Goal: Task Accomplishment & Management: Complete application form

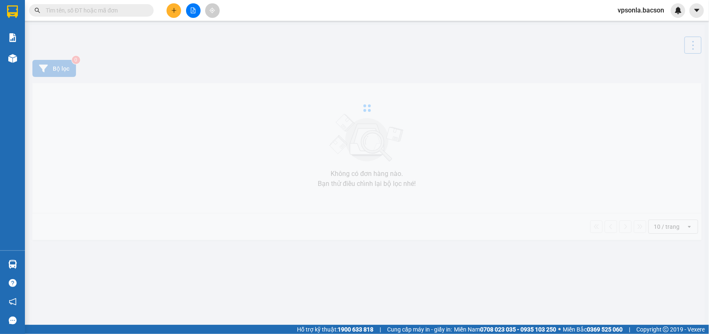
click at [99, 14] on input "text" at bounding box center [95, 10] width 98 height 9
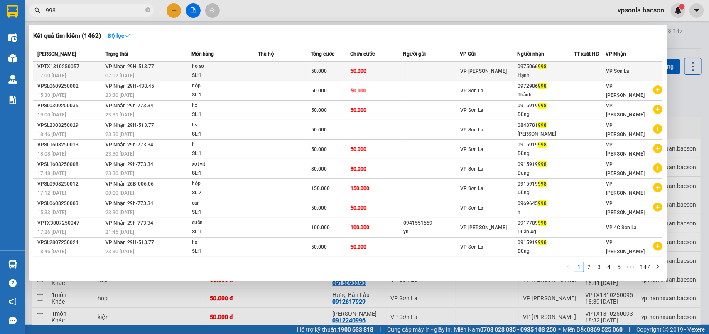
type input "998"
click at [515, 66] on td "VP [PERSON_NAME]" at bounding box center [488, 72] width 57 height 20
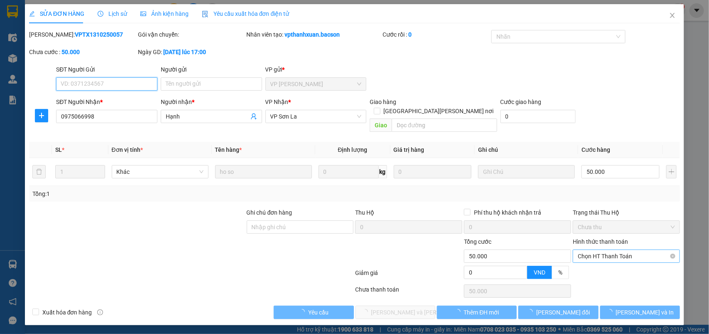
type input "0975066998"
type input "Hạnh"
type input "0"
type input "50.000"
click at [589, 250] on span "Chọn HT Thanh Toán" at bounding box center [626, 256] width 97 height 12
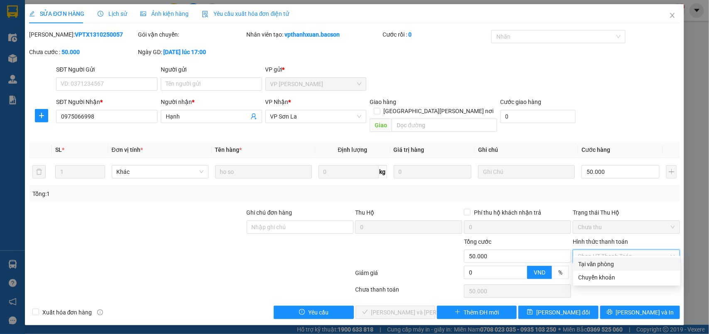
click at [589, 263] on div "Tại văn phòng" at bounding box center [627, 263] width 97 height 9
type input "0"
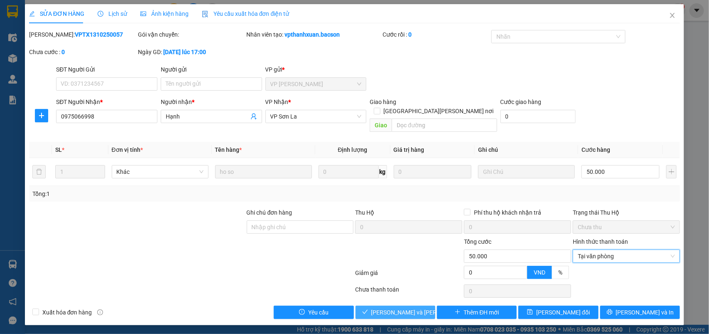
click at [419, 308] on span "[PERSON_NAME] và [PERSON_NAME] hàng" at bounding box center [428, 312] width 112 height 9
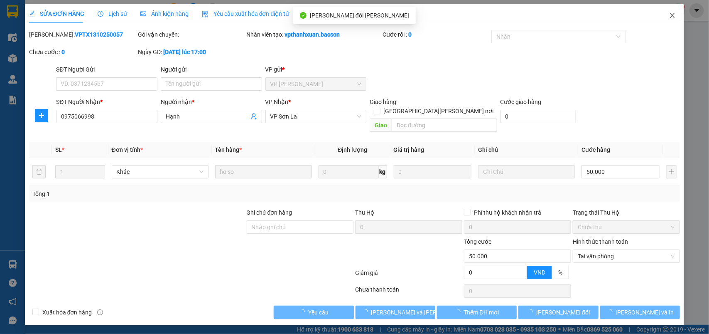
click at [674, 17] on icon "close" at bounding box center [673, 15] width 5 height 5
click at [675, 15] on div "1" at bounding box center [678, 10] width 15 height 15
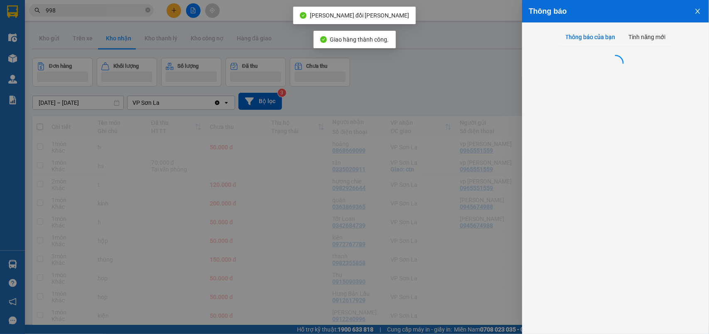
click at [675, 15] on div at bounding box center [354, 167] width 709 height 334
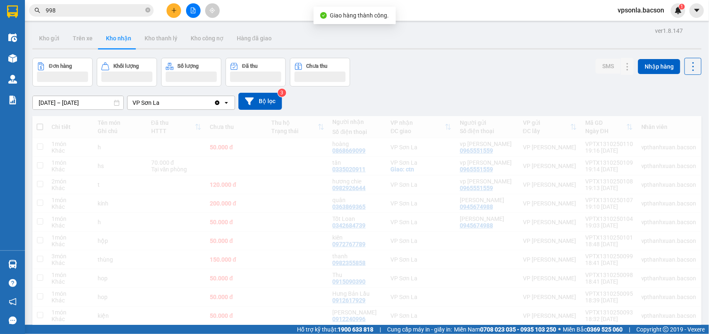
click at [473, 101] on div "05/10/2025 – 14/10/2025 Press the down arrow key to interact with the calendar …" at bounding box center [367, 101] width 670 height 17
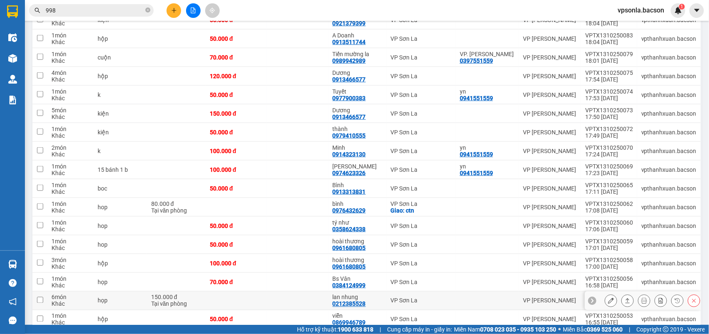
scroll to position [468, 0]
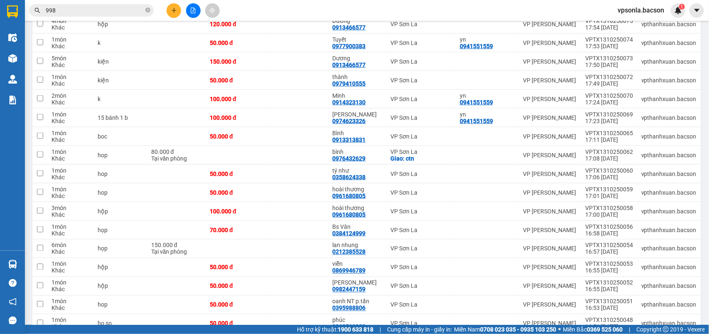
click at [76, 15] on span "998" at bounding box center [91, 10] width 125 height 12
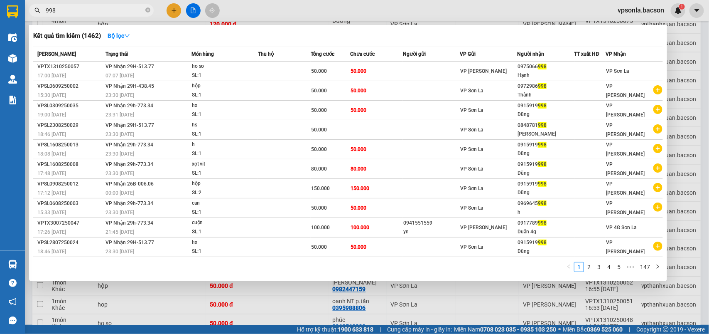
click at [79, 10] on input "998" at bounding box center [95, 10] width 98 height 9
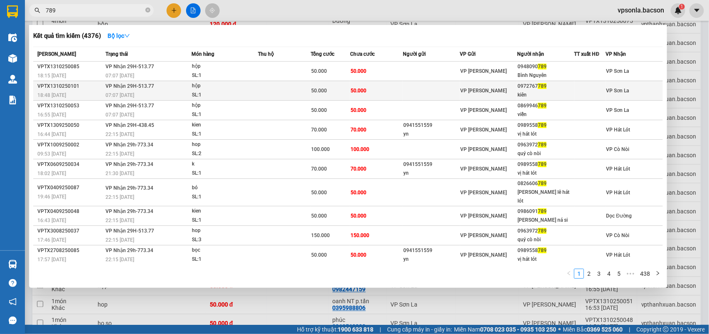
type input "789"
click at [555, 89] on div "0972767 789" at bounding box center [546, 86] width 56 height 9
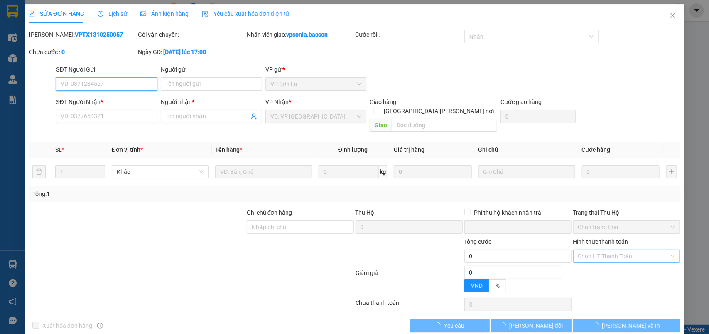
type input "0972767789"
type input "kiên"
type input "0"
type input "50.000"
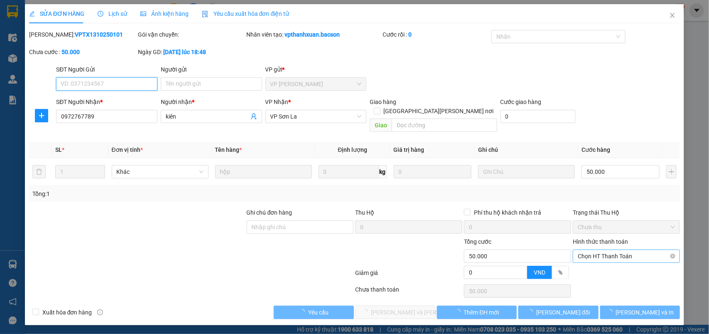
click at [591, 250] on span "Chọn HT Thanh Toán" at bounding box center [626, 256] width 97 height 12
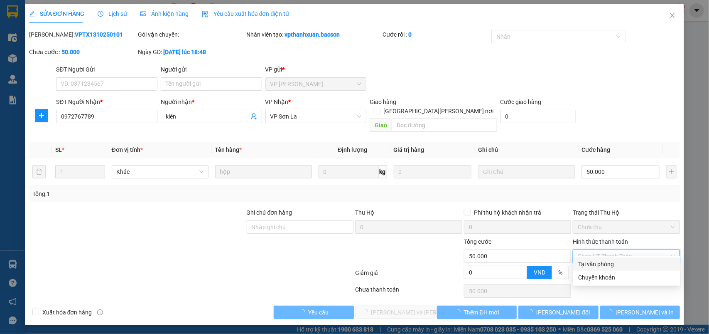
click at [587, 263] on div "Tại văn phòng" at bounding box center [627, 263] width 97 height 9
type input "0"
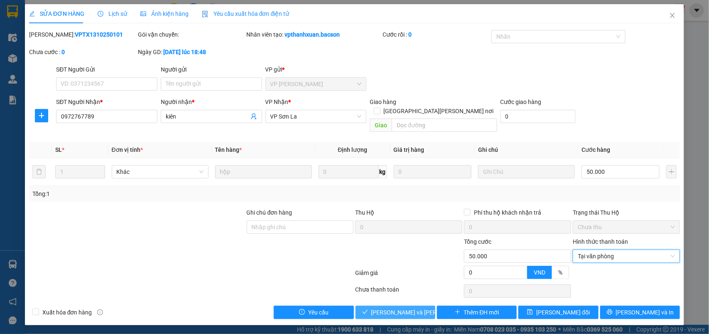
click at [363, 305] on button "[PERSON_NAME] và [PERSON_NAME] hàng" at bounding box center [396, 311] width 80 height 13
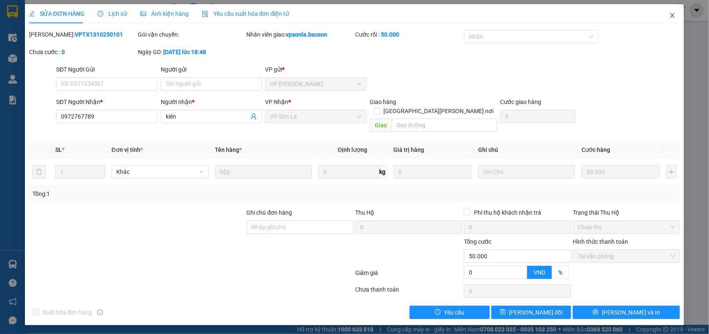
click at [672, 17] on icon "close" at bounding box center [673, 15] width 5 height 5
click at [672, 17] on div "vpsonla.bacson 1" at bounding box center [648, 10] width 74 height 15
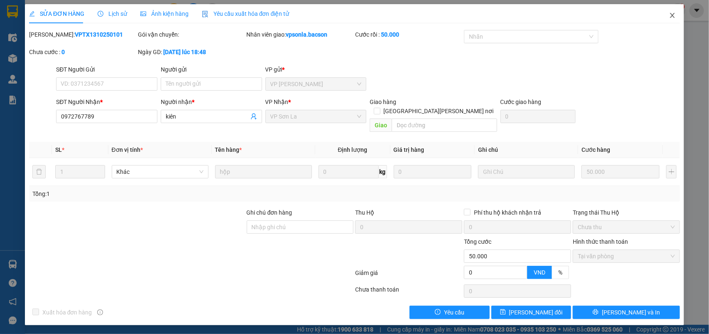
click at [672, 17] on div "vpsonla.bacson 1" at bounding box center [648, 10] width 74 height 15
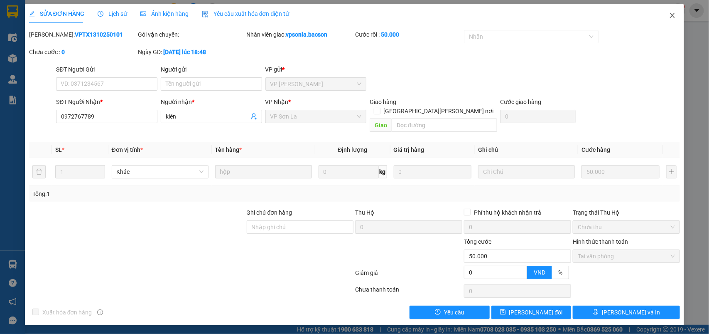
click at [672, 17] on div "vpsonla.bacson 1" at bounding box center [648, 10] width 74 height 15
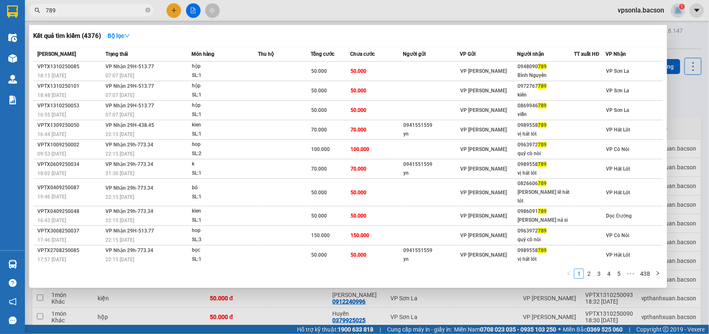
click at [75, 13] on input "789" at bounding box center [95, 10] width 98 height 9
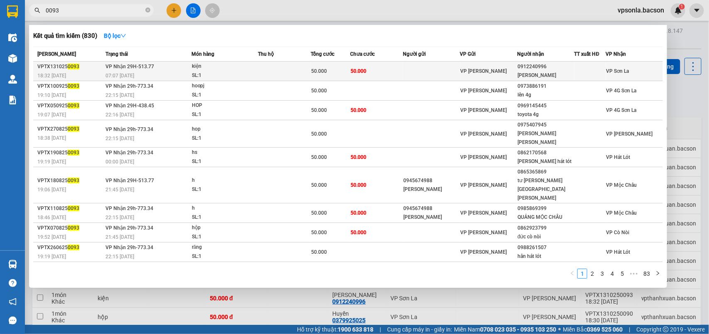
type input "0093"
click at [562, 74] on div "hồng quang" at bounding box center [546, 75] width 56 height 9
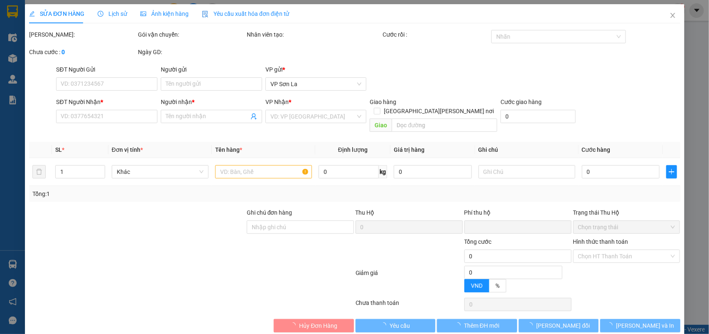
type input "0912240996"
type input "hồng quang"
type input "0"
type input "50.000"
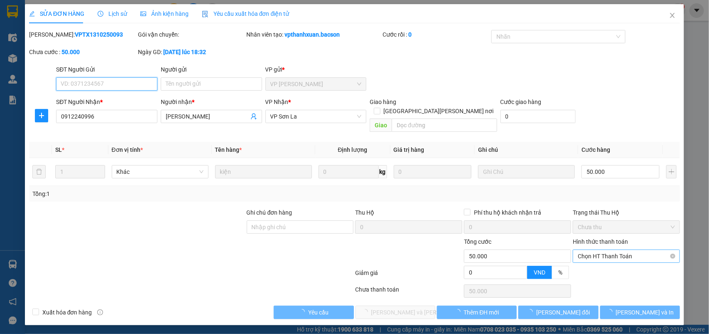
click at [588, 250] on span "Chọn HT Thanh Toán" at bounding box center [626, 256] width 97 height 12
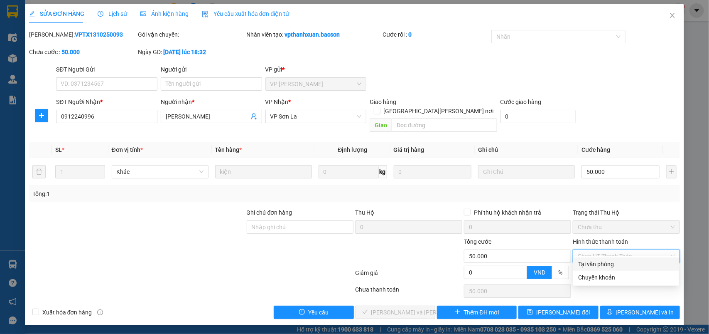
click at [591, 260] on div "Tại văn phòng" at bounding box center [627, 263] width 96 height 9
type input "0"
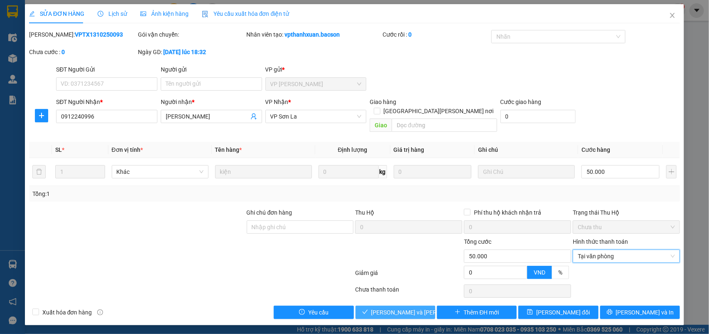
click at [397, 308] on span "[PERSON_NAME] và [PERSON_NAME] hàng" at bounding box center [428, 312] width 112 height 9
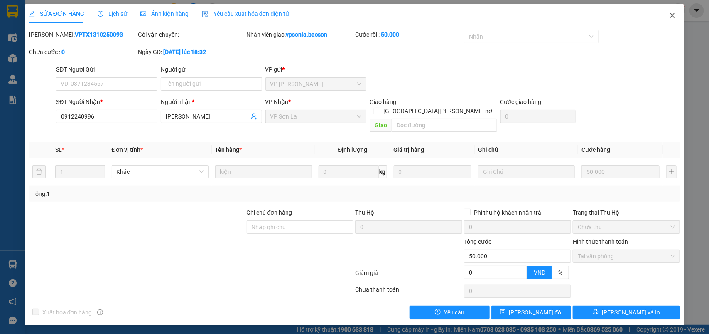
click at [671, 15] on icon "close" at bounding box center [673, 15] width 7 height 7
click at [675, 15] on div "1" at bounding box center [678, 10] width 15 height 15
click at [675, 15] on body "Kết quả tìm kiếm ( 830 ) Bộ lọc Mã ĐH Trạng thái Món hàng Thu hộ Tổng cước Chưa…" at bounding box center [354, 167] width 709 height 334
click at [709, 0] on div at bounding box center [709, 0] width 0 height 0
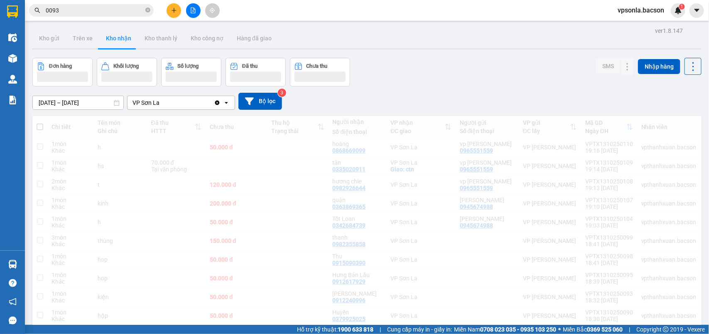
click at [709, 15] on div "Thông báo Thông báo của bạn Tính năng mới" at bounding box center [709, 167] width 0 height 334
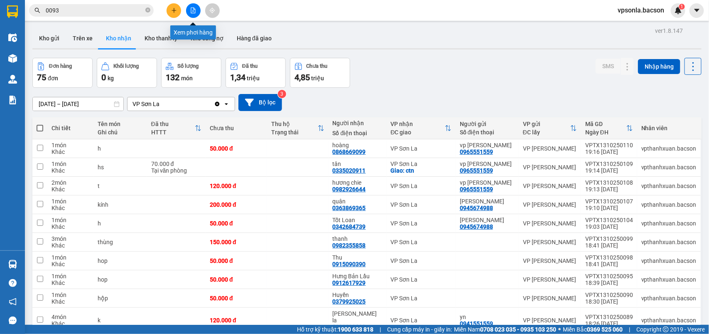
click at [192, 9] on icon "file-add" at bounding box center [193, 10] width 6 height 6
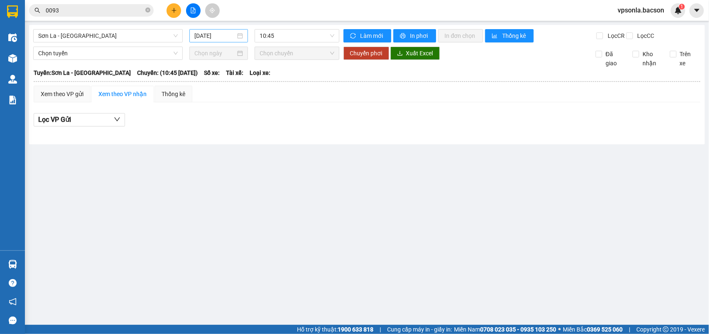
click at [216, 39] on input "[DATE]" at bounding box center [215, 35] width 41 height 9
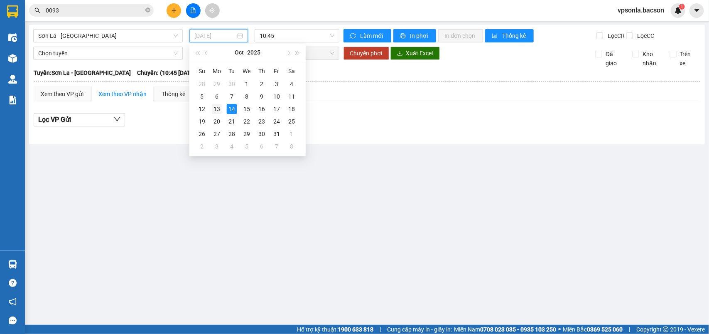
click at [215, 108] on div "13" at bounding box center [217, 109] width 10 height 10
type input "[DATE]"
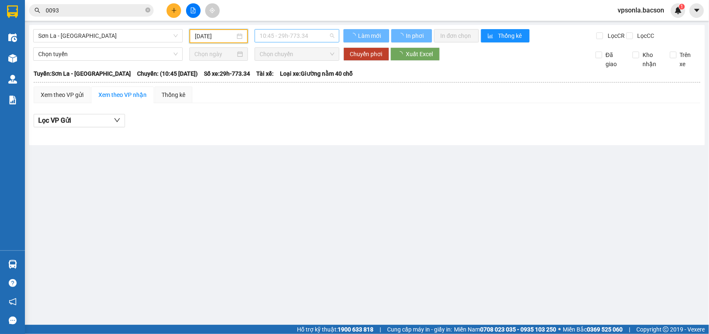
click at [285, 42] on span "10:45 - 29h-773.34" at bounding box center [297, 36] width 74 height 12
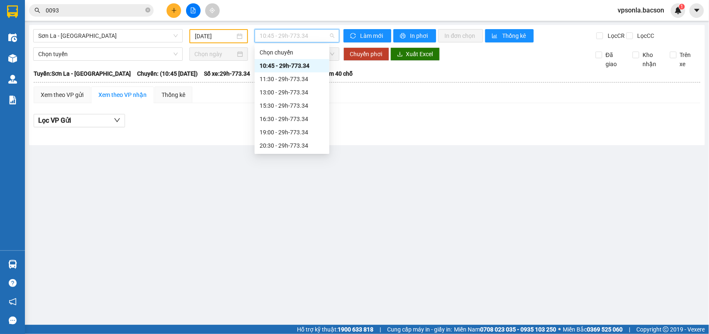
scroll to position [40, 0]
click at [298, 141] on div "22:30 - 29h-773.34" at bounding box center [292, 145] width 65 height 9
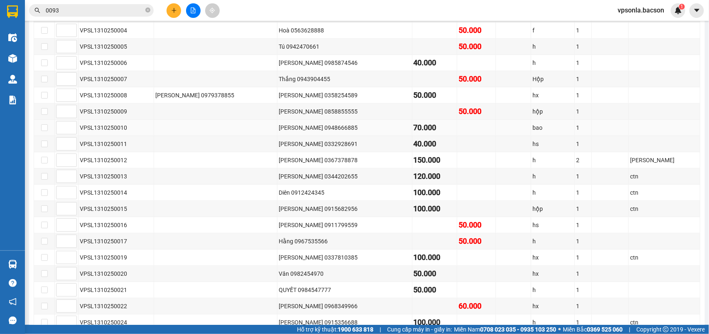
scroll to position [260, 0]
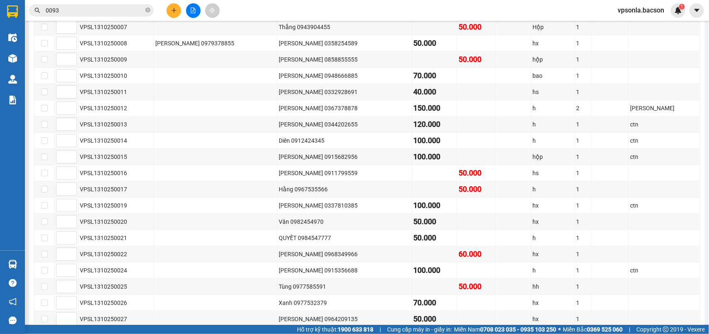
click at [69, 13] on input "0093" at bounding box center [95, 10] width 98 height 9
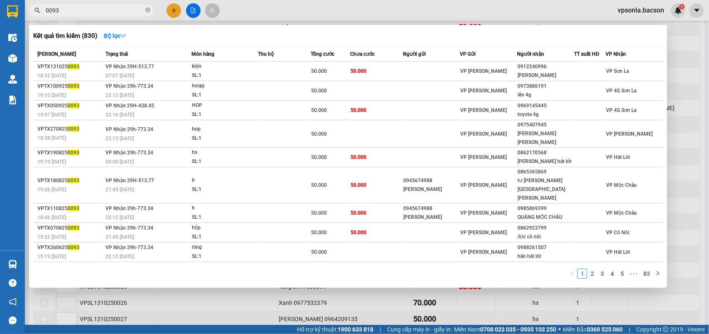
click at [69, 13] on input "0093" at bounding box center [95, 10] width 98 height 9
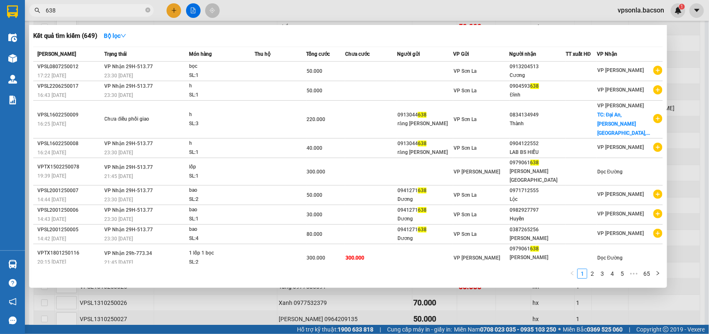
click at [700, 167] on div at bounding box center [354, 167] width 709 height 334
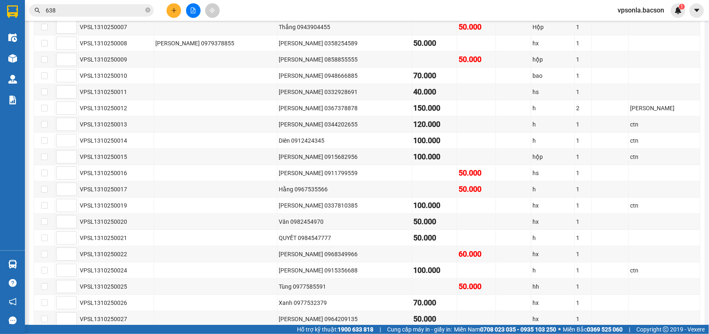
click at [99, 10] on input "638" at bounding box center [95, 10] width 98 height 9
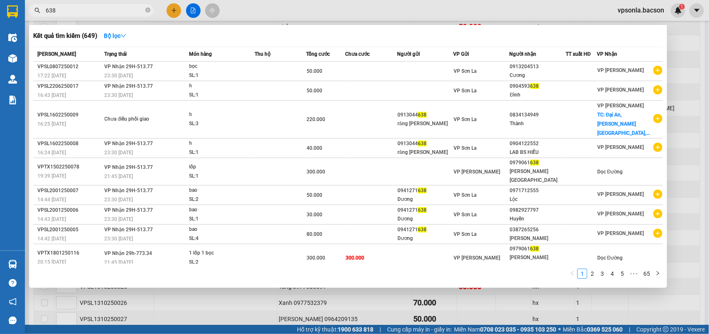
click at [99, 10] on input "638" at bounding box center [95, 10] width 98 height 9
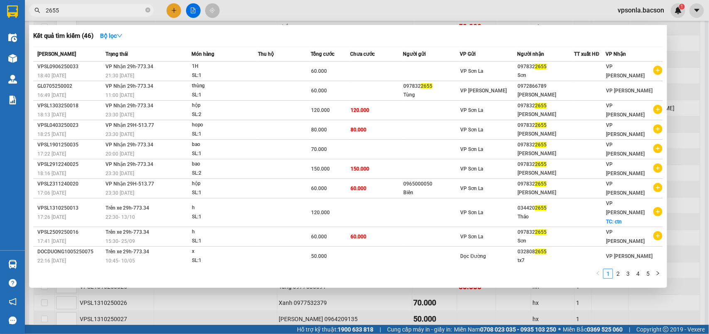
type input "2655"
click at [566, 298] on div at bounding box center [354, 167] width 709 height 334
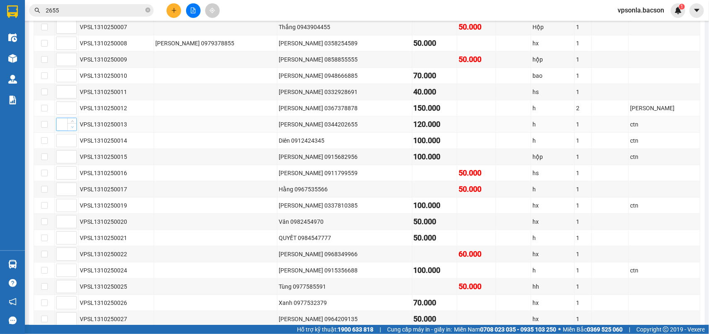
type input "1"
drag, startPoint x: 76, startPoint y: 135, endPoint x: 91, endPoint y: 134, distance: 14.6
click at [91, 133] on tr "1 VPSL1310250013 Thảo 0344202655 120.000 h 1 ctn" at bounding box center [367, 124] width 667 height 16
drag, startPoint x: 80, startPoint y: 134, endPoint x: 123, endPoint y: 134, distance: 42.8
click at [123, 129] on div "VPSL1310250013" at bounding box center [116, 124] width 73 height 9
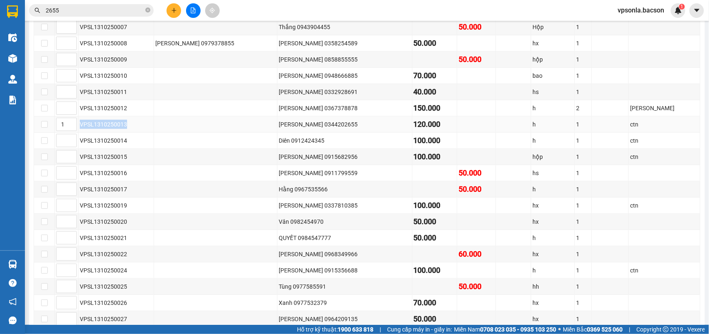
copy div "VPSL1310250013"
click at [64, 9] on input "2655" at bounding box center [95, 10] width 98 height 9
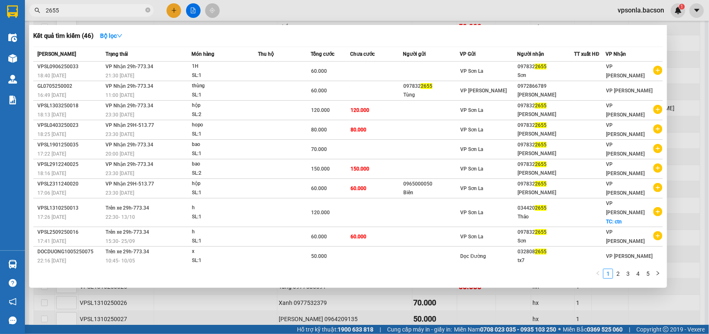
click at [64, 9] on input "2655" at bounding box center [95, 10] width 98 height 9
paste input "VPSL1310250013"
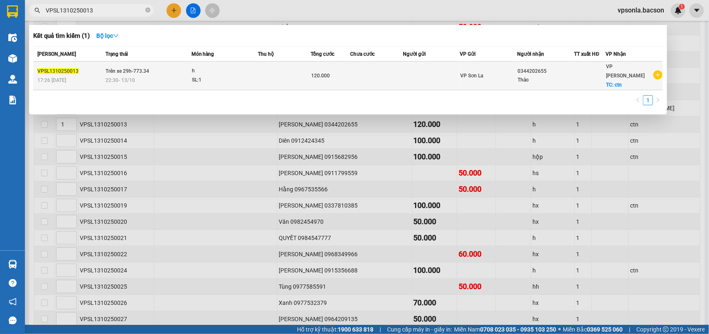
type input "VPSL1310250013"
click at [345, 73] on div "120.000" at bounding box center [330, 75] width 39 height 9
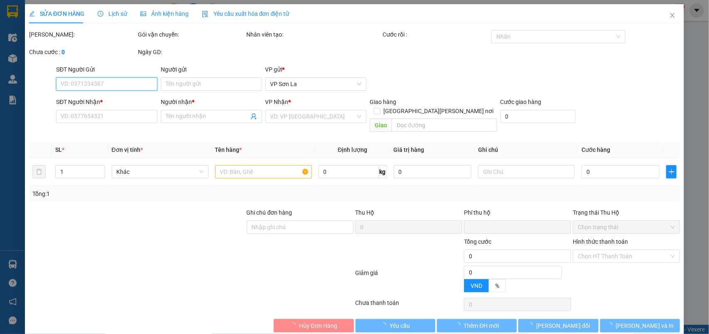
type input "0344202655"
type input "Thảo"
checkbox input "true"
type input "ctn"
type input "0"
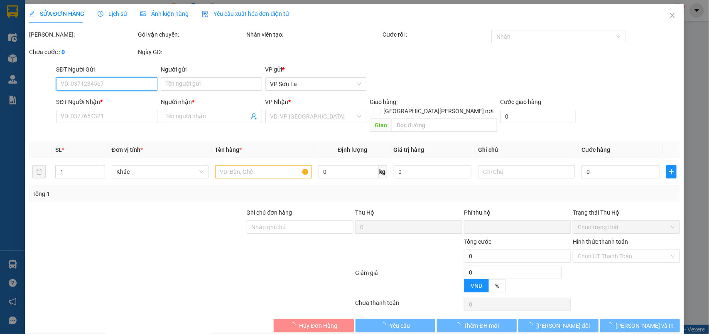
type input "120.000"
type input "0"
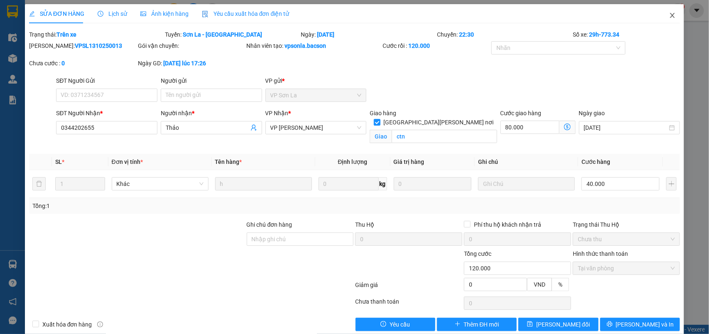
click at [670, 14] on icon "close" at bounding box center [673, 15] width 7 height 7
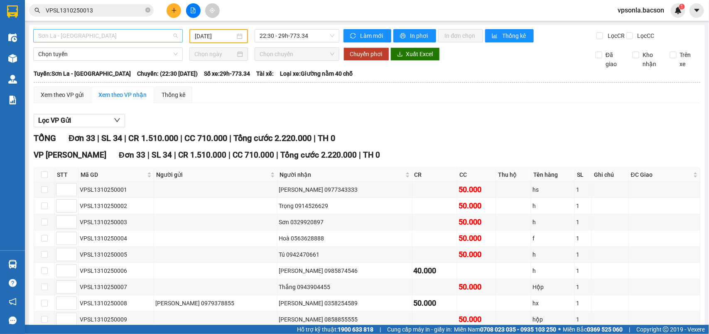
click at [104, 39] on span "Sơn La - [GEOGRAPHIC_DATA]" at bounding box center [108, 36] width 140 height 12
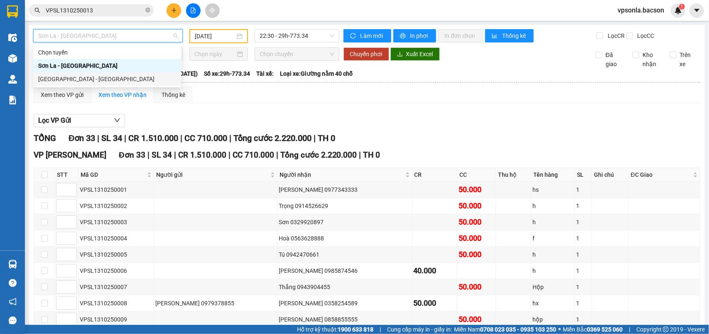
click at [89, 77] on div "[GEOGRAPHIC_DATA] - [GEOGRAPHIC_DATA]" at bounding box center [107, 78] width 138 height 9
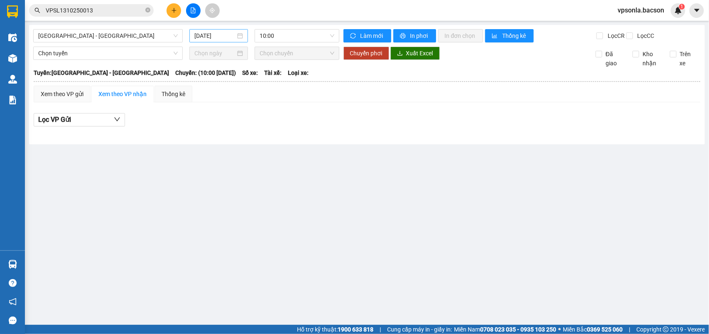
click at [244, 36] on div "[DATE]" at bounding box center [219, 35] width 59 height 13
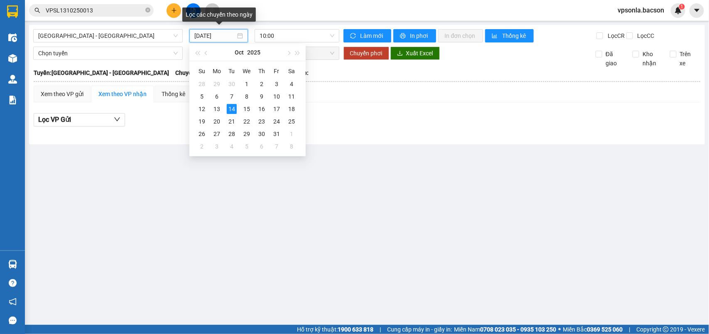
click at [224, 38] on input "[DATE]" at bounding box center [215, 35] width 41 height 9
click at [219, 111] on div "13" at bounding box center [217, 109] width 10 height 10
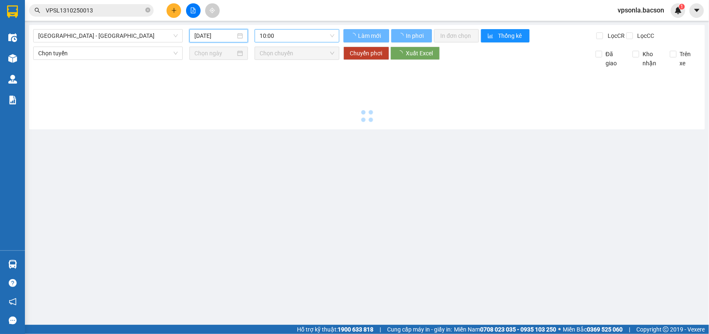
type input "[DATE]"
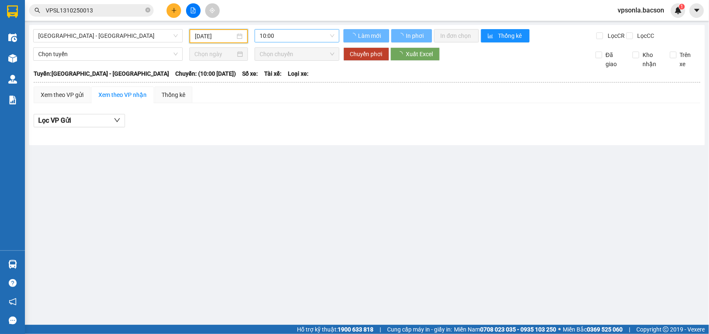
click at [328, 33] on span "10:00" at bounding box center [297, 36] width 74 height 12
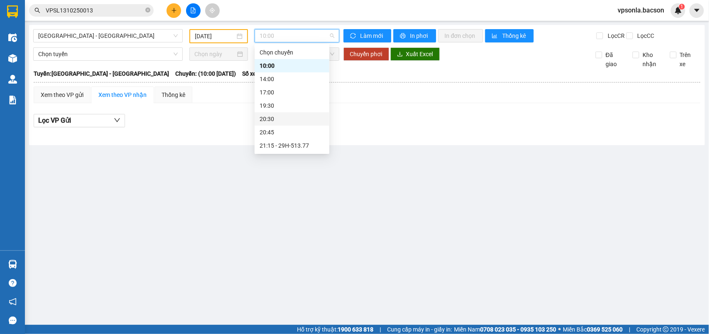
scroll to position [26, 0]
click at [290, 147] on div "23:00 - 29H-513.77" at bounding box center [292, 145] width 65 height 9
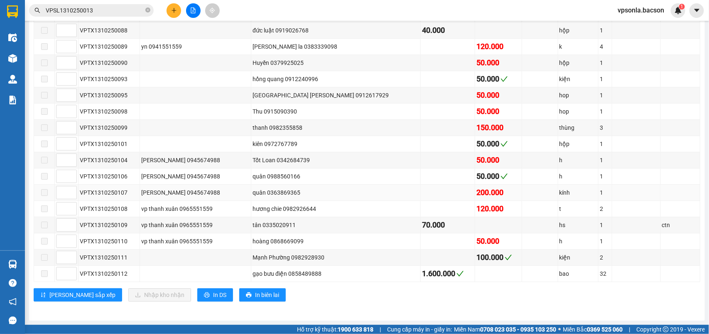
scroll to position [1143, 0]
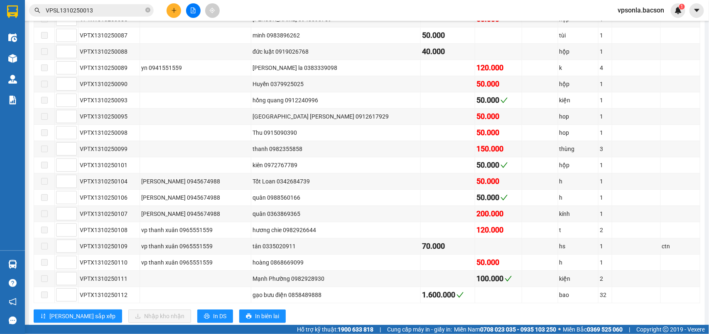
click at [76, 5] on span "VPSL1310250013" at bounding box center [91, 10] width 125 height 12
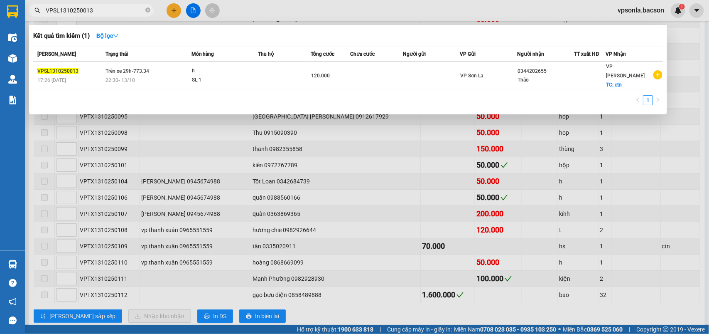
click at [78, 8] on input "VPSL1310250013" at bounding box center [95, 10] width 98 height 9
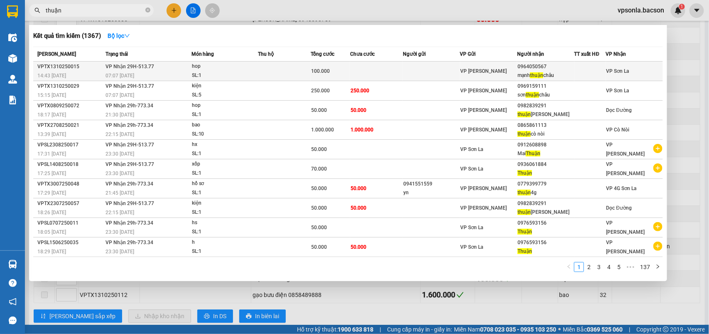
type input "thuận"
click at [539, 69] on div "0964050567" at bounding box center [546, 66] width 56 height 9
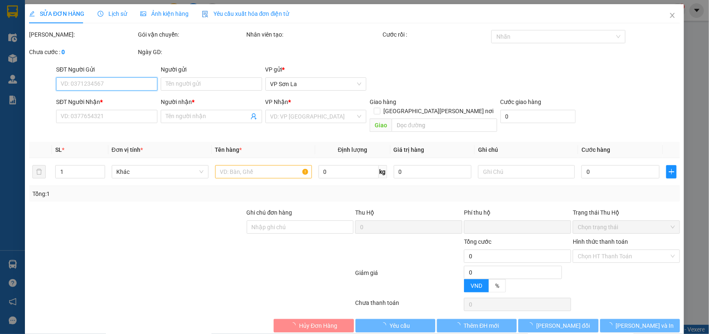
type input "0964050567"
type input "[PERSON_NAME]"
type input "0"
type input "100.000"
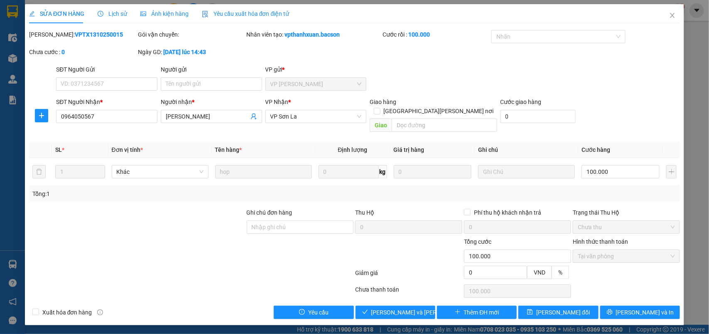
click at [384, 315] on div "SỬA ĐƠN HÀNG Lịch sử Ảnh kiện hàng Yêu cầu xuất hóa đơn điện tử Total Paid Fee …" at bounding box center [355, 164] width 660 height 321
click at [384, 308] on span "[PERSON_NAME] và [PERSON_NAME] hàng" at bounding box center [428, 312] width 112 height 9
type input "0"
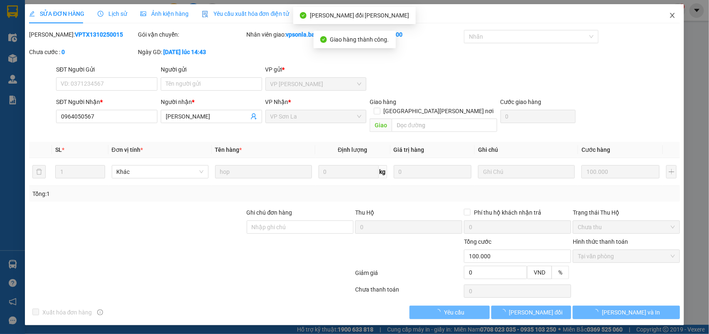
click at [675, 17] on icon "close" at bounding box center [673, 15] width 5 height 5
click at [675, 17] on div "Kết quả tìm kiếm ( 1367 ) Bộ lọc Mã ĐH Trạng thái Món hàng Thu hộ Tổng cước Chư…" at bounding box center [354, 10] width 709 height 21
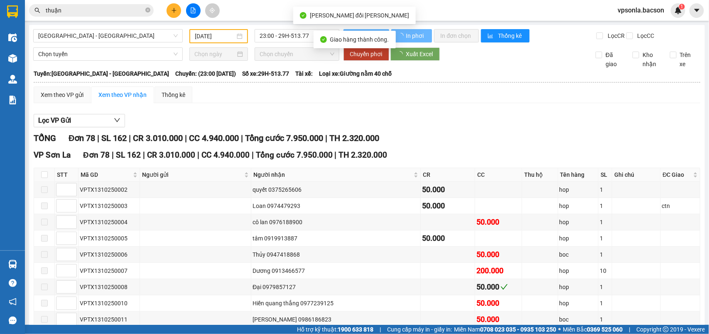
click at [108, 13] on input "thuận" at bounding box center [95, 10] width 98 height 9
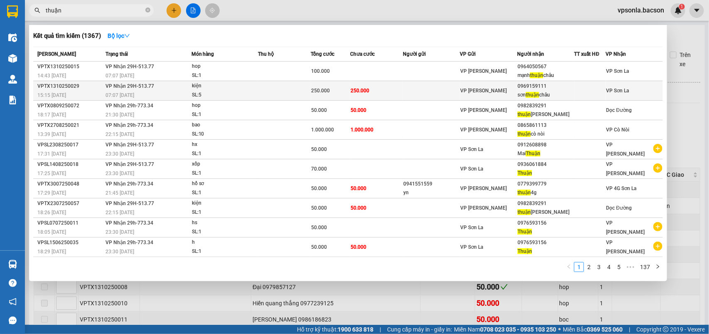
click at [541, 89] on div "0969159111" at bounding box center [546, 86] width 56 height 9
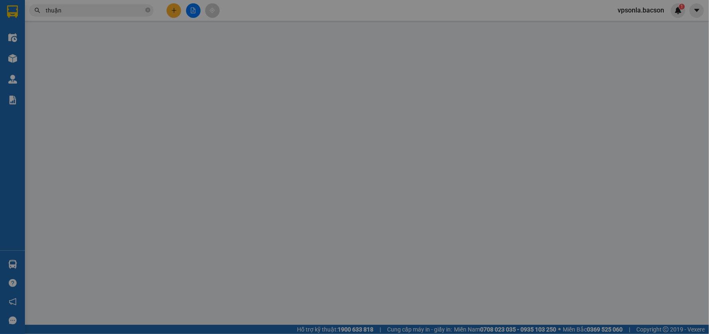
type input "0969159111"
type input "sơn [PERSON_NAME]"
type input "0"
type input "250.000"
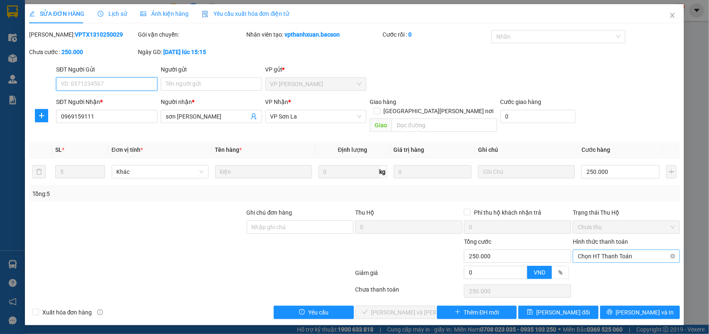
click at [622, 250] on span "Chọn HT Thanh Toán" at bounding box center [626, 256] width 97 height 12
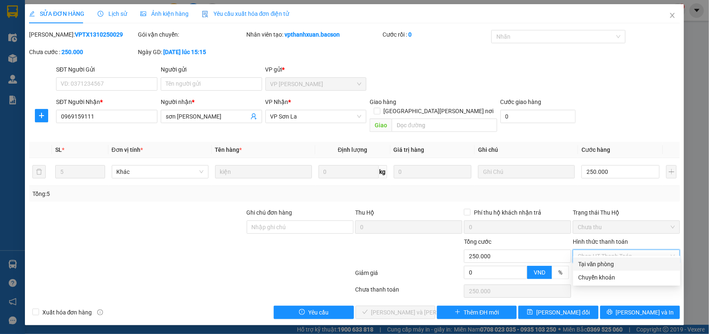
drag, startPoint x: 604, startPoint y: 261, endPoint x: 460, endPoint y: 269, distance: 144.4
click at [603, 262] on div "Tại văn phòng" at bounding box center [627, 263] width 97 height 9
type input "0"
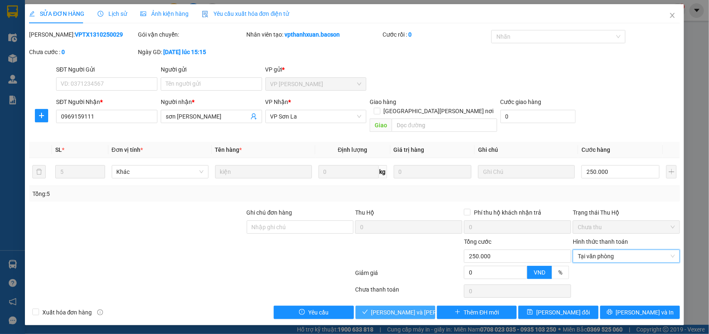
drag, startPoint x: 383, startPoint y: 302, endPoint x: 395, endPoint y: 302, distance: 12.5
click at [383, 308] on span "[PERSON_NAME] và [PERSON_NAME] hàng" at bounding box center [428, 312] width 112 height 9
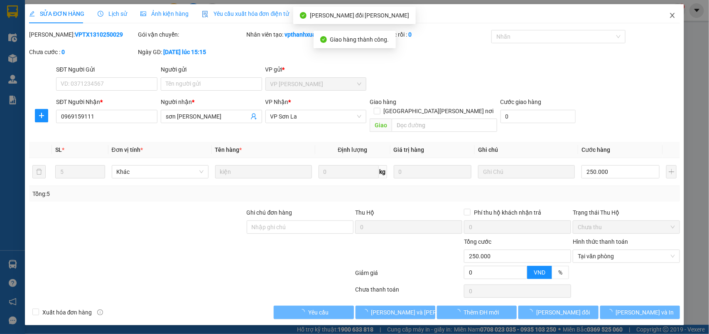
click at [674, 15] on icon "close" at bounding box center [673, 15] width 5 height 5
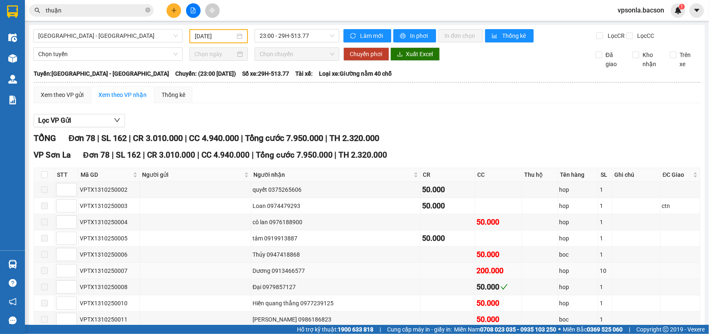
scroll to position [104, 0]
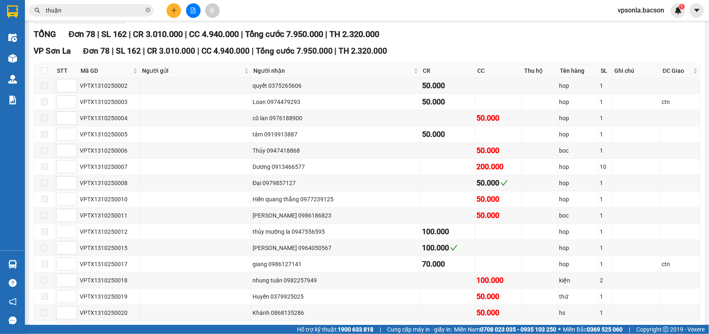
click at [114, 10] on input "thuận" at bounding box center [95, 10] width 98 height 9
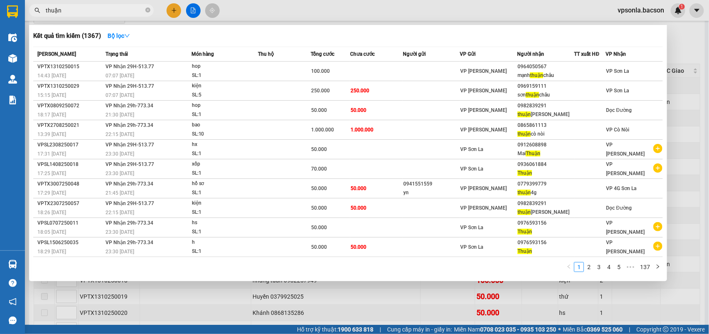
click at [114, 10] on input "thuận" at bounding box center [95, 10] width 98 height 9
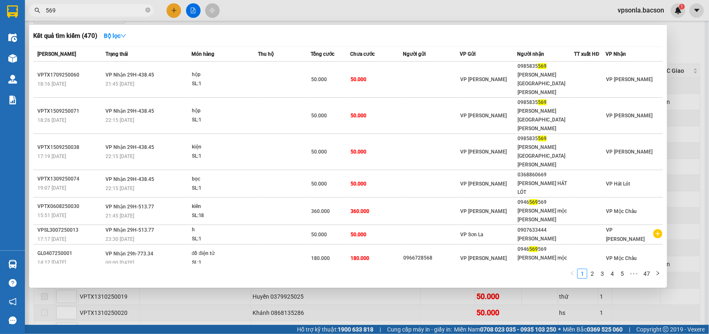
click at [686, 118] on div at bounding box center [354, 167] width 709 height 334
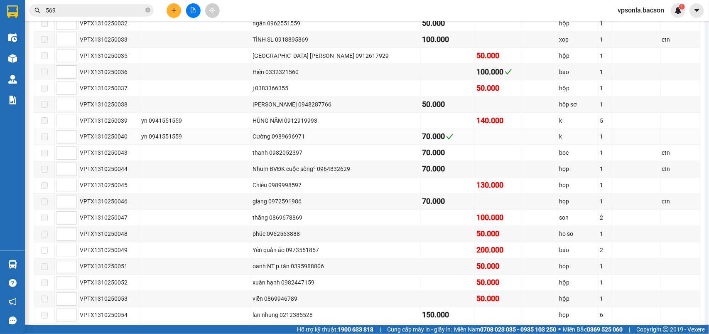
scroll to position [623, 0]
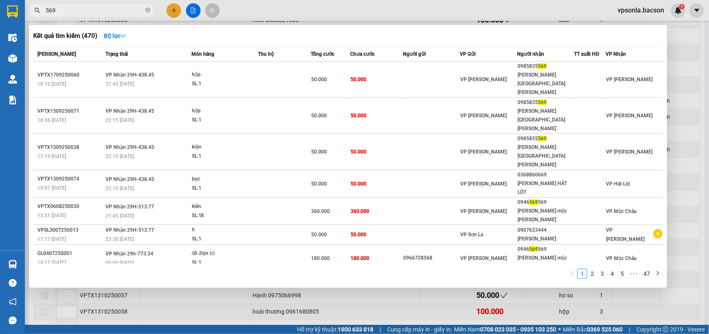
click at [48, 11] on input "569" at bounding box center [95, 10] width 98 height 9
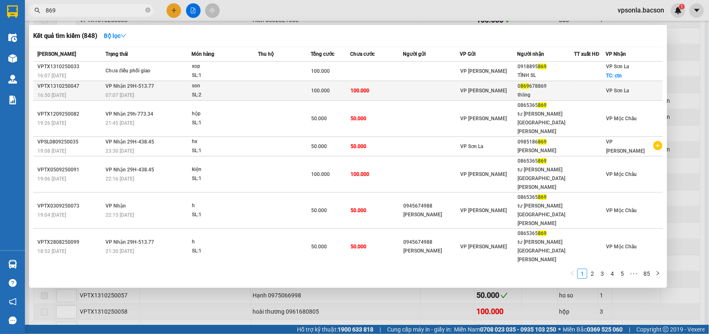
type input "869"
click at [561, 86] on div "0 869 678869" at bounding box center [546, 86] width 56 height 9
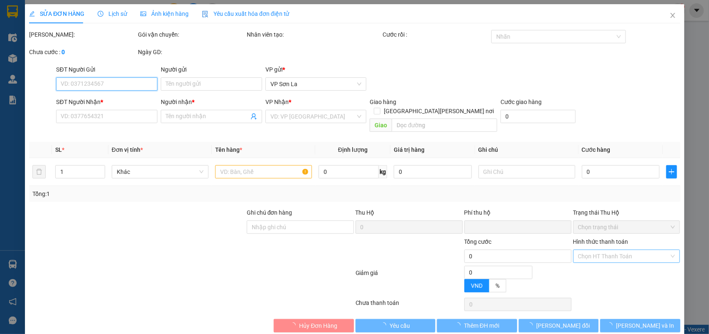
type input "0869678869"
type input "thăng"
type input "0"
type input "100.000"
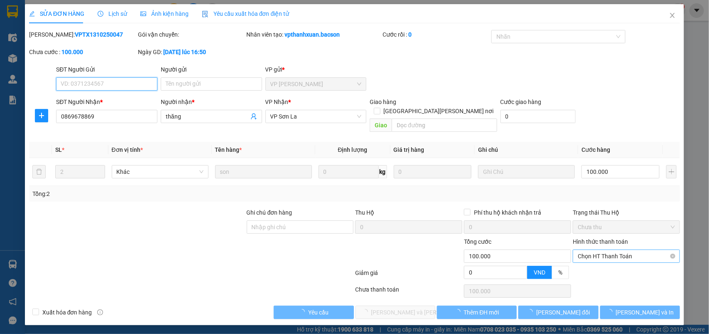
click at [605, 250] on span "Chọn HT Thanh Toán" at bounding box center [626, 256] width 97 height 12
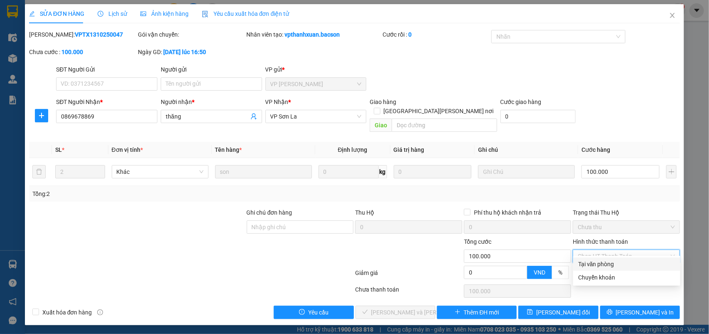
click at [591, 266] on div "Tại văn phòng" at bounding box center [627, 263] width 97 height 9
type input "0"
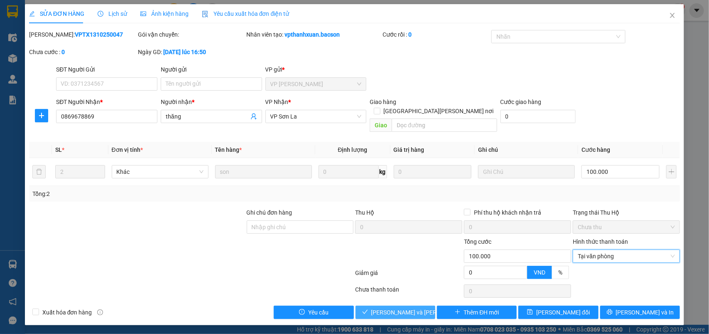
click at [389, 308] on span "[PERSON_NAME] và [PERSON_NAME] hàng" at bounding box center [428, 312] width 112 height 9
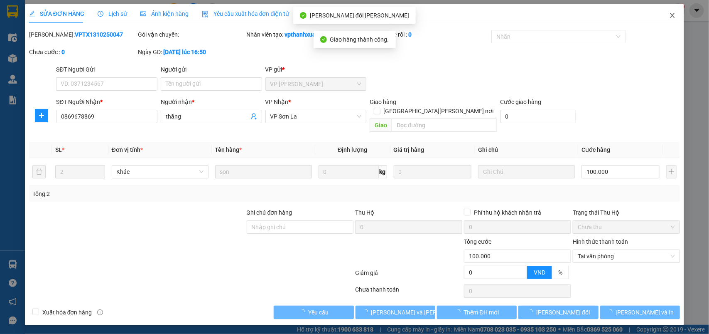
click at [669, 13] on span "Close" at bounding box center [672, 15] width 23 height 23
click at [670, 13] on span "vpsonla.bacson" at bounding box center [641, 10] width 60 height 10
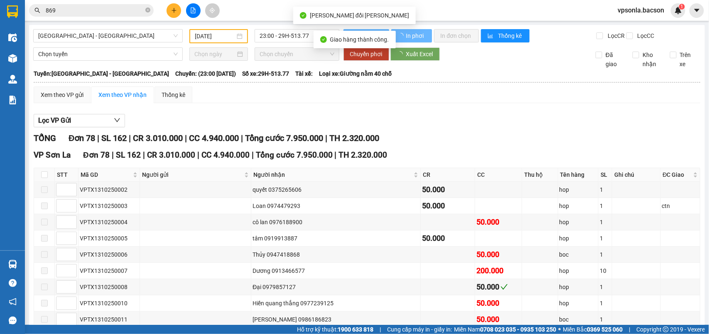
click at [670, 13] on span "vpsonla.bacson" at bounding box center [641, 10] width 60 height 10
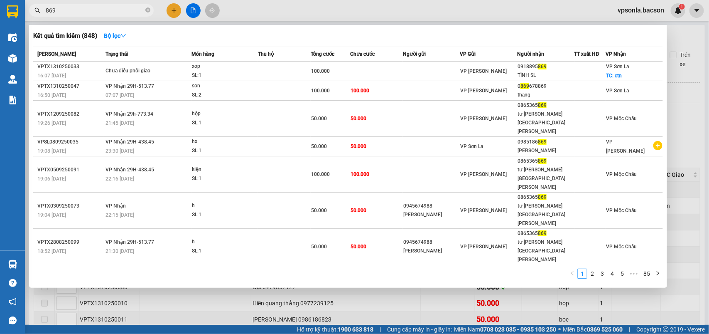
click at [94, 7] on input "869" at bounding box center [95, 10] width 98 height 9
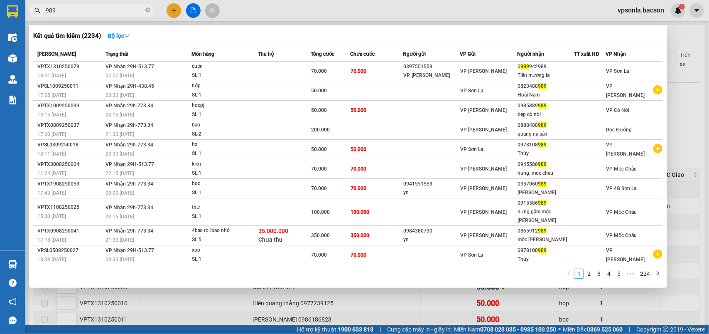
type input "989"
click at [500, 61] on th "VP Gửi" at bounding box center [488, 54] width 57 height 15
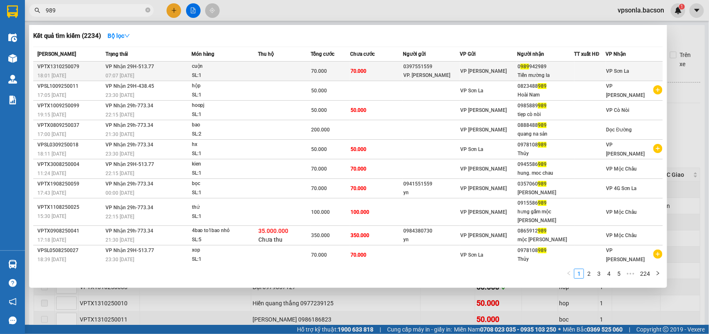
click at [503, 68] on div "VP [PERSON_NAME]" at bounding box center [489, 70] width 56 height 9
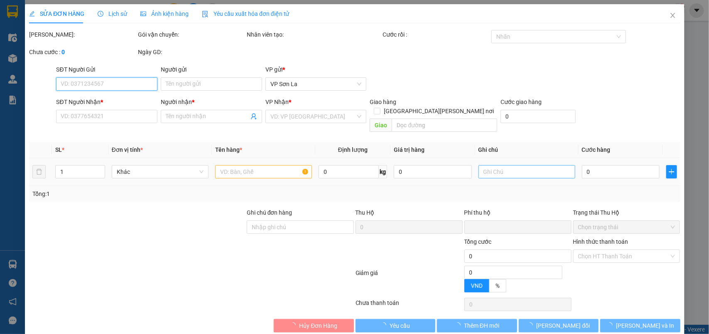
type input "0397551559"
type input "VP. [PERSON_NAME]"
type input "0989942989"
type input "Tiến mường la"
type input "0"
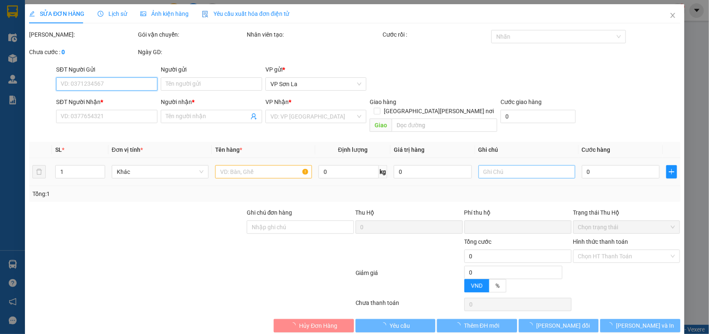
type input "70.000"
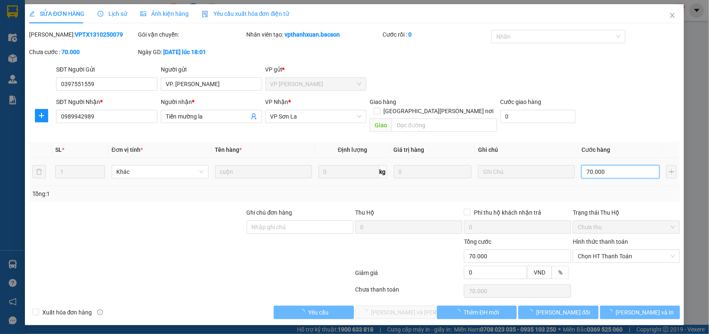
click at [612, 165] on input "70.000" at bounding box center [621, 171] width 78 height 13
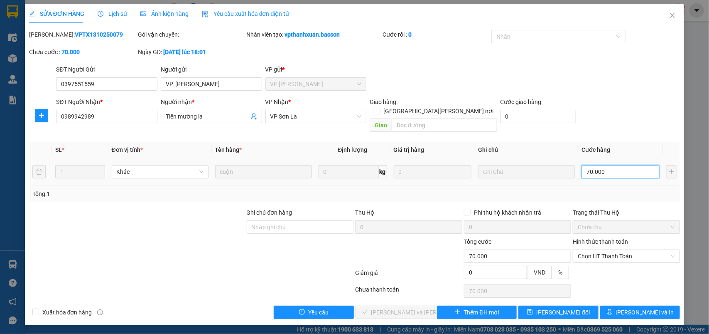
type input "5"
type input "50"
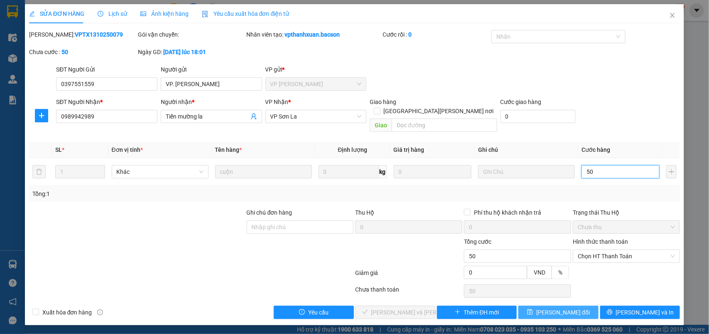
type input "50"
type input "50.000"
click at [571, 308] on span "[PERSON_NAME] đổi" at bounding box center [564, 312] width 54 height 9
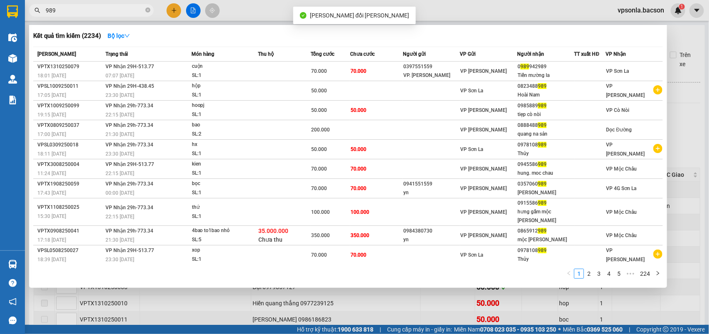
click at [90, 9] on input "989" at bounding box center [95, 10] width 98 height 9
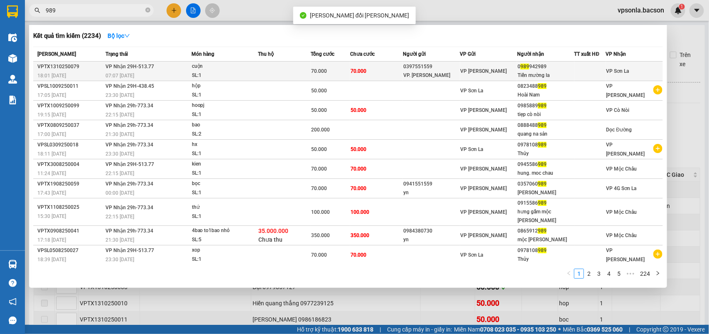
click at [506, 75] on div "VP [PERSON_NAME]" at bounding box center [489, 70] width 56 height 9
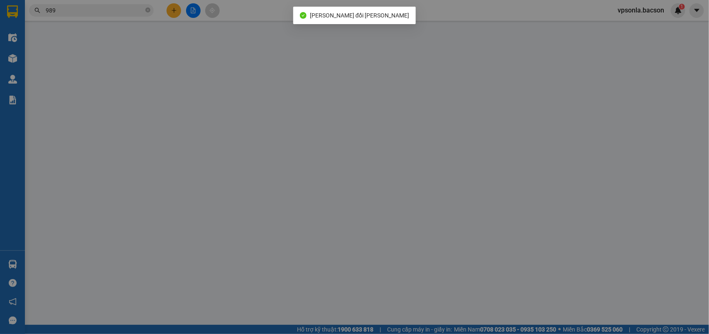
type input "0397551559"
type input "VP. [PERSON_NAME]"
type input "0989942989"
type input "Tiến mường la"
type input "0"
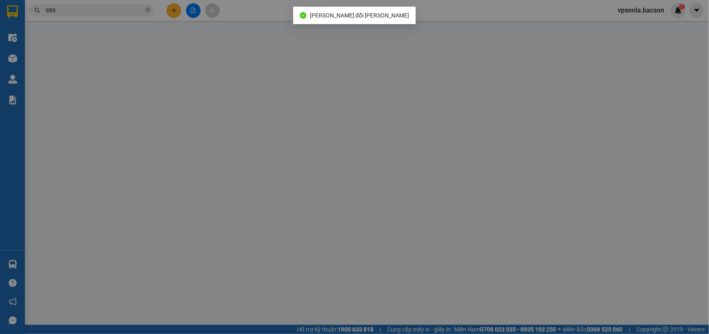
type input "50.000"
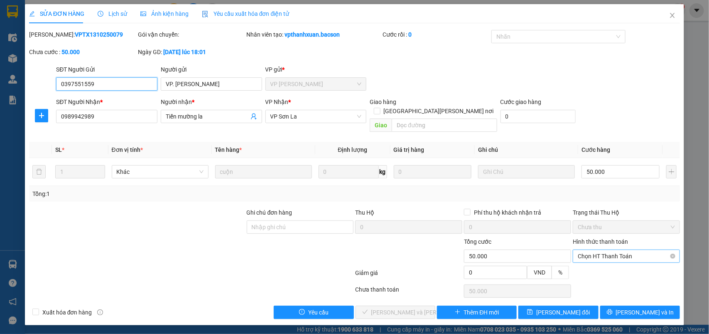
click at [587, 252] on span "Chọn HT Thanh Toán" at bounding box center [626, 256] width 97 height 12
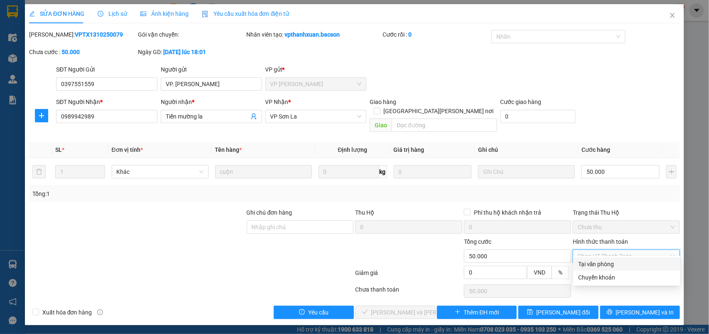
click at [583, 261] on div "Tại văn phòng" at bounding box center [627, 263] width 97 height 9
type input "0"
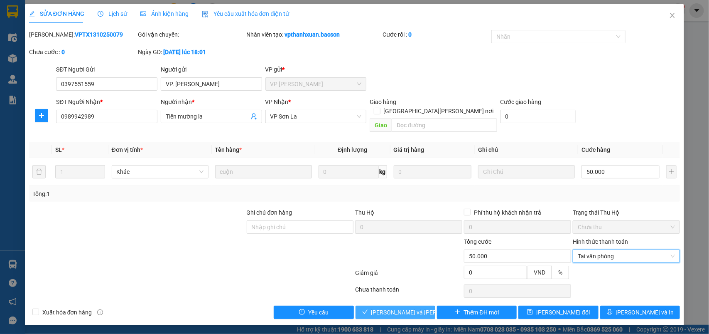
click at [395, 308] on span "[PERSON_NAME] và [PERSON_NAME] hàng" at bounding box center [428, 312] width 112 height 9
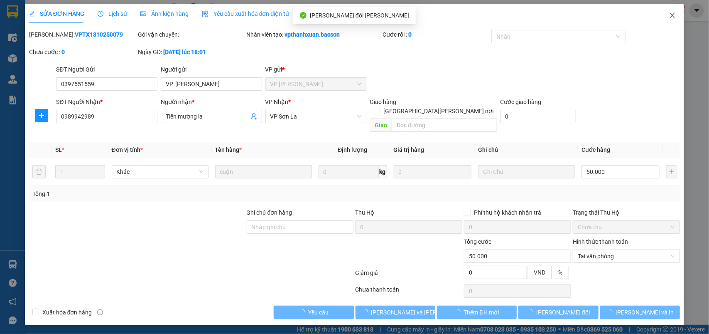
click at [664, 11] on span "Close" at bounding box center [672, 15] width 23 height 23
click at [670, 4] on div "vpsonla.bacson 1" at bounding box center [648, 10] width 74 height 15
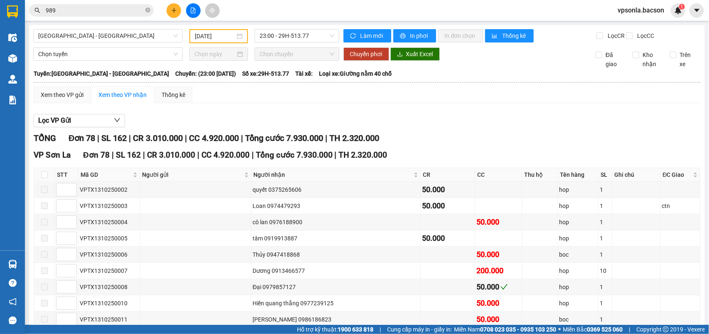
click at [136, 13] on input "989" at bounding box center [95, 10] width 98 height 9
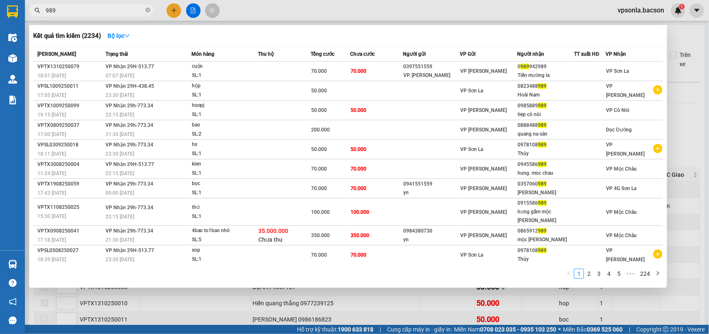
click at [136, 13] on input "989" at bounding box center [95, 10] width 98 height 9
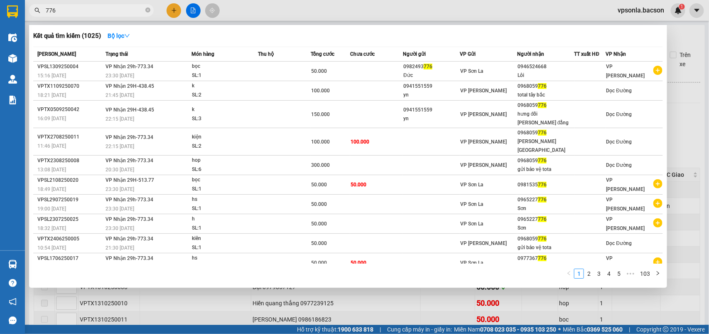
click at [108, 5] on span "776" at bounding box center [91, 10] width 125 height 12
click at [108, 6] on input "776" at bounding box center [95, 10] width 98 height 9
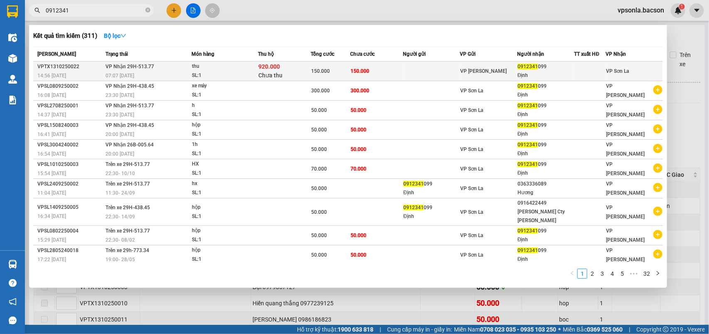
type input "0912341"
click at [470, 69] on span "VP [PERSON_NAME]" at bounding box center [484, 71] width 47 height 6
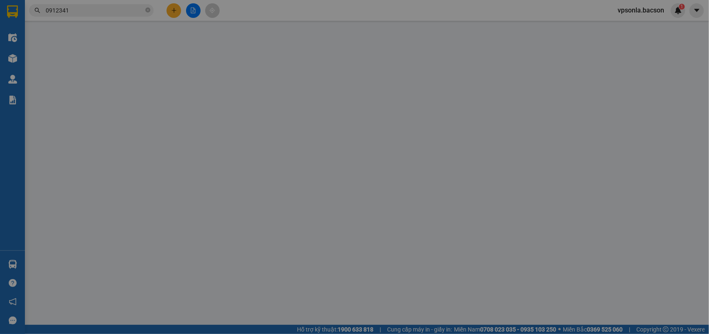
type input "0912341099"
type input "Định"
type input "150.000"
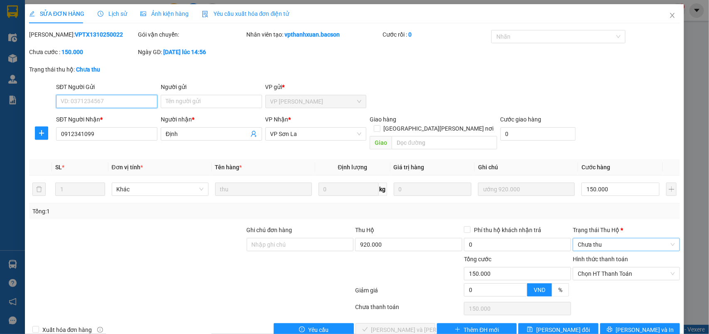
click at [580, 238] on span "Chưa thu" at bounding box center [626, 244] width 97 height 12
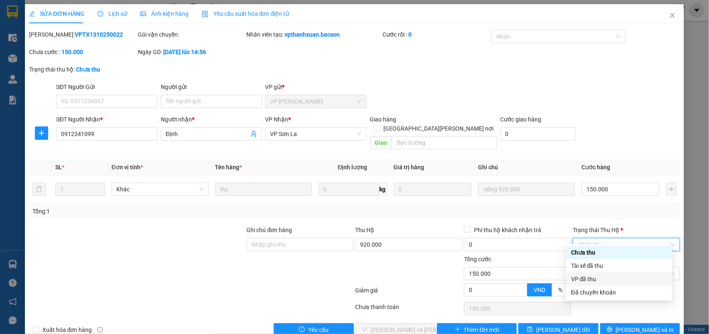
click at [587, 279] on div "VP đã thu" at bounding box center [619, 278] width 96 height 9
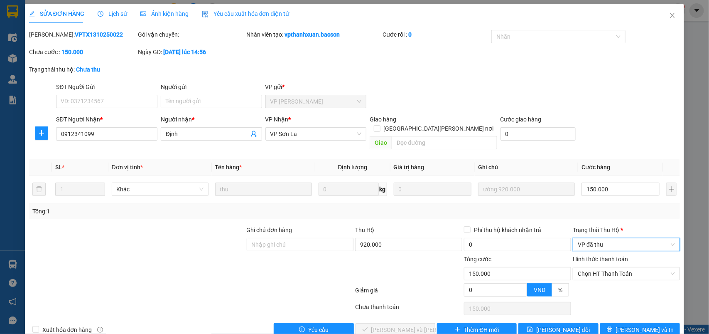
click at [587, 286] on div at bounding box center [626, 293] width 109 height 15
click at [593, 270] on span "Chọn HT Thanh Toán" at bounding box center [626, 273] width 97 height 12
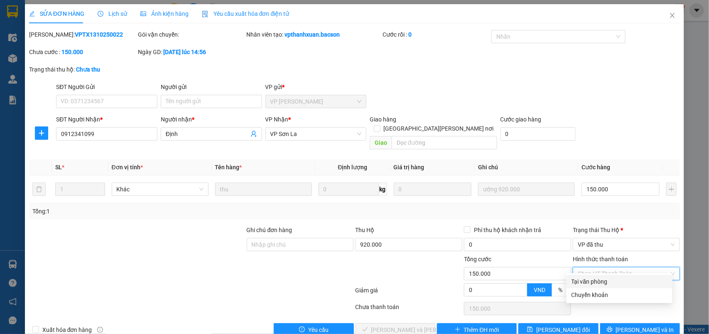
click at [590, 281] on div "Tại văn phòng" at bounding box center [620, 281] width 96 height 9
type input "0"
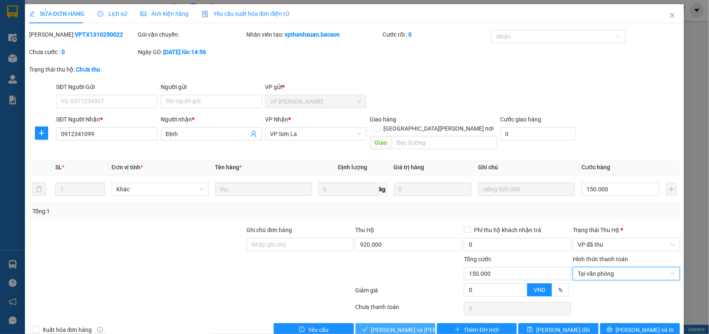
click at [385, 325] on span "[PERSON_NAME] và [PERSON_NAME] hàng" at bounding box center [428, 329] width 112 height 9
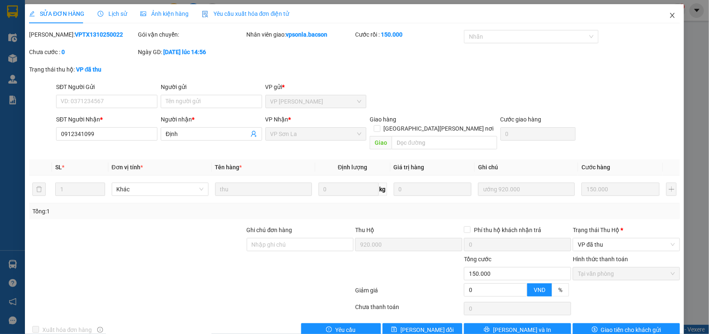
click at [670, 16] on icon "close" at bounding box center [673, 15] width 7 height 7
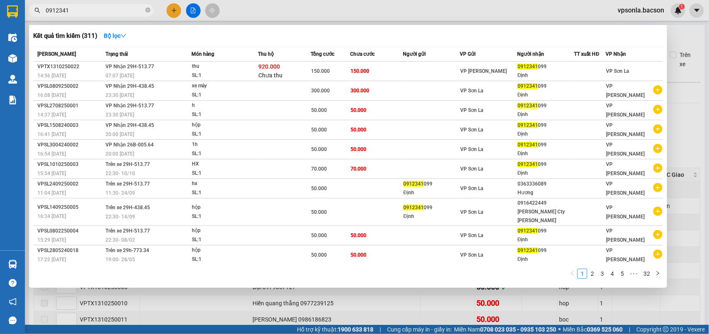
click at [94, 12] on input "0912341" at bounding box center [95, 10] width 98 height 9
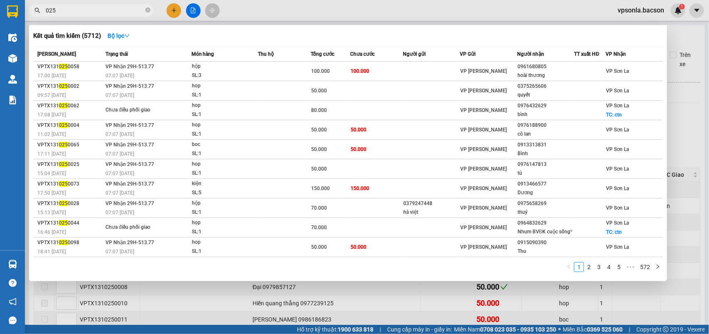
click at [102, 7] on input "025" at bounding box center [95, 10] width 98 height 9
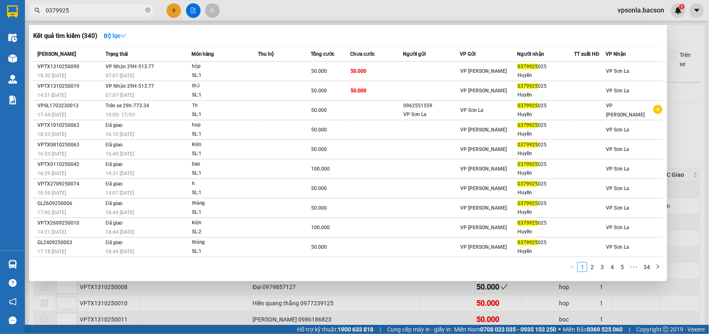
click at [100, 11] on input "0379925" at bounding box center [95, 10] width 98 height 9
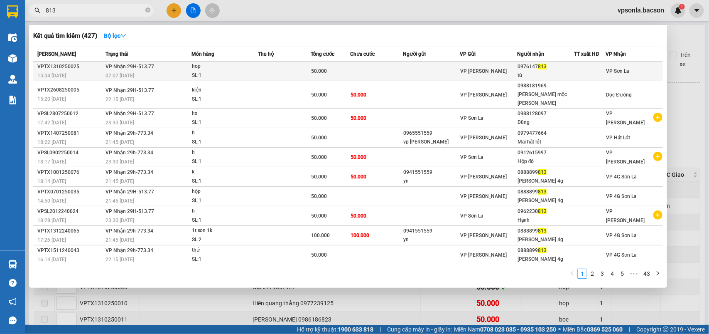
type input "813"
click at [565, 71] on div "tú" at bounding box center [546, 75] width 56 height 9
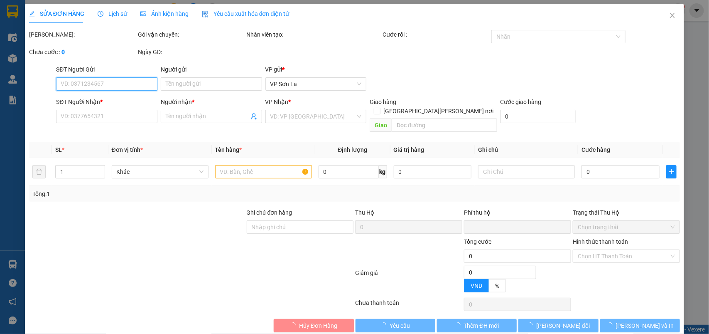
type input "0976147813"
type input "tú"
type input "0"
type input "50.000"
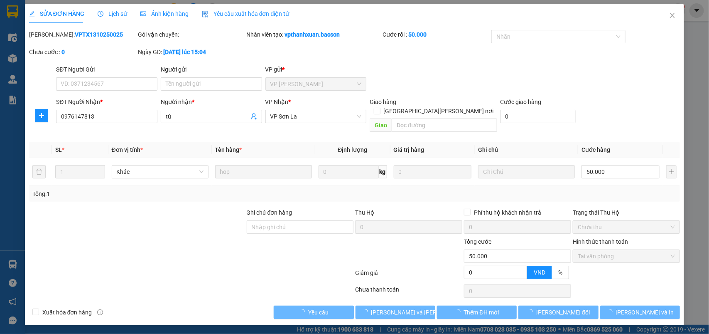
click at [394, 317] on div "SỬA ĐƠN HÀNG Lịch sử Ảnh kiện hàng Yêu cầu xuất hóa đơn điện tử Total Paid Fee …" at bounding box center [354, 167] width 709 height 334
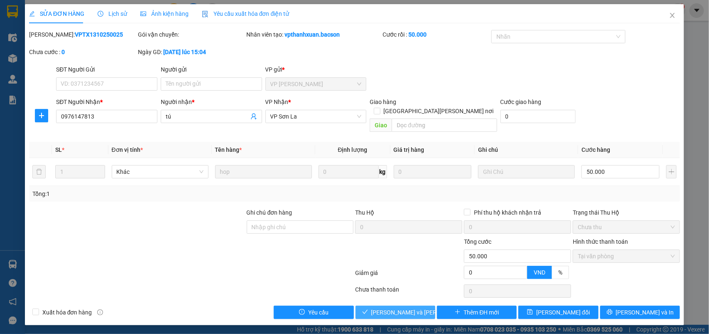
click at [395, 308] on span "[PERSON_NAME] và [PERSON_NAME] hàng" at bounding box center [428, 312] width 112 height 9
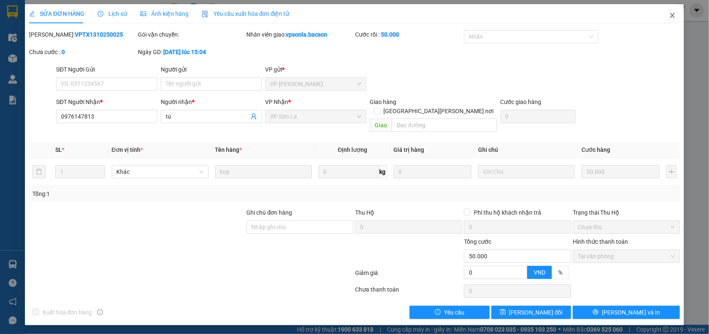
click at [675, 12] on icon "close" at bounding box center [673, 15] width 7 height 7
click at [675, 12] on img at bounding box center [678, 10] width 7 height 7
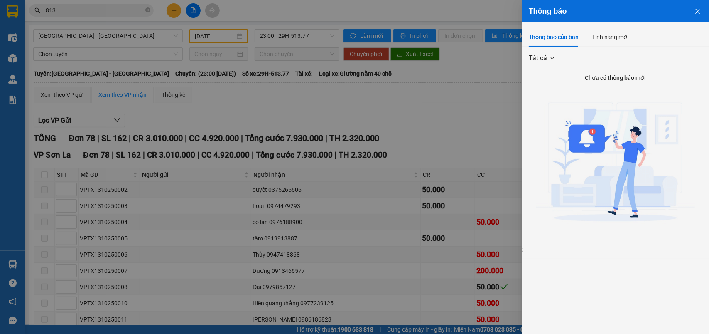
click at [88, 14] on div at bounding box center [354, 167] width 709 height 334
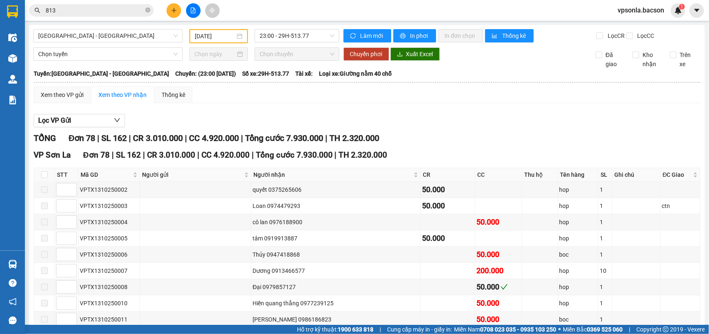
click at [88, 12] on body "Kết quả tìm kiếm ( 427 ) Bộ lọc Mã ĐH Trạng thái Món hàng Thu hộ Tổng cước Chưa…" at bounding box center [354, 167] width 709 height 334
click at [88, 12] on input "813" at bounding box center [95, 10] width 98 height 9
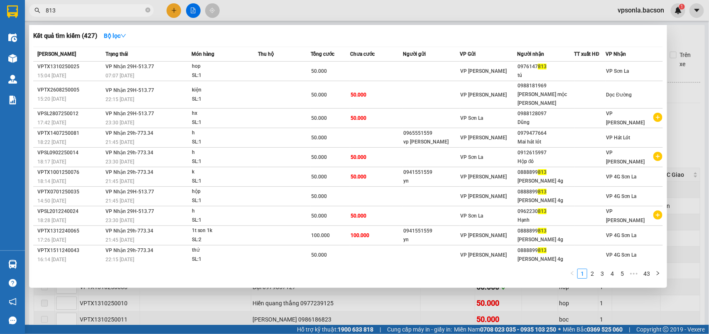
click at [88, 12] on input "813" at bounding box center [95, 10] width 98 height 9
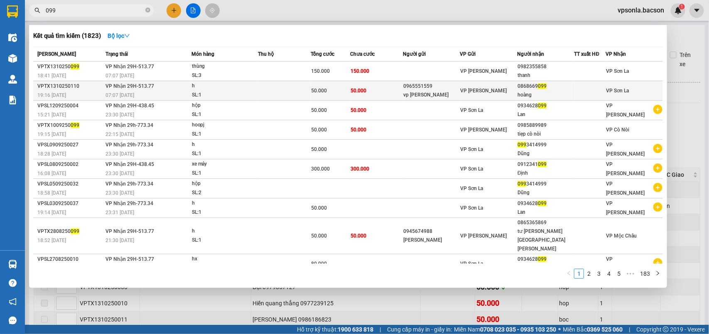
type input "099"
click at [539, 91] on div "hoàng" at bounding box center [546, 95] width 56 height 9
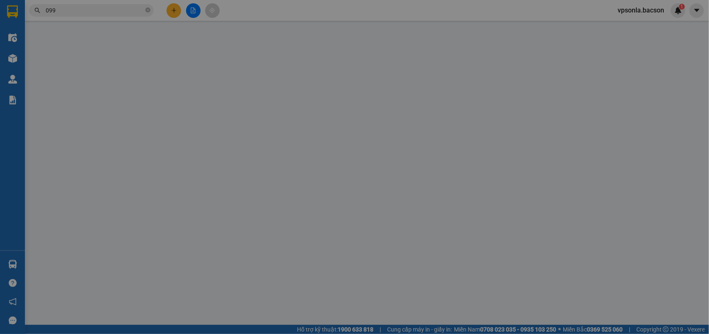
type input "0965551559"
type input "vp [PERSON_NAME]"
type input "0868669099"
type input "hoàng"
type input "0"
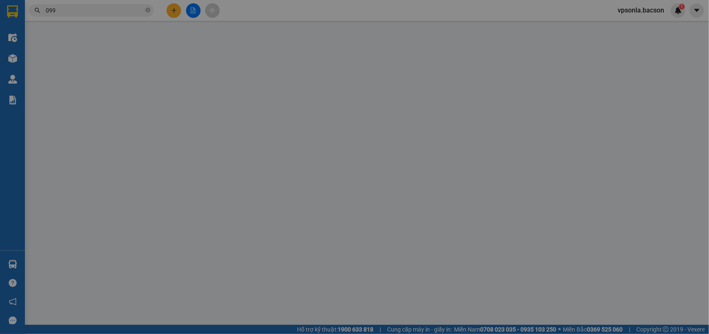
type input "50.000"
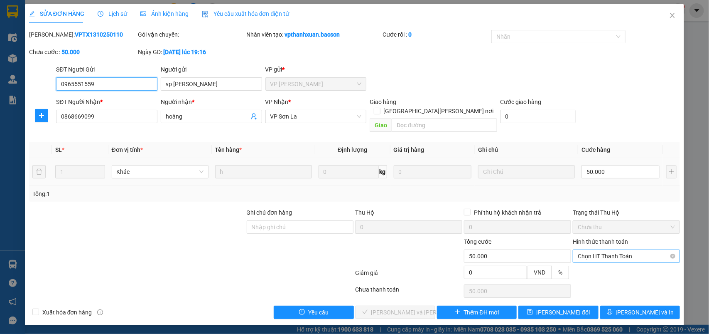
drag, startPoint x: 591, startPoint y: 244, endPoint x: 587, endPoint y: 253, distance: 10.0
click at [591, 250] on span "Chọn HT Thanh Toán" at bounding box center [626, 256] width 97 height 12
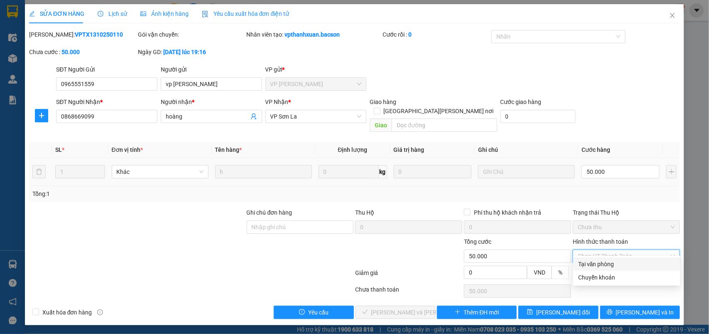
drag, startPoint x: 585, startPoint y: 265, endPoint x: 568, endPoint y: 268, distance: 17.9
click at [584, 265] on div "Tại văn phòng" at bounding box center [627, 263] width 97 height 9
type input "0"
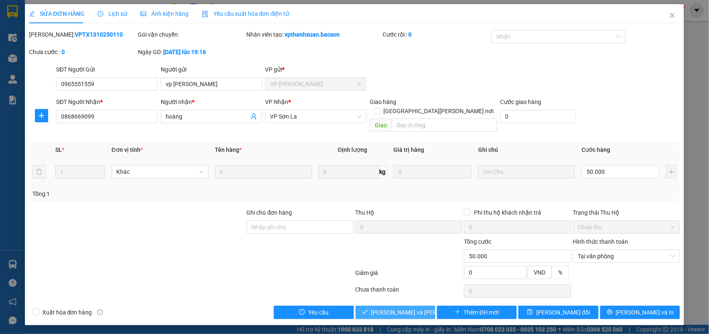
click at [400, 308] on span "[PERSON_NAME] và [PERSON_NAME] hàng" at bounding box center [428, 312] width 112 height 9
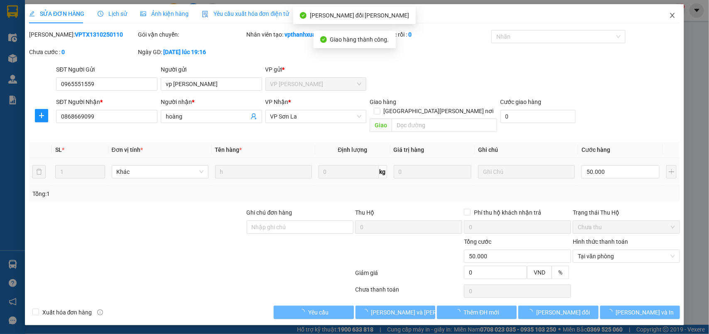
click at [675, 17] on icon "close" at bounding box center [673, 15] width 7 height 7
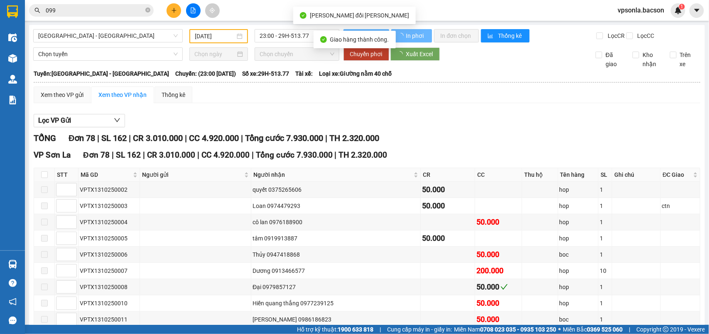
click at [675, 17] on div "1" at bounding box center [678, 10] width 15 height 15
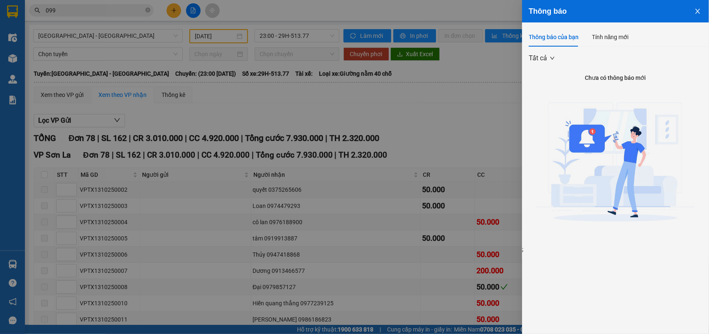
click at [60, 11] on div at bounding box center [354, 167] width 709 height 334
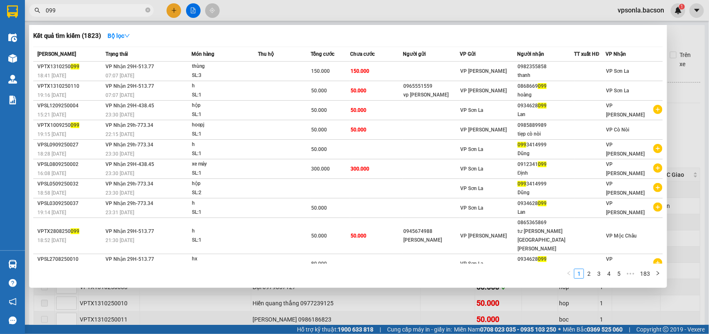
click at [60, 11] on input "099" at bounding box center [95, 10] width 98 height 9
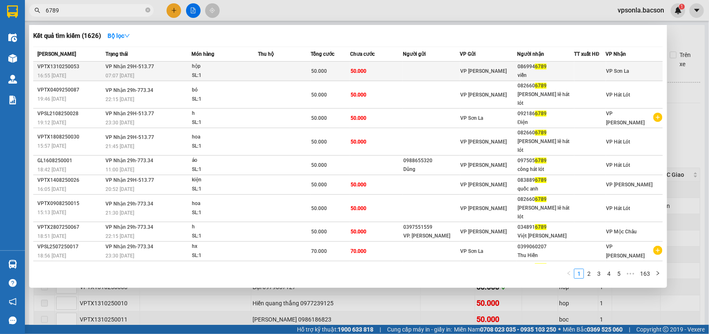
type input "6789"
click at [534, 71] on div "viễn" at bounding box center [546, 75] width 56 height 9
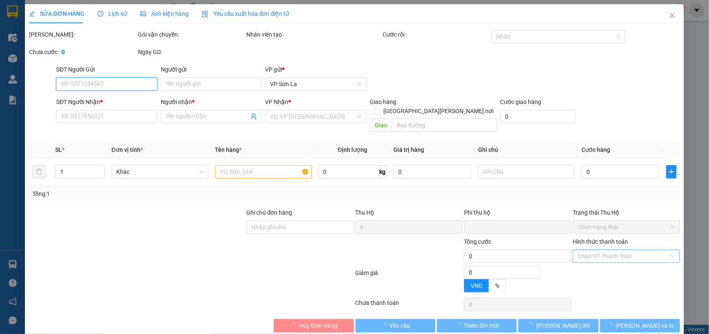
type input "0869946789"
type input "viễn"
type input "0"
type input "50.000"
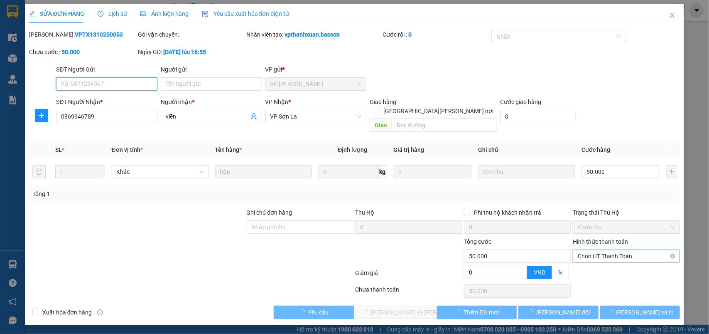
click at [584, 250] on span "Chọn HT Thanh Toán" at bounding box center [626, 256] width 97 height 12
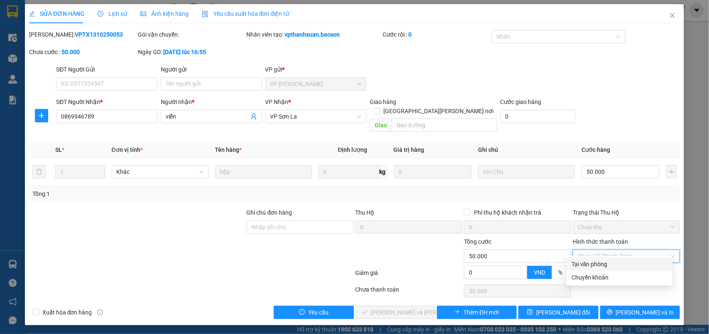
click at [591, 260] on div "Tại văn phòng" at bounding box center [620, 263] width 96 height 9
type input "0"
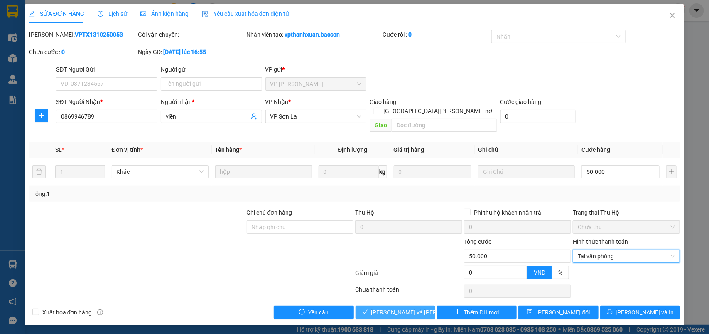
click at [389, 308] on span "[PERSON_NAME] và [PERSON_NAME] hàng" at bounding box center [428, 312] width 112 height 9
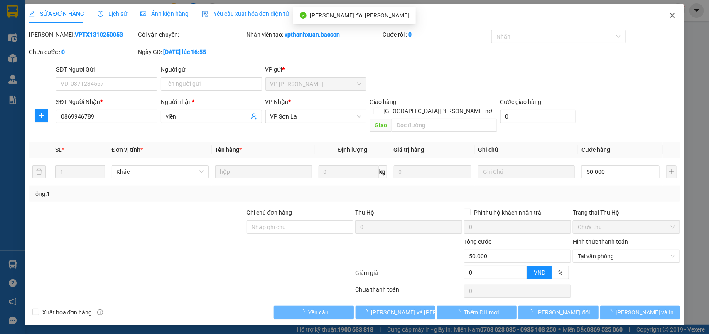
click at [668, 15] on span "Close" at bounding box center [672, 15] width 23 height 23
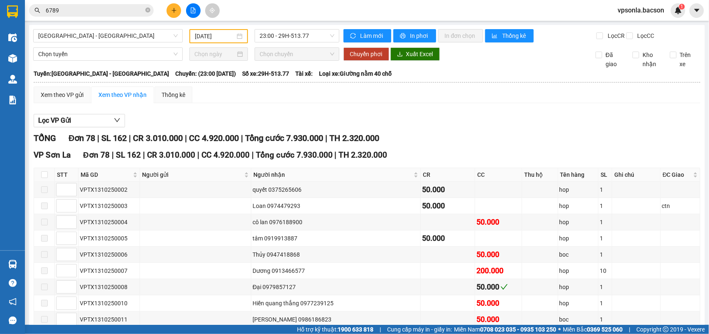
click at [86, 10] on input "6789" at bounding box center [95, 10] width 98 height 9
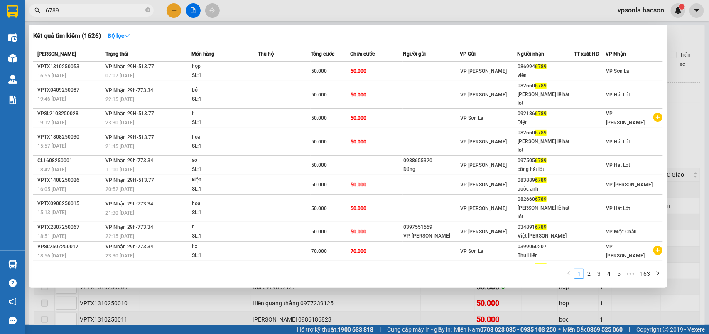
click at [86, 10] on input "6789" at bounding box center [95, 10] width 98 height 9
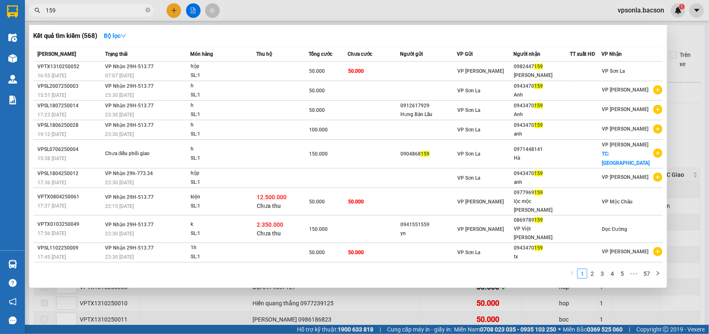
type input "159"
click at [558, 68] on div "0982447 159" at bounding box center [542, 66] width 56 height 9
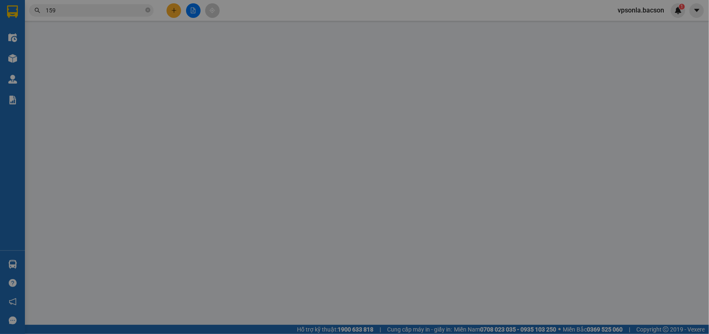
type input "0982447159"
type input "[PERSON_NAME]"
type input "0"
type input "50.000"
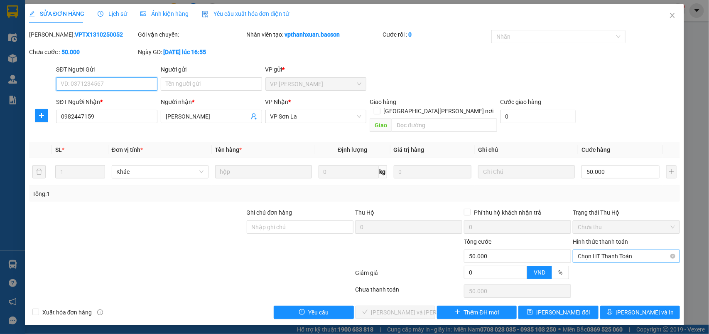
click at [596, 250] on span "Chọn HT Thanh Toán" at bounding box center [626, 256] width 97 height 12
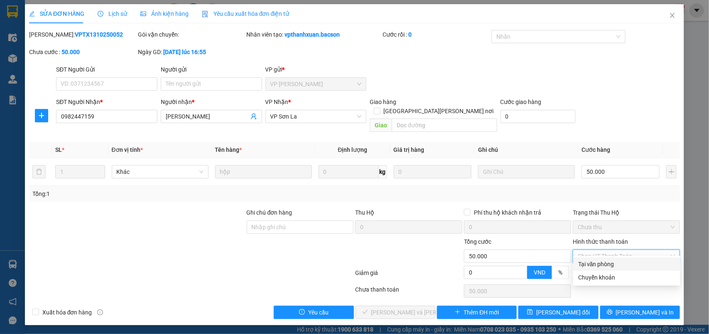
click at [591, 260] on div "Tại văn phòng" at bounding box center [627, 263] width 97 height 9
type input "0"
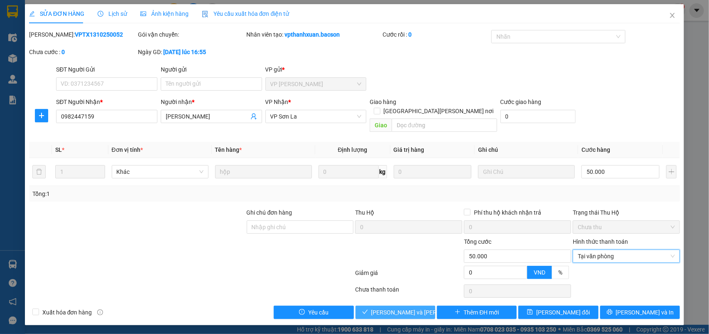
click at [427, 305] on button "[PERSON_NAME] và [PERSON_NAME] hàng" at bounding box center [396, 311] width 80 height 13
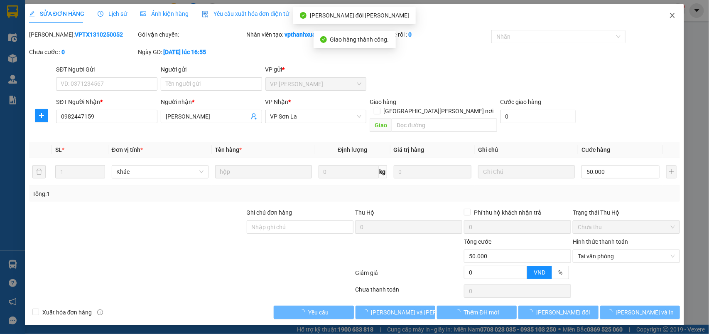
click at [670, 15] on icon "close" at bounding box center [673, 15] width 7 height 7
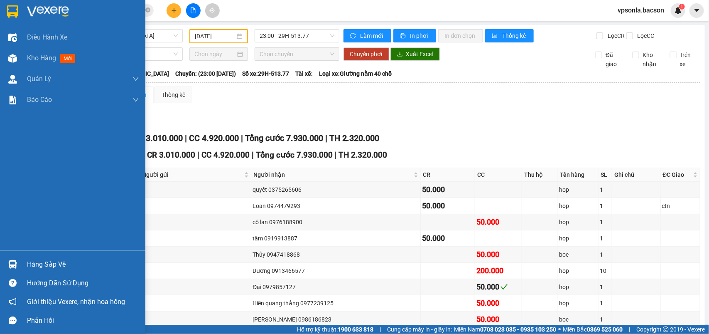
click at [19, 263] on div at bounding box center [12, 264] width 15 height 15
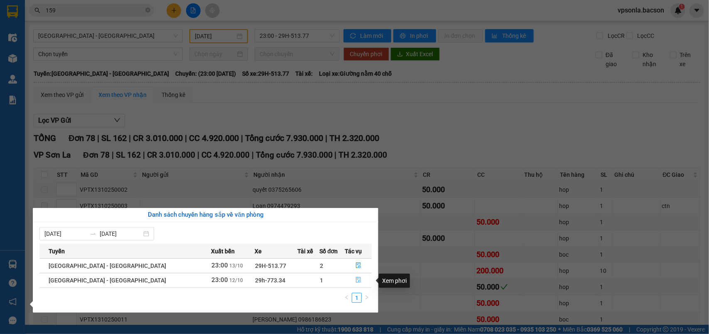
click at [356, 278] on icon "file-done" at bounding box center [359, 280] width 6 height 6
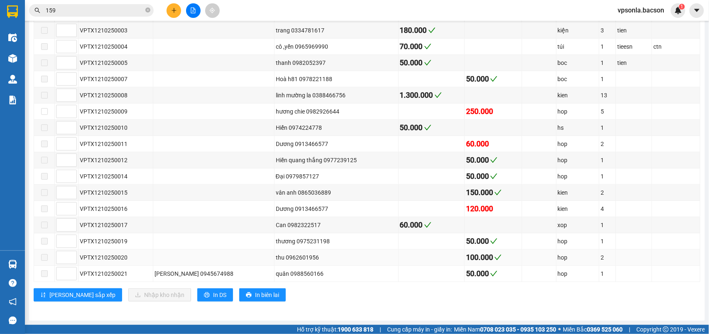
scroll to position [152, 0]
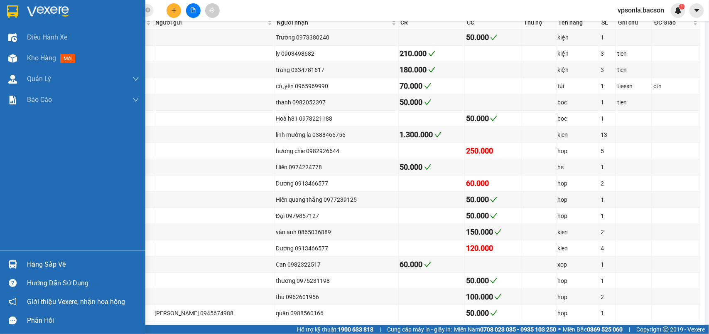
click at [19, 261] on div at bounding box center [12, 264] width 15 height 15
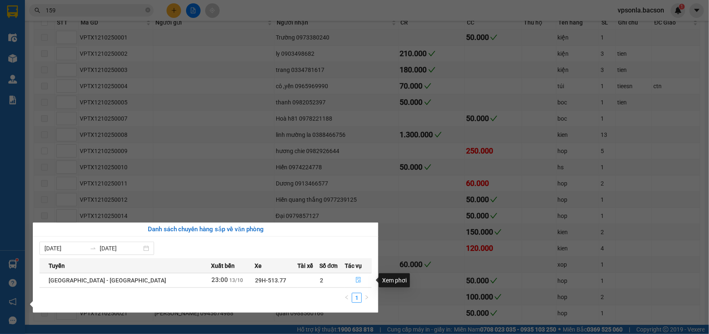
click at [347, 279] on button "button" at bounding box center [359, 279] width 26 height 13
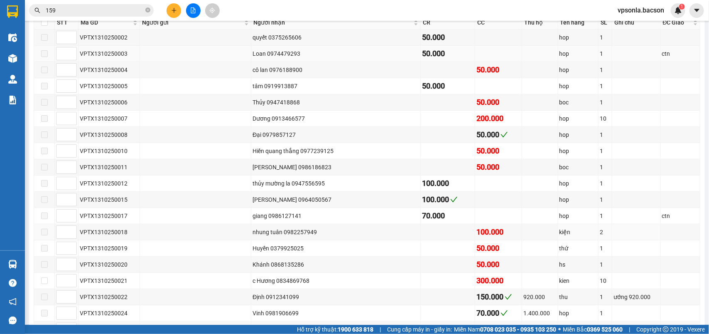
type input "[DATE]"
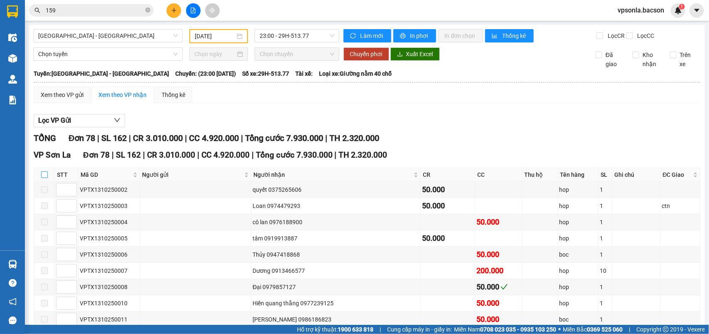
click at [47, 178] on input "checkbox" at bounding box center [44, 174] width 7 height 7
checkbox input "true"
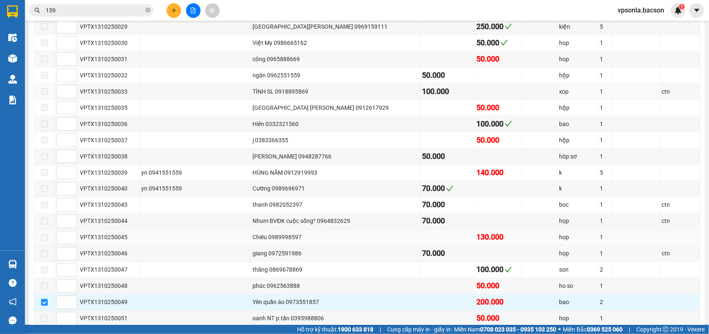
scroll to position [571, 0]
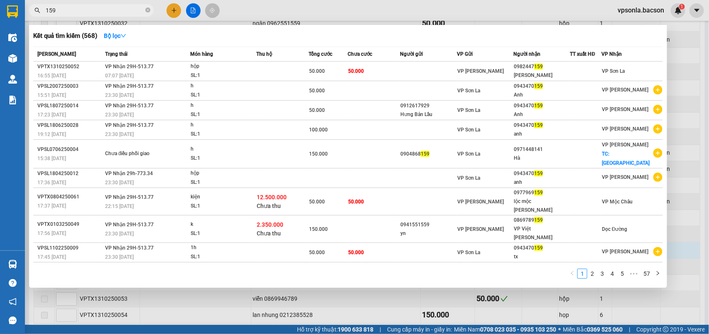
click at [89, 13] on input "159" at bounding box center [95, 10] width 98 height 9
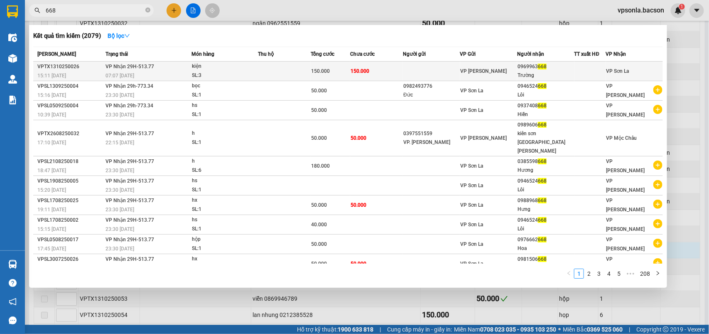
type input "668"
click at [534, 72] on div "Trường" at bounding box center [546, 75] width 56 height 9
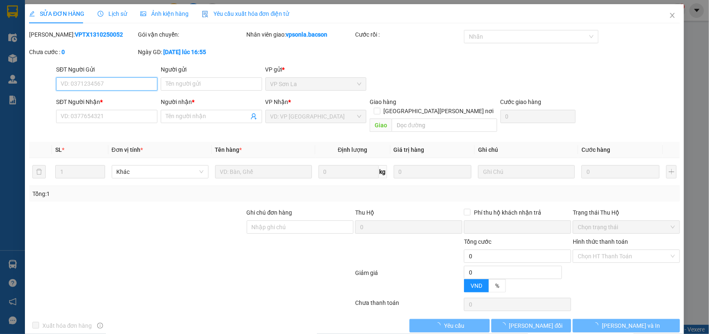
type input "0969963668"
type input "Trường"
type input "0"
type input "150.000"
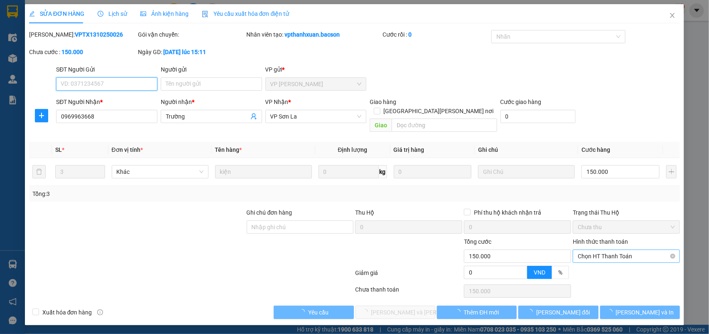
click at [591, 250] on span "Chọn HT Thanh Toán" at bounding box center [626, 256] width 97 height 12
click at [591, 268] on div at bounding box center [626, 275] width 109 height 15
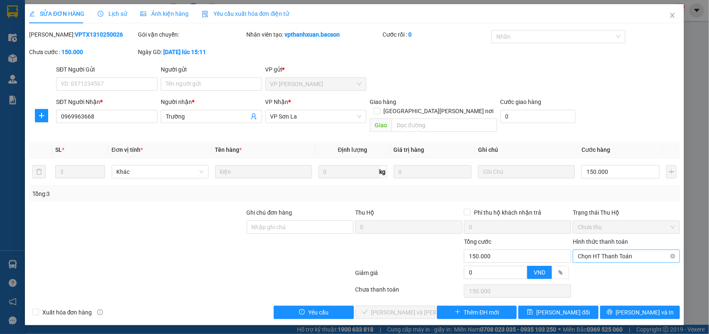
click at [594, 250] on span "Chọn HT Thanh Toán" at bounding box center [626, 256] width 97 height 12
drag, startPoint x: 581, startPoint y: 265, endPoint x: 552, endPoint y: 273, distance: 30.8
click at [581, 265] on div "Tại văn phòng" at bounding box center [627, 263] width 97 height 9
type input "0"
click at [410, 308] on span "[PERSON_NAME] và [PERSON_NAME] hàng" at bounding box center [428, 312] width 112 height 9
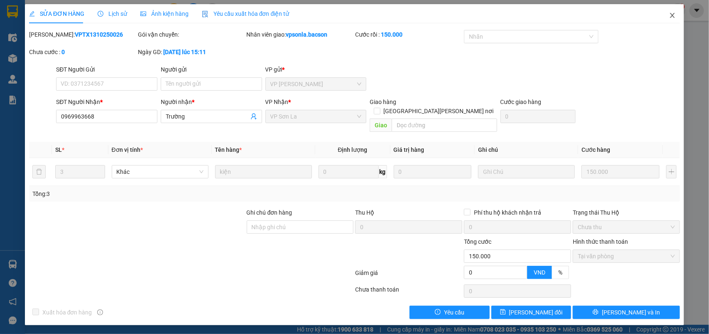
click at [675, 13] on icon "close" at bounding box center [673, 15] width 7 height 7
click at [675, 13] on img at bounding box center [678, 10] width 7 height 7
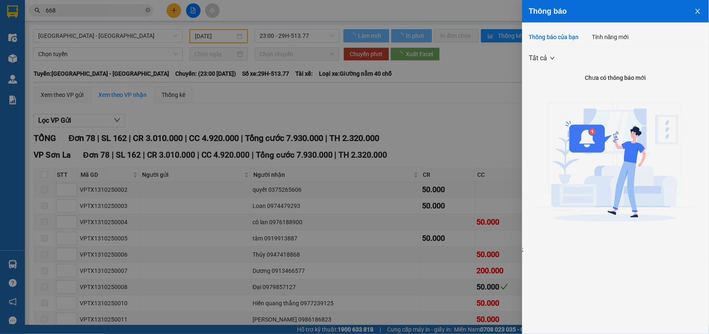
click at [357, 26] on div at bounding box center [354, 167] width 709 height 334
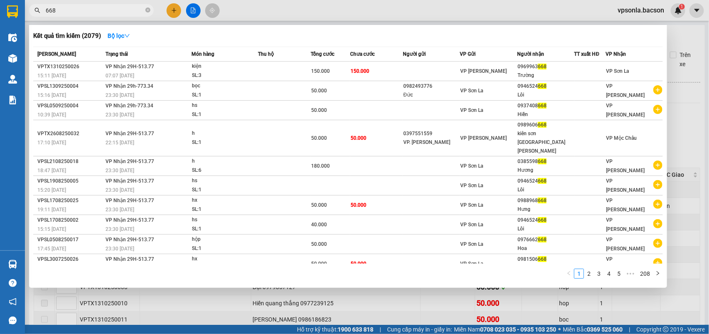
click at [67, 10] on input "668" at bounding box center [95, 10] width 98 height 9
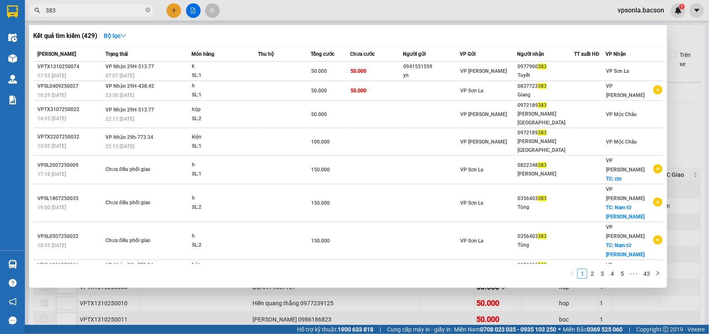
type input "383"
click at [505, 71] on div "VP [PERSON_NAME]" at bounding box center [489, 70] width 56 height 9
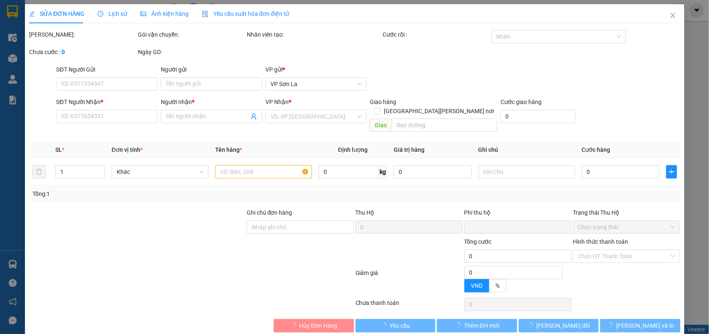
type input "0941551559"
type input "yn"
type input "0977900383"
type input "Tuyết"
type input "0"
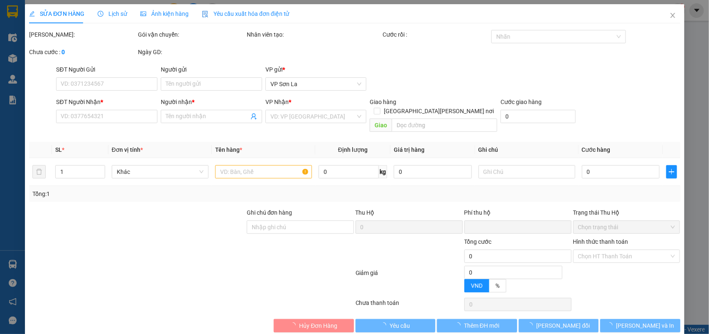
type input "50.000"
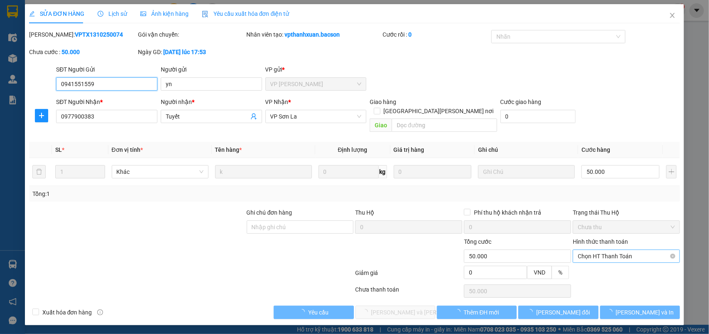
click at [581, 250] on span "Chọn HT Thanh Toán" at bounding box center [626, 256] width 97 height 12
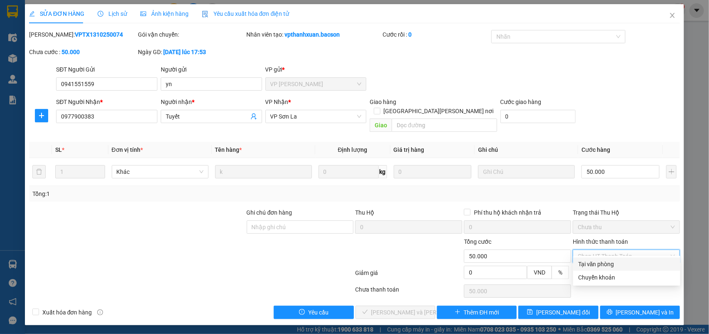
click at [581, 264] on div "Tại văn phòng" at bounding box center [627, 263] width 97 height 9
type input "0"
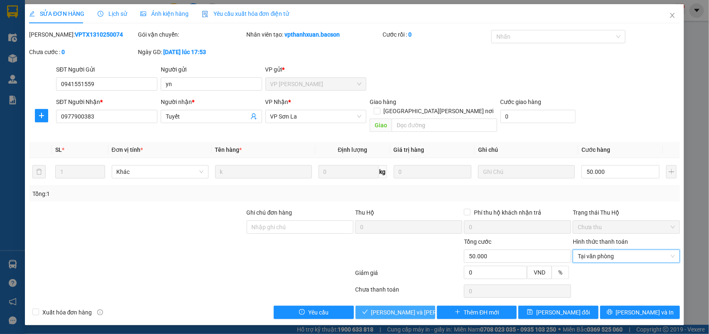
click at [426, 305] on button "[PERSON_NAME] và [PERSON_NAME] hàng" at bounding box center [396, 311] width 80 height 13
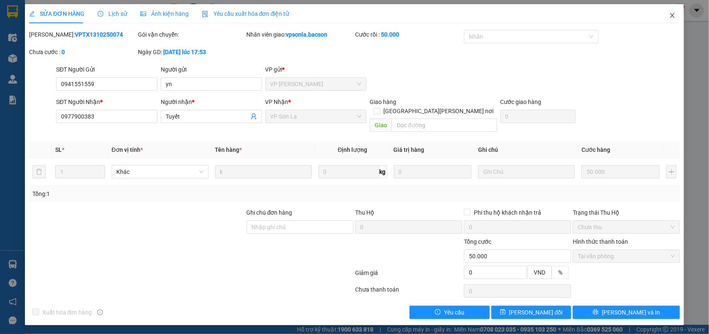
click at [673, 15] on icon "close" at bounding box center [673, 15] width 7 height 7
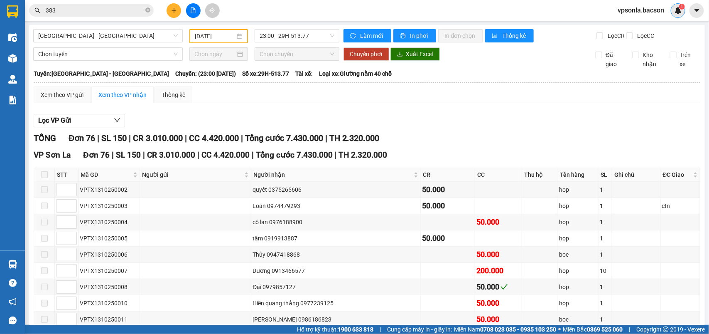
click at [675, 15] on div "1" at bounding box center [678, 10] width 15 height 15
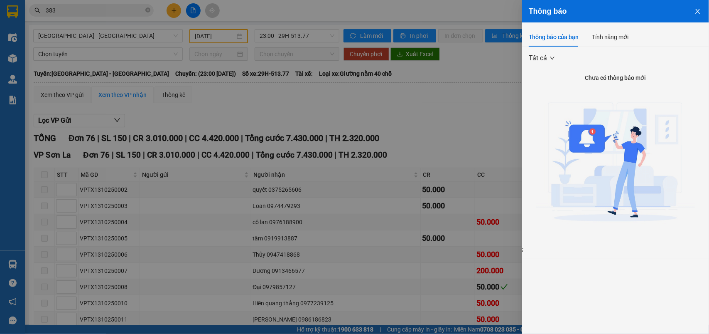
click at [470, 115] on div at bounding box center [354, 167] width 709 height 334
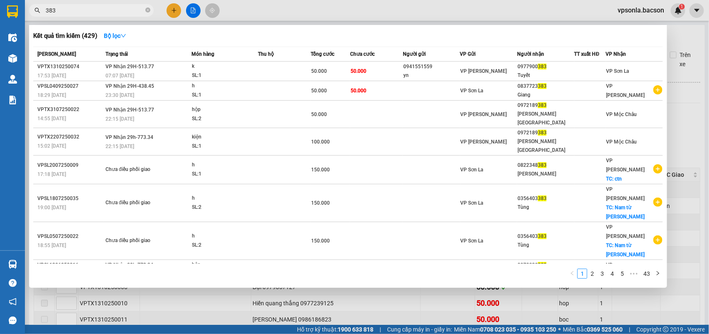
click at [79, 14] on input "383" at bounding box center [95, 10] width 98 height 9
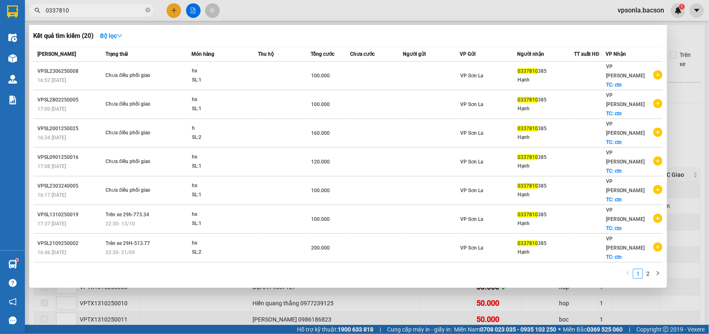
type input "0337810"
click at [709, 145] on div at bounding box center [354, 167] width 709 height 334
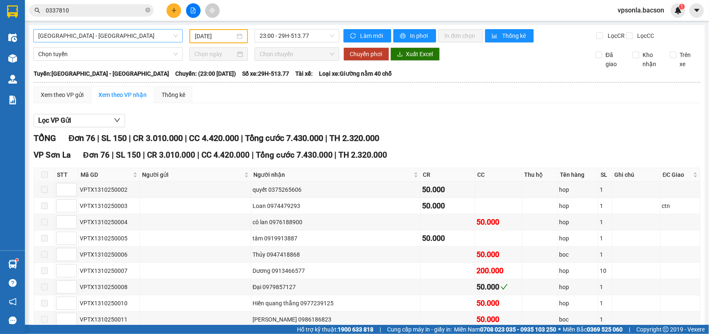
click at [117, 32] on span "[GEOGRAPHIC_DATA] - [GEOGRAPHIC_DATA]" at bounding box center [108, 36] width 140 height 12
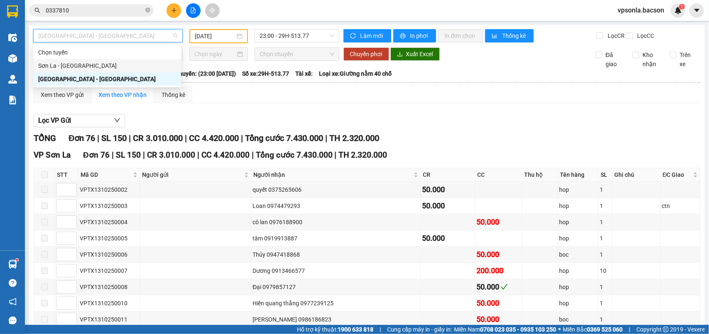
click at [71, 68] on div "Sơn La - [GEOGRAPHIC_DATA]" at bounding box center [107, 65] width 138 height 9
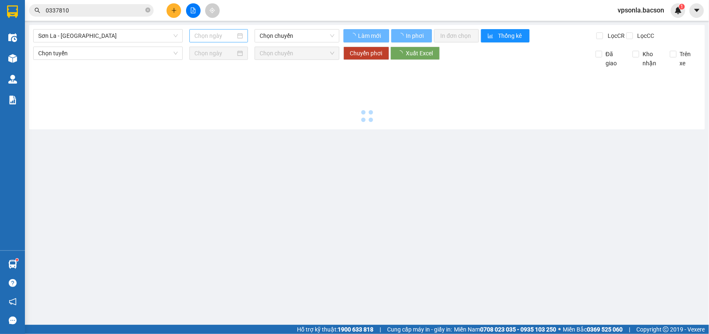
click at [217, 42] on div at bounding box center [219, 35] width 59 height 13
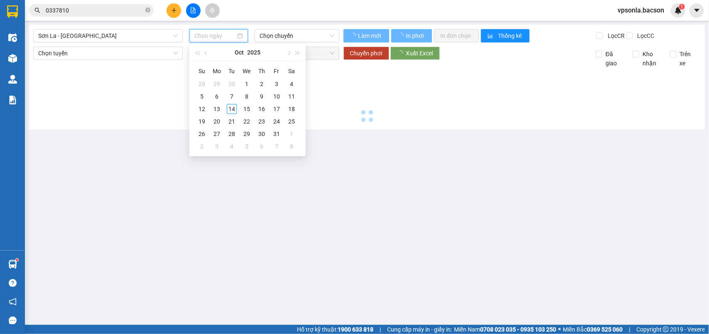
click at [225, 37] on input at bounding box center [215, 35] width 41 height 9
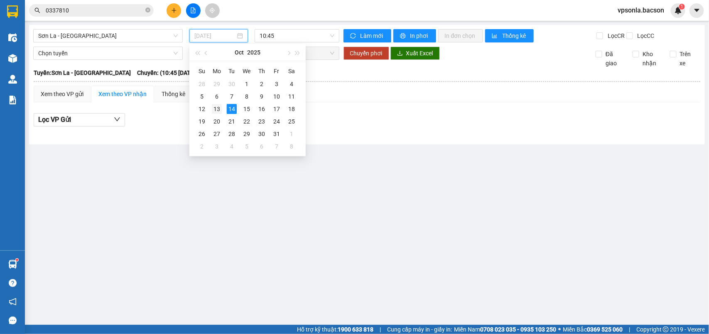
click at [213, 107] on div "13" at bounding box center [217, 109] width 10 height 10
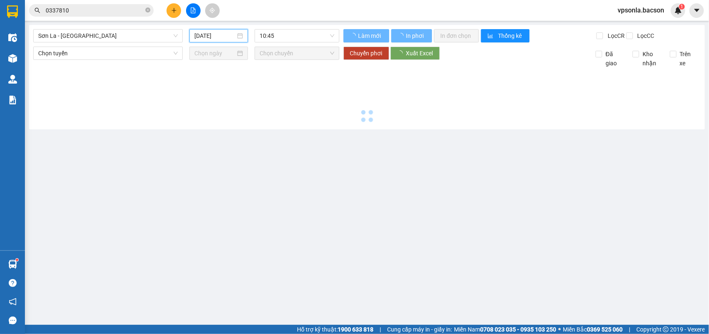
type input "[DATE]"
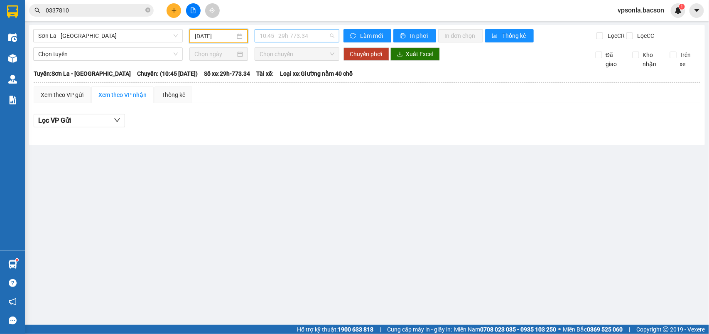
click at [297, 36] on span "10:45 - 29h-773.34" at bounding box center [297, 36] width 74 height 12
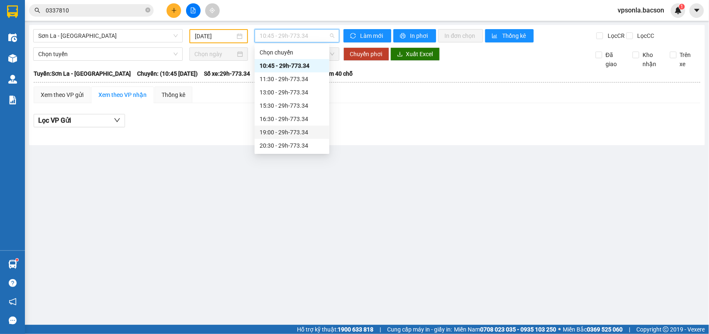
scroll to position [40, 0]
click at [287, 142] on div "22:30 - 29h-773.34" at bounding box center [292, 145] width 65 height 9
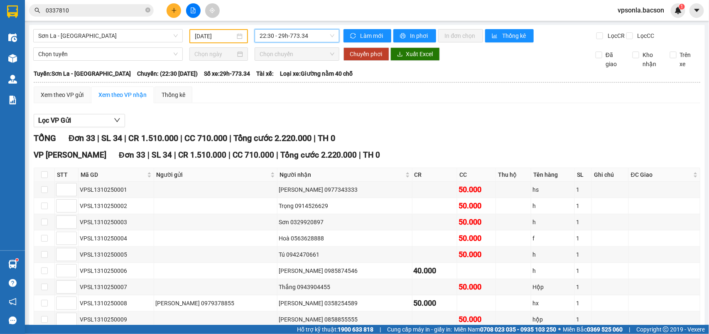
click at [86, 9] on input "0337810" at bounding box center [95, 10] width 98 height 9
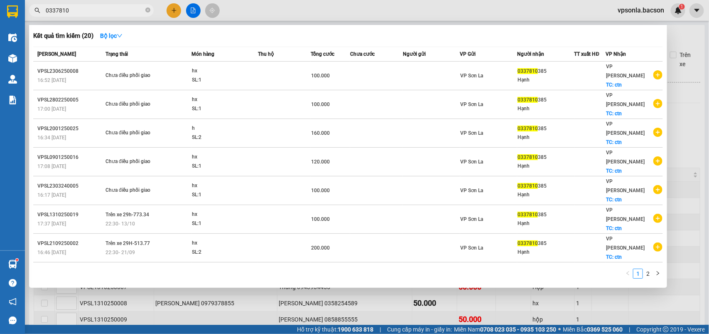
click at [86, 9] on input "0337810" at bounding box center [95, 10] width 98 height 9
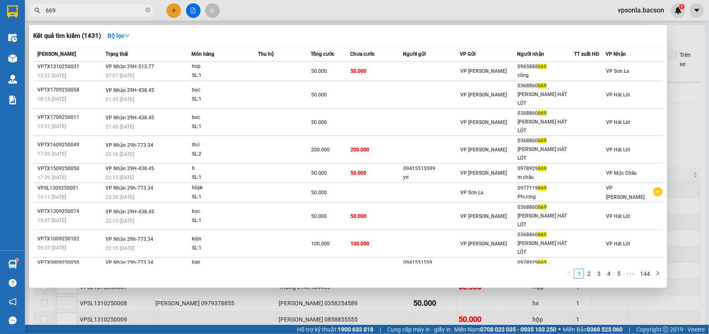
click at [709, 79] on div at bounding box center [354, 167] width 709 height 334
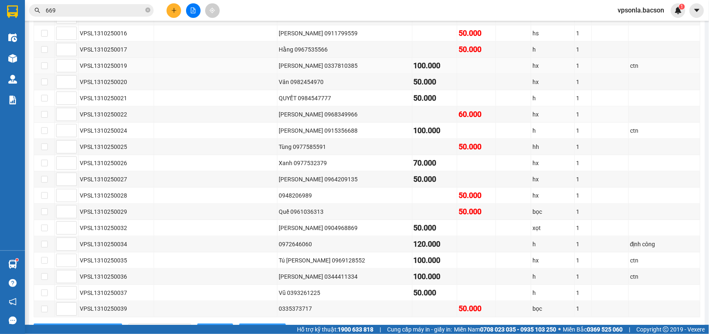
scroll to position [451, 0]
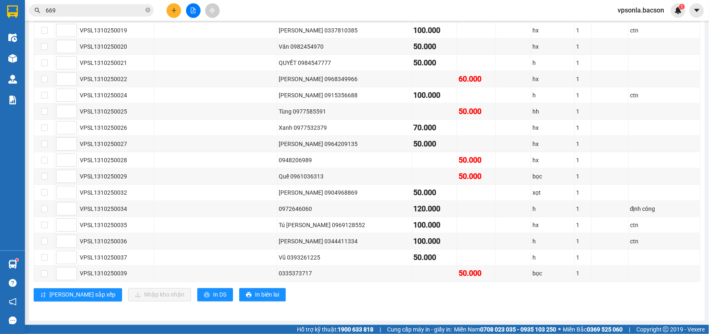
click at [69, 16] on span "669" at bounding box center [91, 10] width 125 height 12
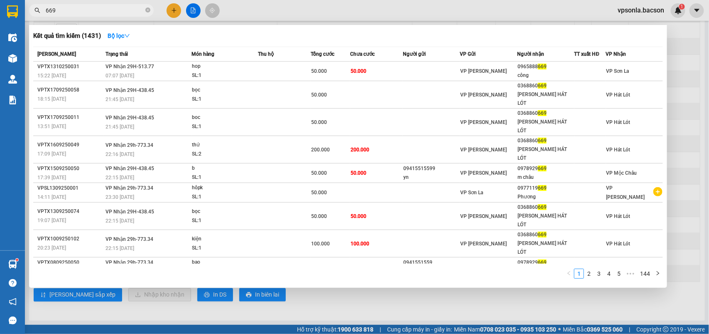
click at [72, 12] on input "669" at bounding box center [95, 10] width 98 height 9
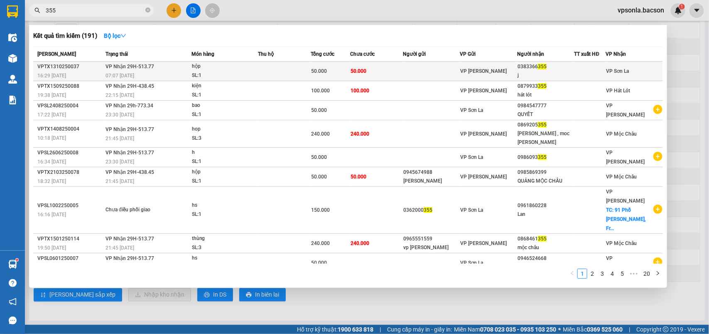
type input "355"
click at [578, 68] on div at bounding box center [590, 71] width 31 height 9
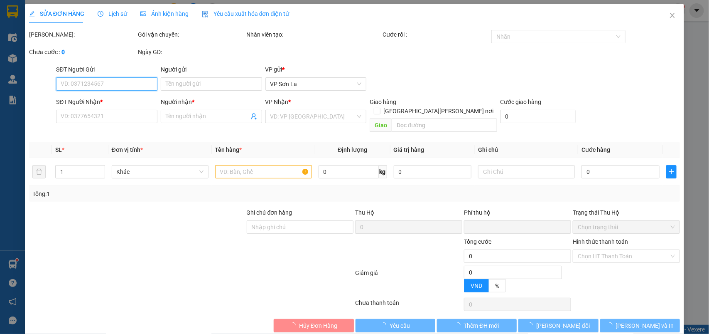
type input "0383366355"
type input "j"
type input "0"
type input "50.000"
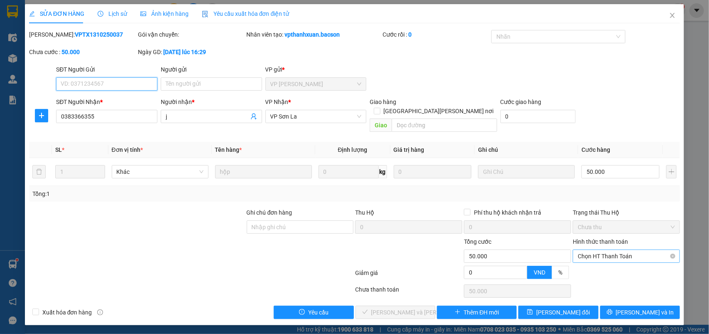
click at [586, 251] on span "Chọn HT Thanh Toán" at bounding box center [626, 256] width 97 height 12
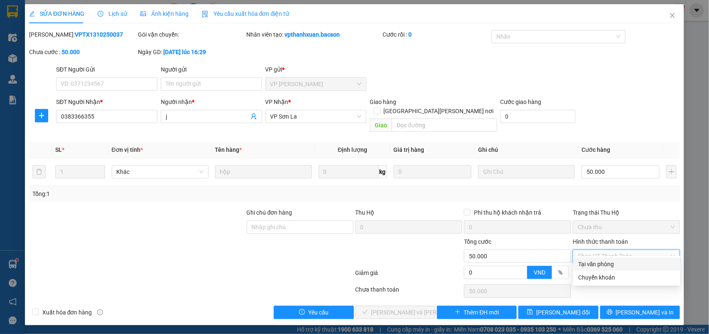
click at [589, 267] on div "Tại văn phòng" at bounding box center [627, 263] width 97 height 9
type input "0"
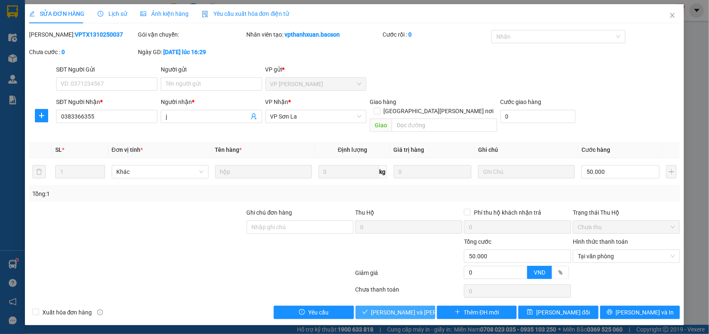
click at [390, 308] on span "[PERSON_NAME] và [PERSON_NAME] hàng" at bounding box center [428, 312] width 112 height 9
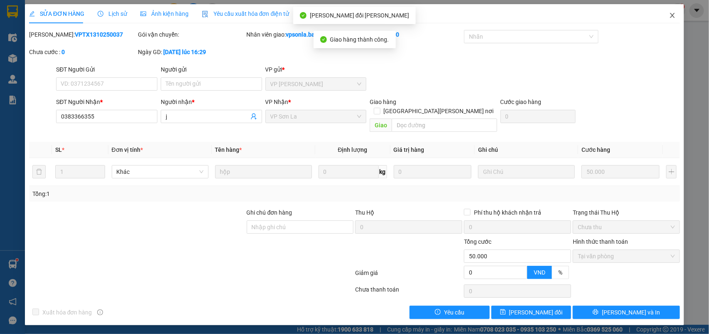
click at [674, 15] on icon "close" at bounding box center [673, 15] width 7 height 7
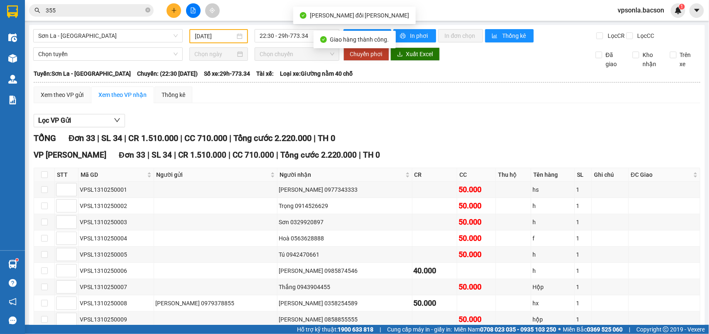
click at [674, 15] on div "1" at bounding box center [678, 10] width 15 height 15
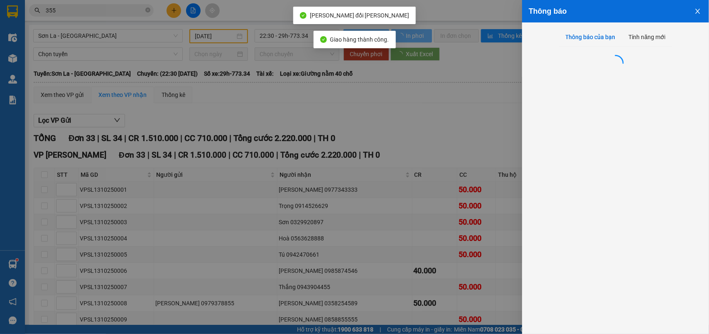
click at [674, 15] on div "Thông báo Thông báo của bạn Tính năng mới" at bounding box center [354, 167] width 709 height 334
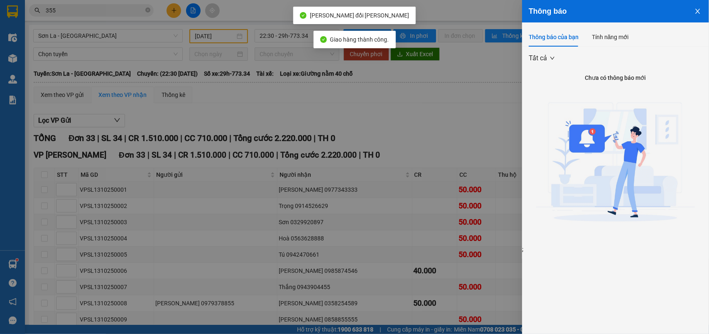
click at [283, 64] on div at bounding box center [354, 167] width 709 height 334
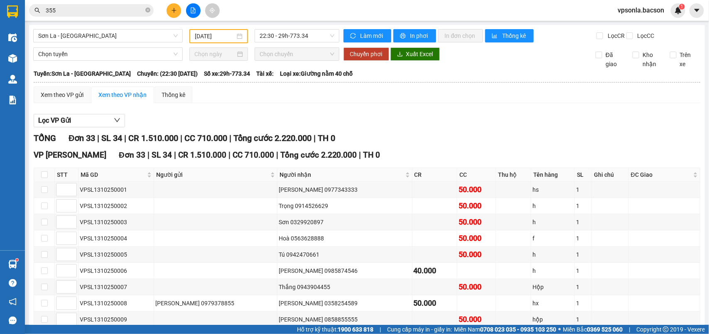
click at [94, 10] on input "355" at bounding box center [95, 10] width 98 height 9
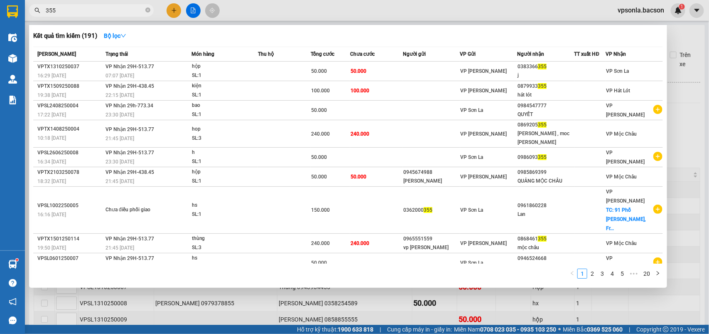
click at [94, 10] on input "355" at bounding box center [95, 10] width 98 height 9
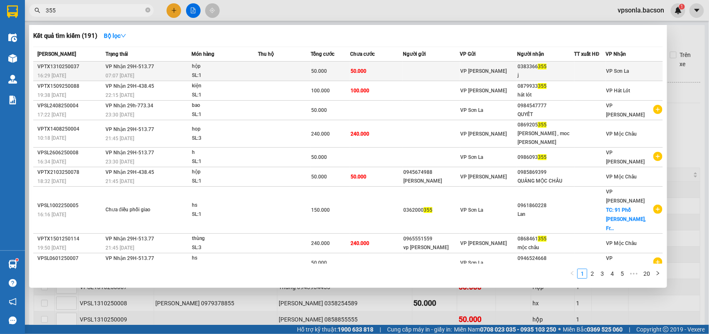
click at [588, 74] on div at bounding box center [590, 71] width 31 height 9
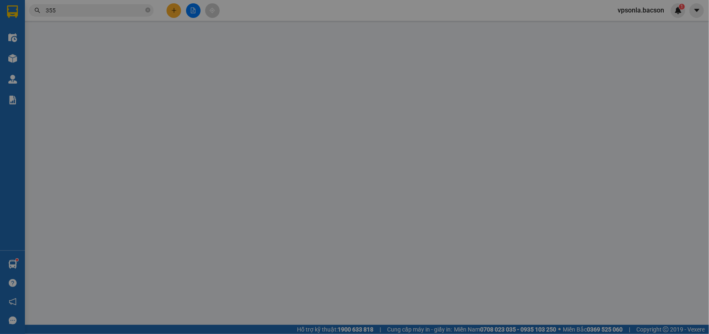
type input "0383366355"
type input "j"
type input "0"
type input "50.000"
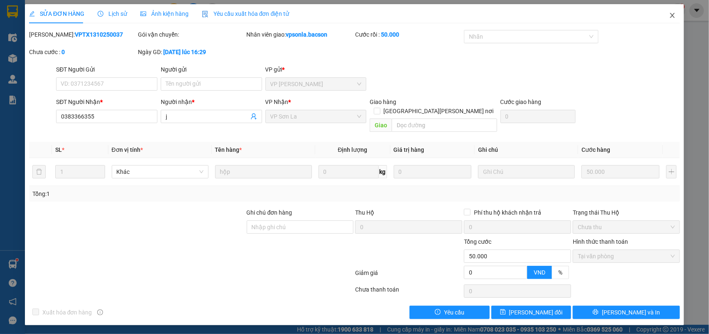
click at [676, 17] on icon "close" at bounding box center [673, 15] width 7 height 7
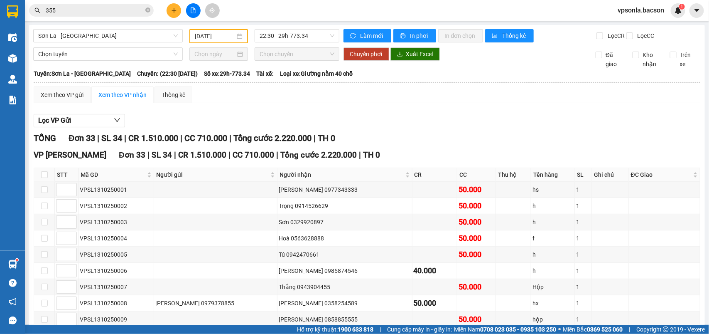
click at [670, 15] on span "vpsonla.bacson" at bounding box center [641, 10] width 60 height 10
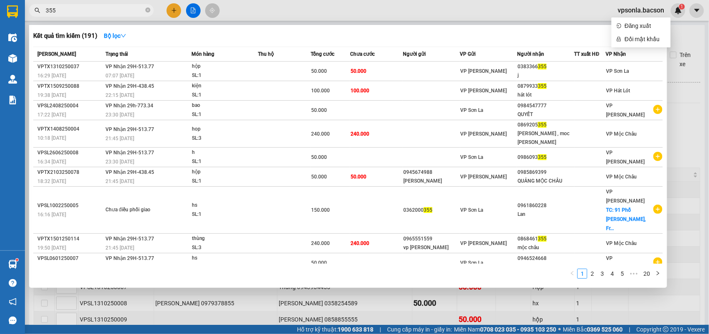
click at [102, 14] on input "355" at bounding box center [95, 10] width 98 height 9
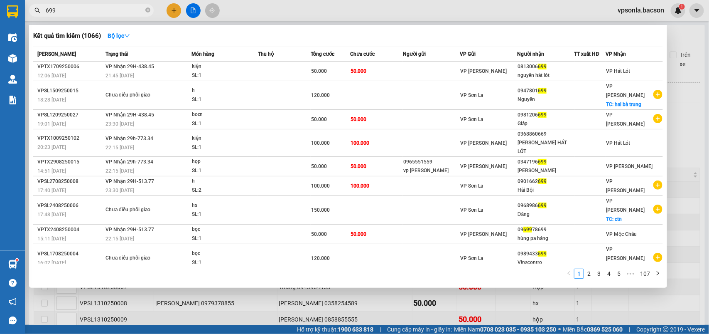
click at [79, 8] on input "699" at bounding box center [95, 10] width 98 height 9
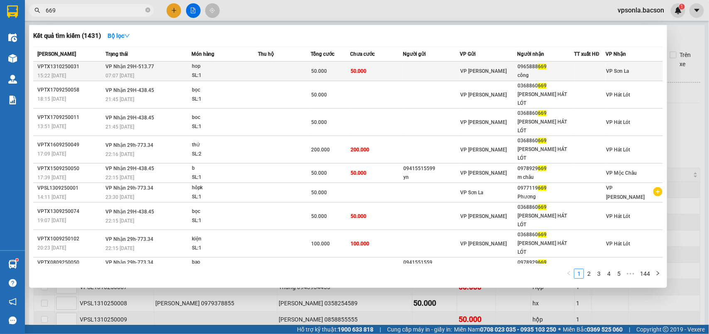
type input "669"
click at [563, 73] on div "công" at bounding box center [546, 75] width 56 height 9
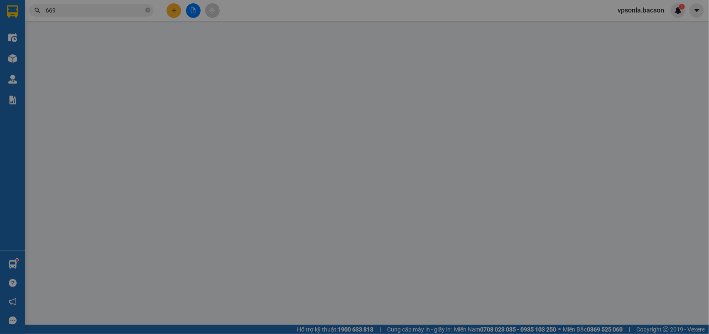
type input "0965888669"
type input "công"
type input "0"
type input "50.000"
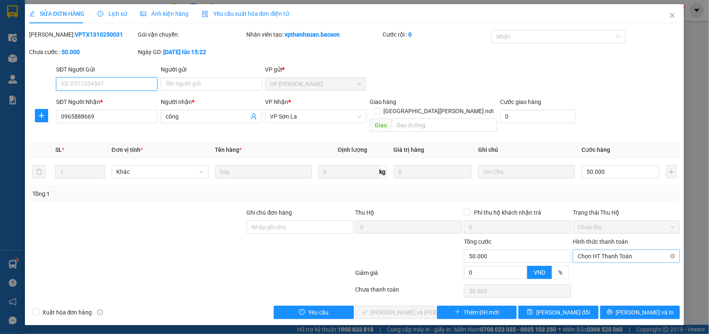
click at [601, 251] on span "Chọn HT Thanh Toán" at bounding box center [626, 256] width 97 height 12
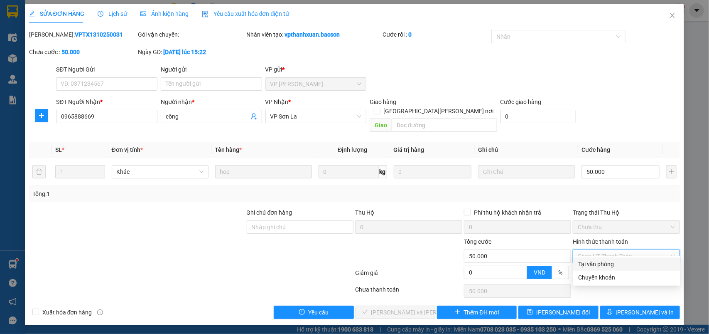
click at [601, 262] on div "Tại văn phòng" at bounding box center [627, 263] width 97 height 9
type input "0"
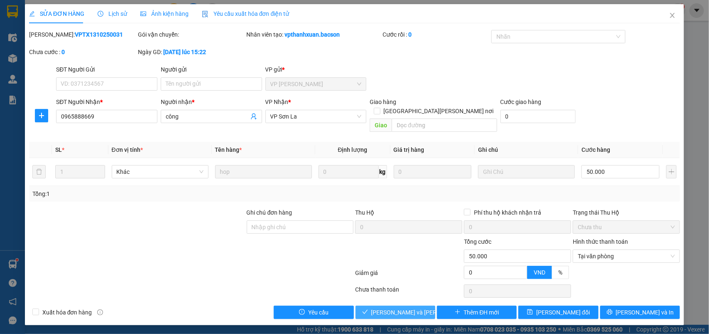
click at [427, 308] on button "[PERSON_NAME] và [PERSON_NAME] hàng" at bounding box center [396, 311] width 80 height 13
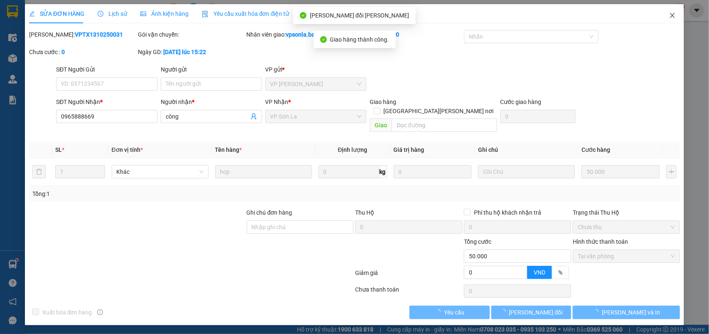
click at [676, 15] on icon "close" at bounding box center [673, 15] width 7 height 7
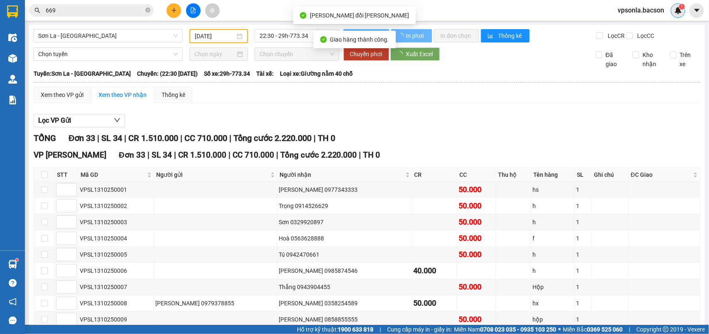
click at [674, 15] on div "1" at bounding box center [678, 10] width 15 height 15
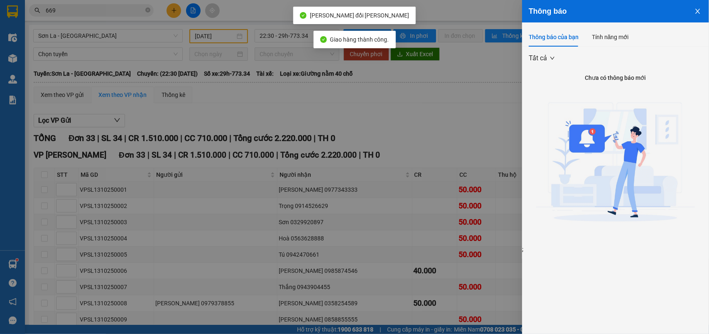
click at [421, 110] on div at bounding box center [354, 167] width 709 height 334
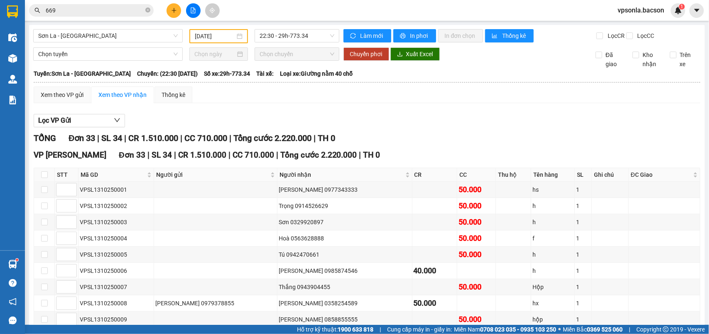
click at [89, 13] on input "669" at bounding box center [95, 10] width 98 height 9
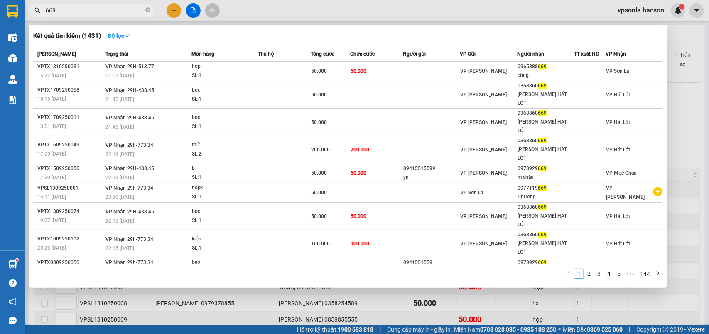
click at [89, 13] on input "669" at bounding box center [95, 10] width 98 height 9
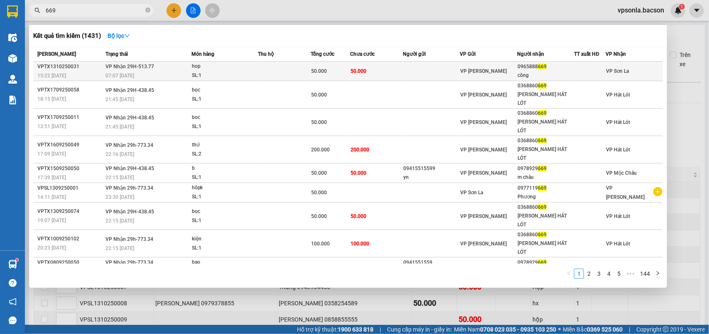
click at [453, 75] on td at bounding box center [431, 72] width 57 height 20
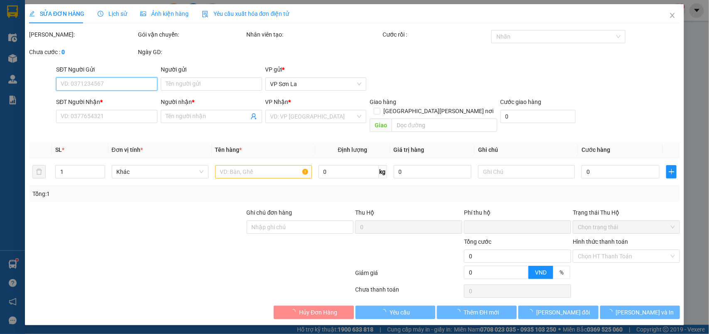
type input "0965888669"
type input "công"
type input "0"
type input "50.000"
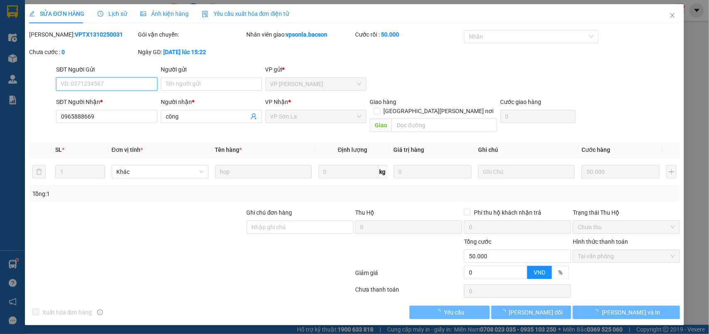
click at [588, 250] on span "Tại văn phòng" at bounding box center [626, 256] width 97 height 12
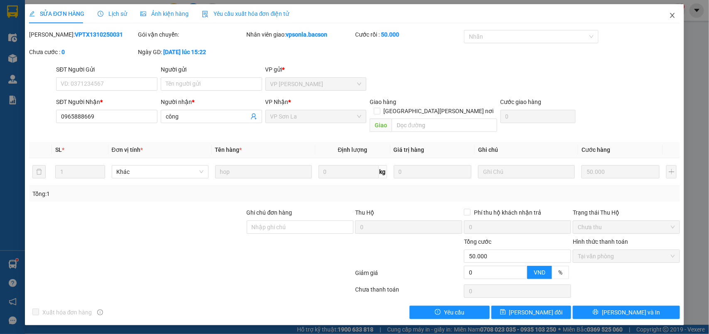
click at [674, 13] on icon "close" at bounding box center [673, 15] width 7 height 7
click at [674, 13] on div "1" at bounding box center [678, 10] width 15 height 15
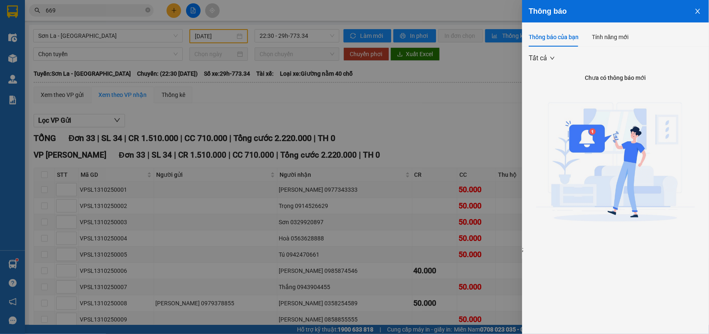
click at [111, 11] on div at bounding box center [354, 167] width 709 height 334
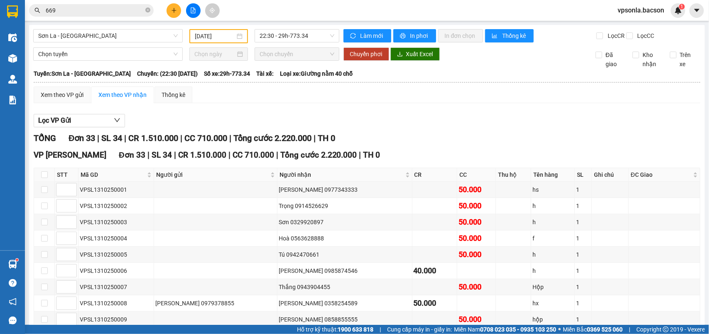
click at [115, 11] on input "669" at bounding box center [95, 10] width 98 height 9
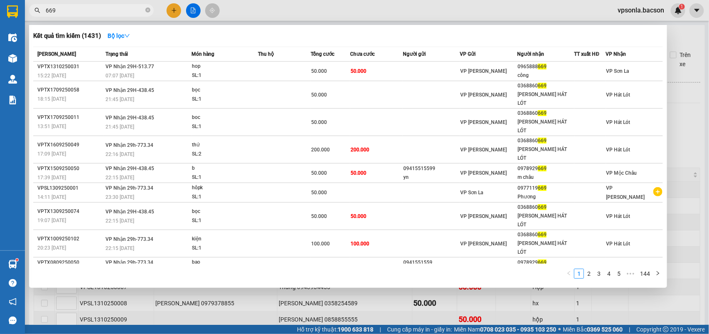
click at [116, 11] on input "669" at bounding box center [95, 10] width 98 height 9
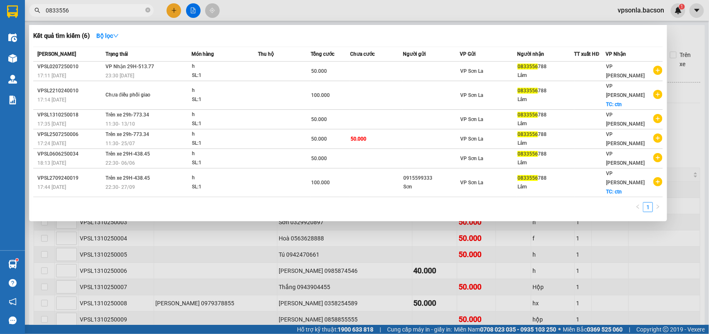
type input "0833556"
click at [107, 15] on span "0833556" at bounding box center [91, 10] width 125 height 12
click at [150, 9] on icon "close-circle" at bounding box center [147, 9] width 5 height 5
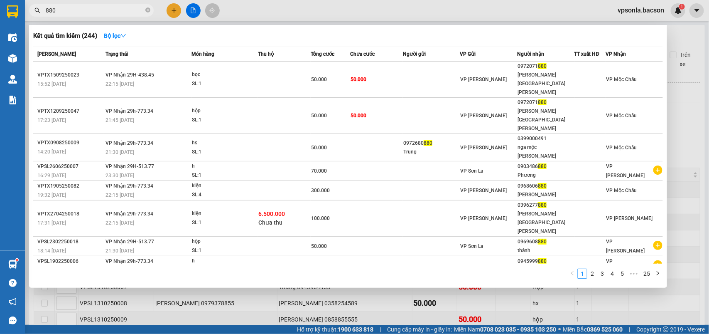
click at [64, 12] on input "880" at bounding box center [95, 10] width 98 height 9
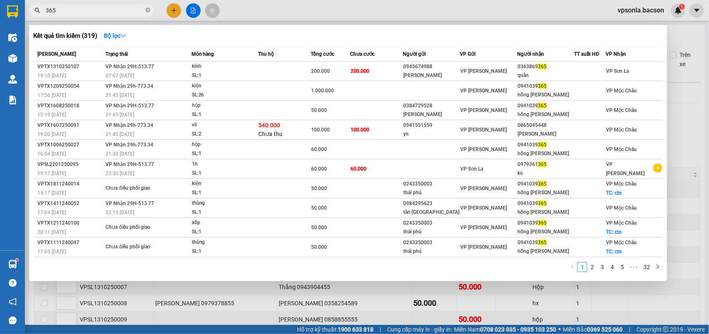
type input "365"
click at [699, 98] on div at bounding box center [354, 167] width 709 height 334
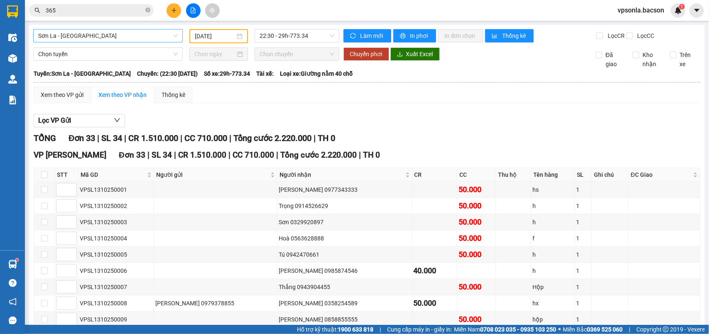
click at [133, 34] on span "Sơn La - [GEOGRAPHIC_DATA]" at bounding box center [108, 36] width 140 height 12
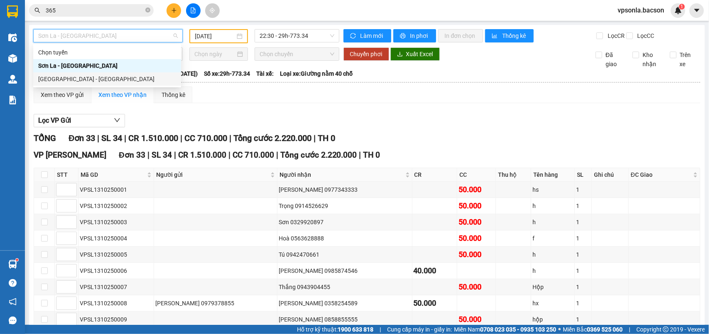
click at [104, 78] on div "[GEOGRAPHIC_DATA] - [GEOGRAPHIC_DATA]" at bounding box center [107, 78] width 138 height 9
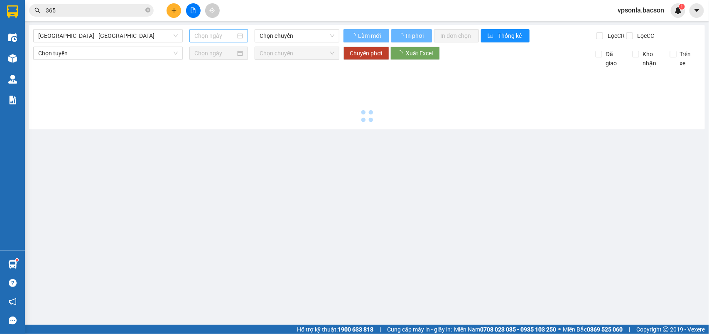
click at [227, 29] on div at bounding box center [219, 35] width 59 height 13
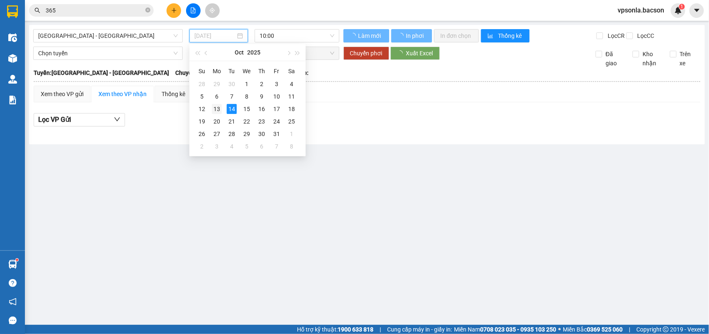
click at [213, 104] on div "13" at bounding box center [217, 109] width 10 height 10
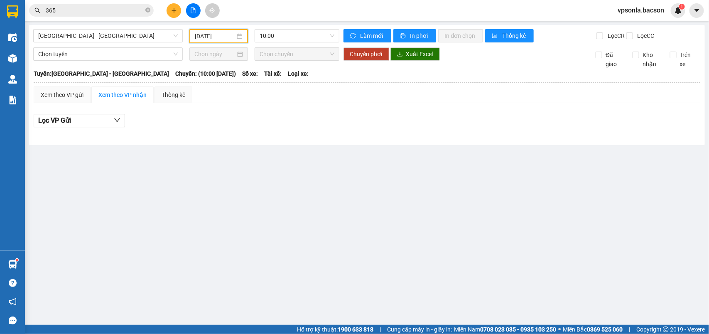
click at [213, 37] on input "[DATE]" at bounding box center [215, 36] width 40 height 9
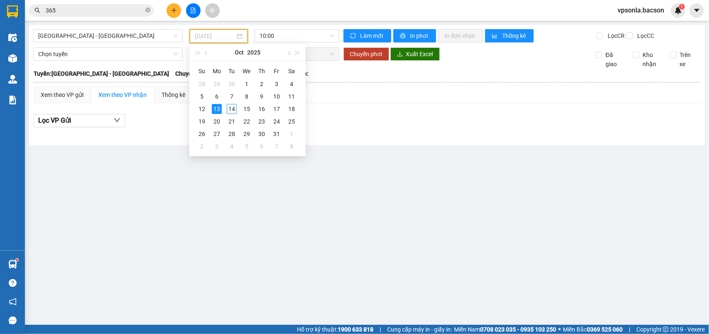
type input "[DATE]"
click at [216, 108] on div "13" at bounding box center [217, 109] width 10 height 10
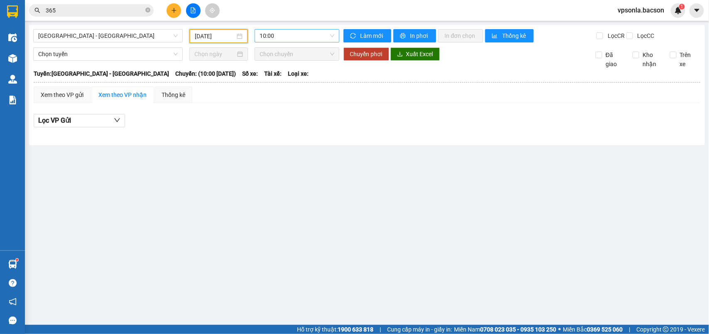
click at [283, 37] on span "10:00" at bounding box center [297, 36] width 74 height 12
click at [77, 11] on input "365" at bounding box center [95, 10] width 98 height 9
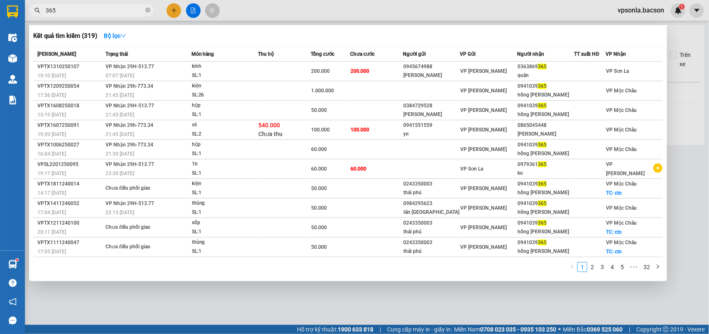
click at [77, 11] on input "365" at bounding box center [95, 10] width 98 height 9
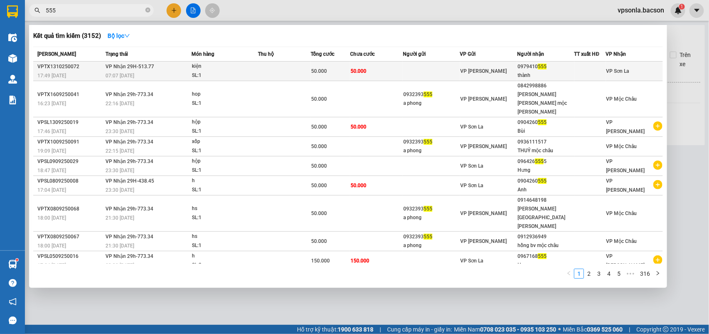
type input "555"
click at [525, 72] on div "thành" at bounding box center [546, 75] width 56 height 9
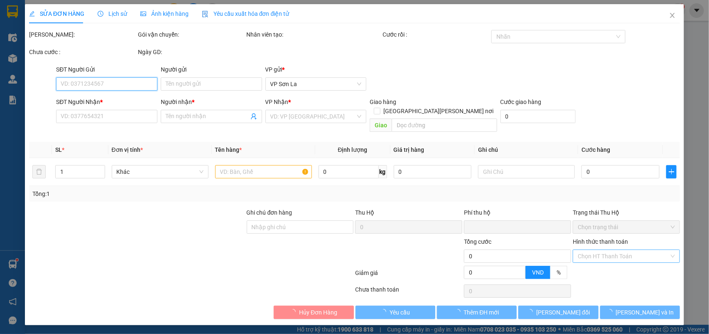
type input "0979410555"
type input "thành"
type input "0"
type input "50.000"
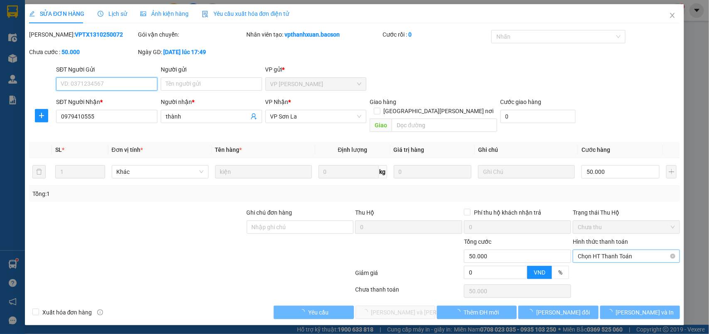
click at [586, 250] on span "Chọn HT Thanh Toán" at bounding box center [626, 256] width 97 height 12
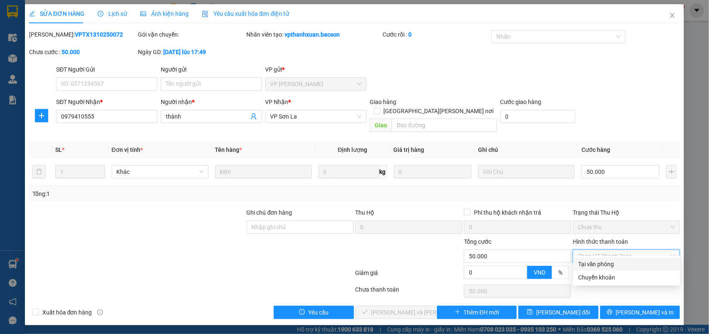
click at [591, 264] on div "Tại văn phòng" at bounding box center [627, 263] width 97 height 9
type input "0"
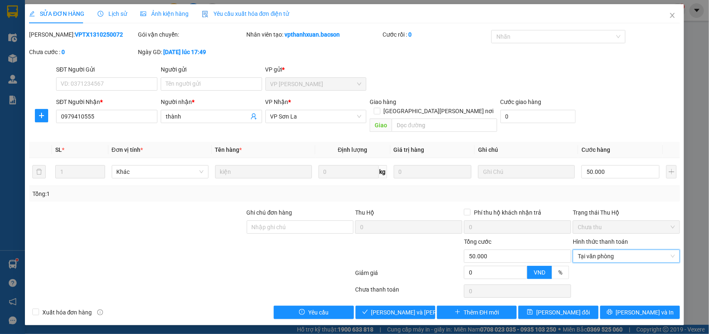
click at [403, 296] on div "Total Paid Fee 0 Total UnPaid Fee 50.000 Cash Collection Total Fee Mã ĐH: VPTX1…" at bounding box center [355, 174] width 652 height 289
drag, startPoint x: 402, startPoint y: 302, endPoint x: 641, endPoint y: 294, distance: 239.5
click at [402, 308] on span "[PERSON_NAME] và [PERSON_NAME] hàng" at bounding box center [428, 312] width 112 height 9
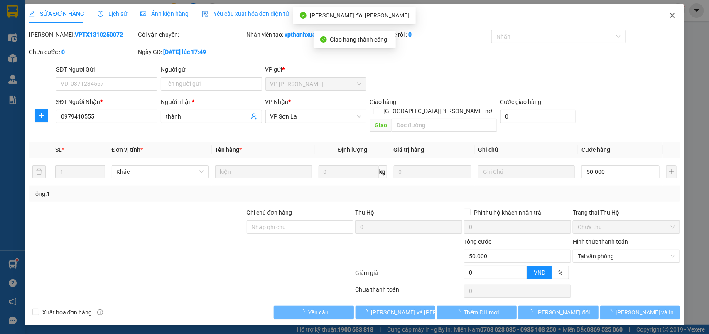
click at [675, 22] on span "Close" at bounding box center [672, 15] width 23 height 23
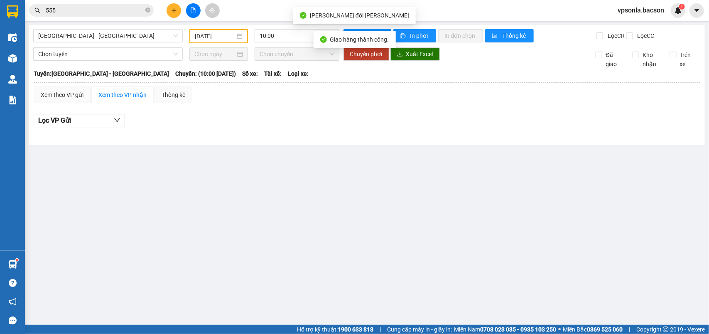
click at [328, 42] on div "Giao hàng thành công." at bounding box center [354, 39] width 69 height 9
click at [258, 34] on div "10:00" at bounding box center [297, 35] width 84 height 13
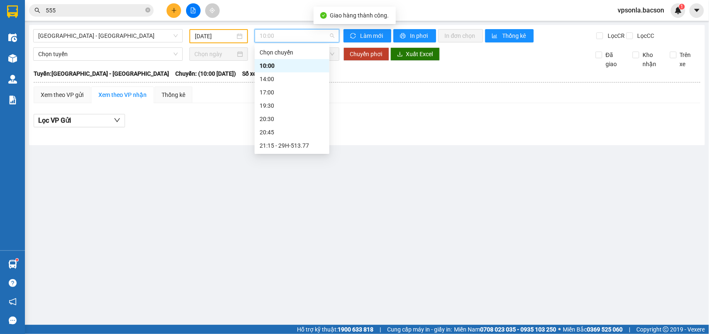
scroll to position [26, 0]
click at [278, 146] on div "23:00 - 29H-513.77" at bounding box center [292, 145] width 65 height 9
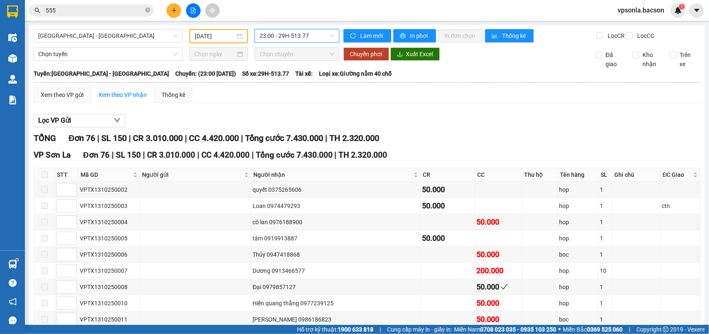
click at [84, 9] on input "555" at bounding box center [95, 10] width 98 height 9
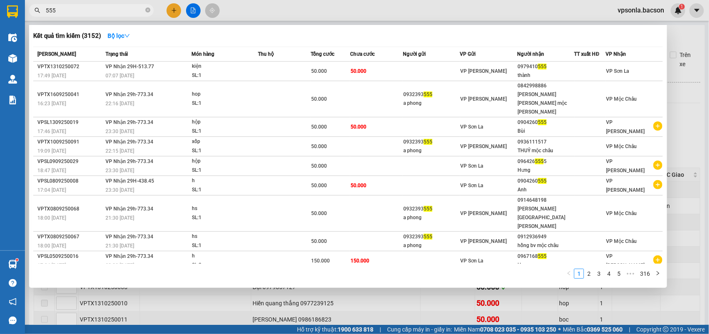
click at [84, 9] on input "555" at bounding box center [95, 10] width 98 height 9
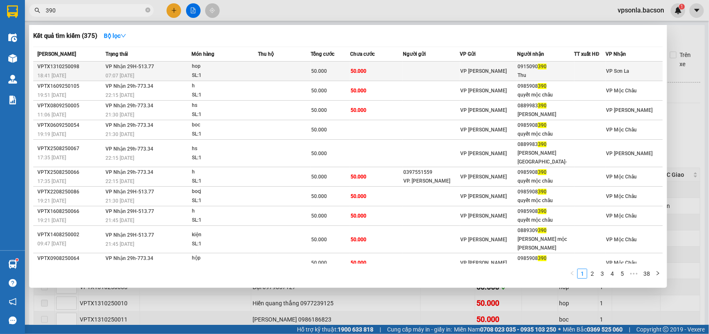
type input "390"
click at [547, 74] on div "Thu" at bounding box center [546, 75] width 56 height 9
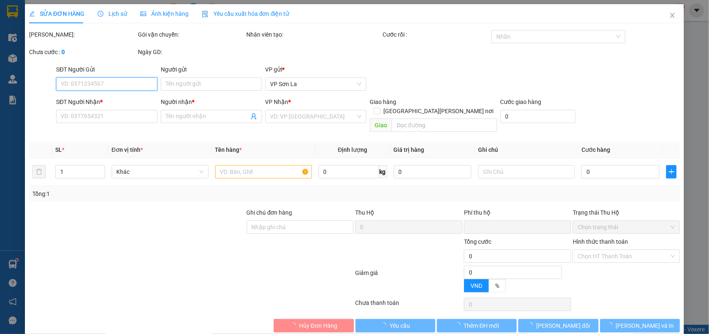
type input "0915090390"
type input "Thu"
type input "0"
type input "50.000"
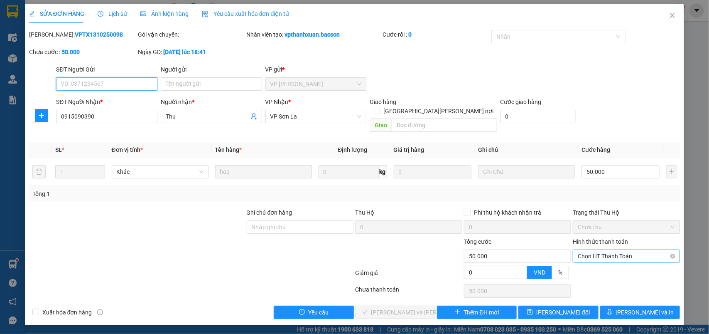
click at [582, 250] on span "Chọn HT Thanh Toán" at bounding box center [626, 256] width 97 height 12
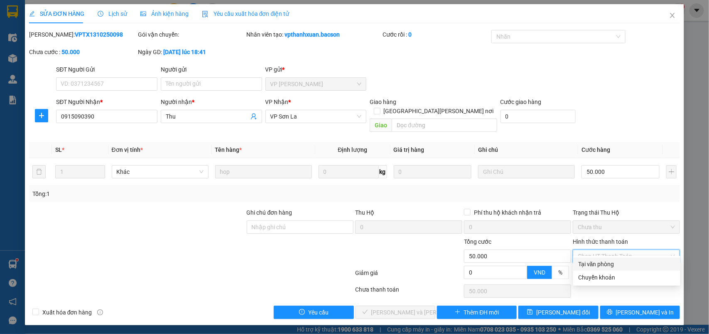
click at [582, 262] on div "Tại văn phòng" at bounding box center [627, 263] width 97 height 9
type input "0"
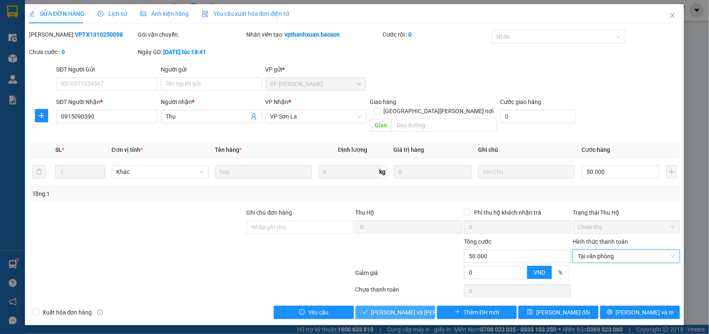
click at [403, 308] on span "[PERSON_NAME] và [PERSON_NAME] hàng" at bounding box center [428, 312] width 112 height 9
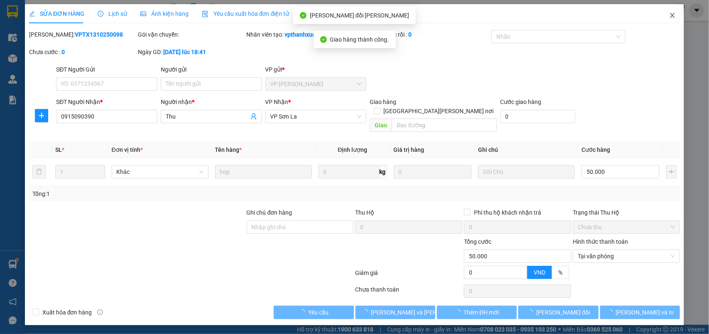
click at [672, 14] on icon "close" at bounding box center [673, 15] width 7 height 7
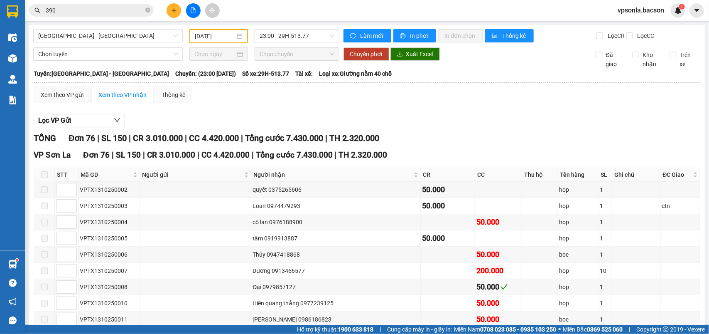
click at [168, 7] on button at bounding box center [174, 10] width 15 height 15
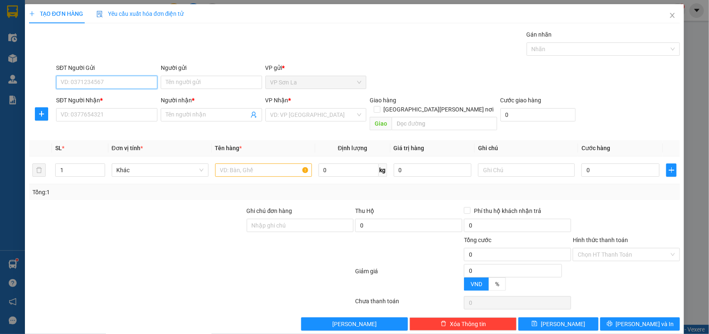
click at [101, 86] on input "SĐT Người Gửi" at bounding box center [106, 82] width 101 height 13
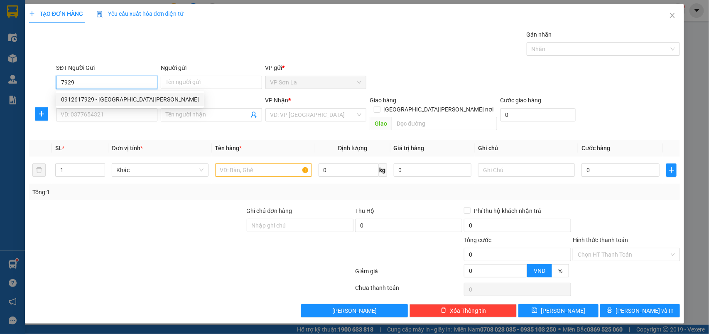
drag, startPoint x: 93, startPoint y: 101, endPoint x: 125, endPoint y: 104, distance: 32.2
click at [94, 101] on div "0912617929 - [GEOGRAPHIC_DATA][PERSON_NAME]" at bounding box center [130, 99] width 138 height 9
type input "0912617929"
type input "Hưng Bản Lầu"
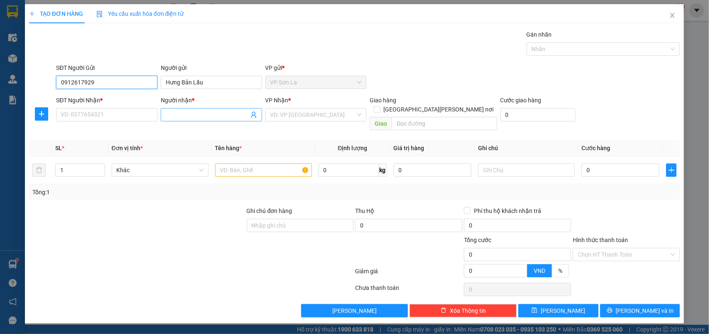
type input "0912617929"
click at [254, 114] on icon "user-add" at bounding box center [254, 114] width 7 height 7
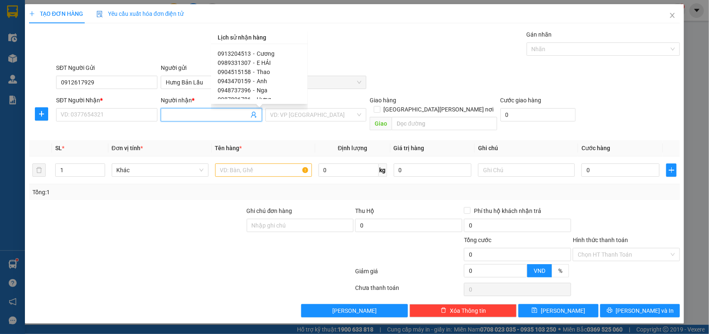
click at [242, 70] on span "0904515158" at bounding box center [234, 72] width 33 height 7
type input "0904515158"
type input "Thao"
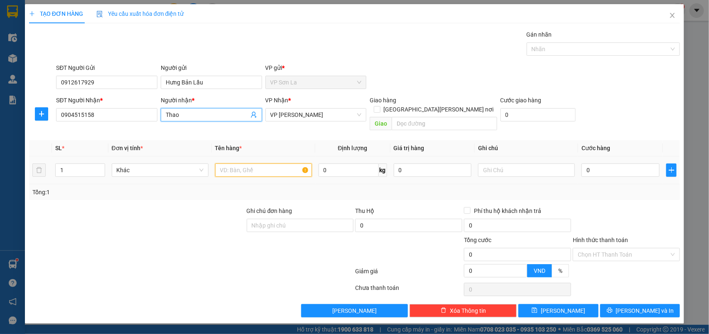
click at [269, 163] on input "text" at bounding box center [263, 169] width 97 height 13
type input "h"
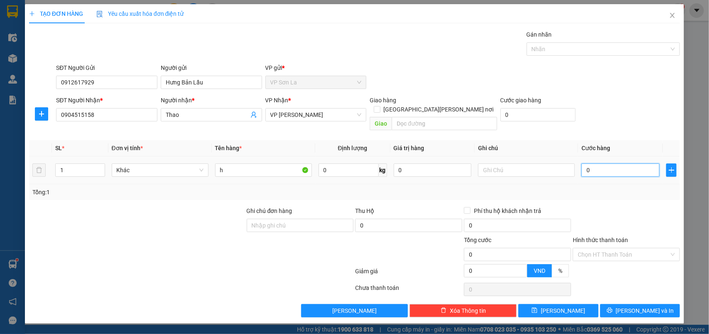
click at [616, 163] on input "0" at bounding box center [621, 169] width 78 height 13
type input "50"
type input "50.000"
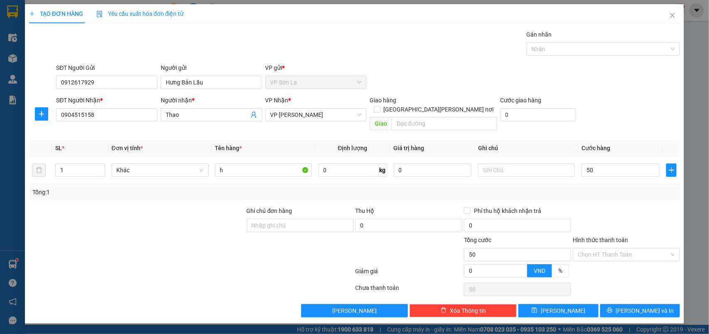
type input "50.000"
click at [601, 256] on div "Hình thức thanh toán Chọn HT Thanh Toán" at bounding box center [626, 249] width 107 height 29
click at [604, 248] on input "Hình thức thanh toán" at bounding box center [623, 254] width 91 height 12
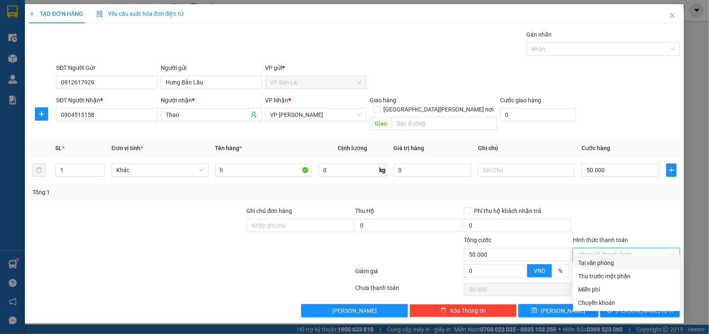
drag, startPoint x: 601, startPoint y: 259, endPoint x: 609, endPoint y: 274, distance: 18.0
click at [600, 261] on div "Tại văn phòng" at bounding box center [627, 262] width 97 height 9
type input "0"
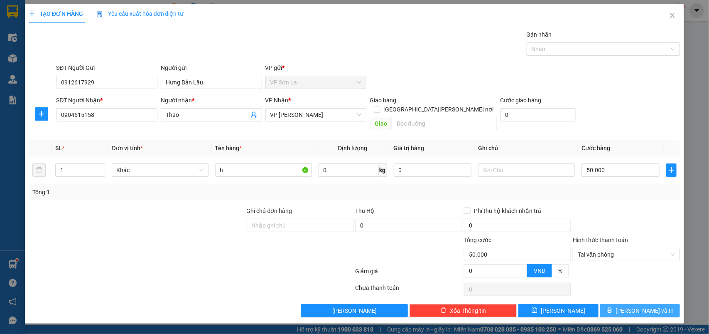
click at [620, 304] on button "[PERSON_NAME] và In" at bounding box center [641, 310] width 80 height 13
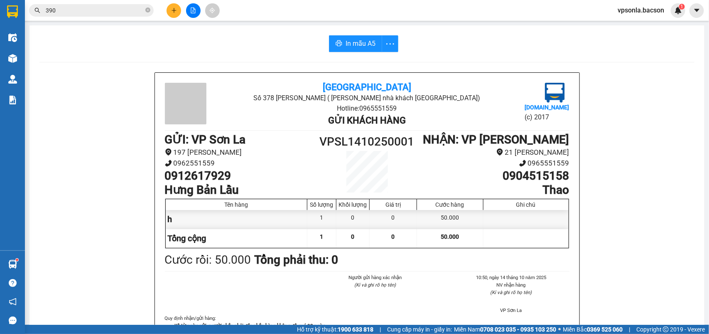
click at [86, 7] on input "390" at bounding box center [95, 10] width 98 height 9
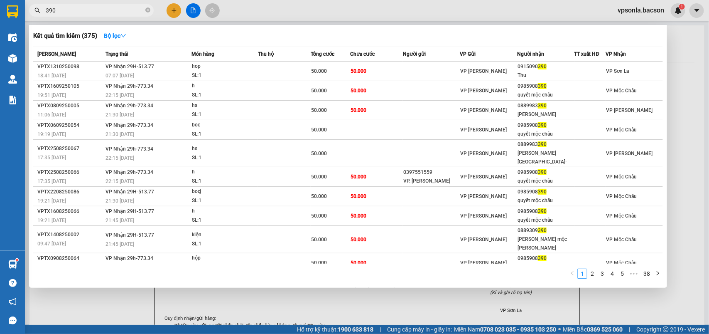
click at [86, 7] on input "390" at bounding box center [95, 10] width 98 height 9
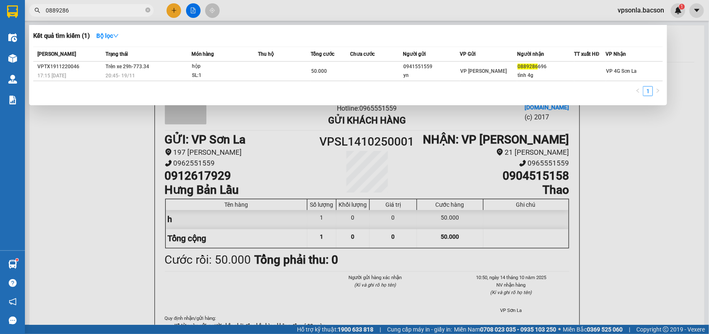
click at [81, 5] on span "0889286" at bounding box center [91, 10] width 125 height 12
click at [86, 12] on input "0889286" at bounding box center [95, 10] width 98 height 9
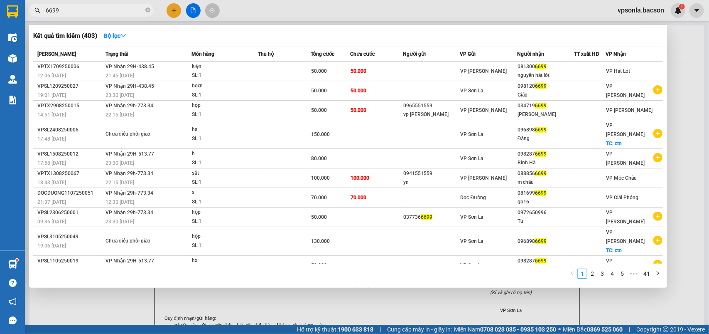
type input "6699"
click at [662, 303] on div at bounding box center [354, 167] width 709 height 334
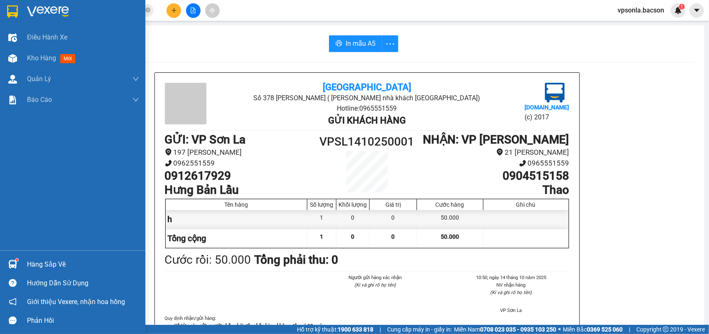
click at [7, 13] on img at bounding box center [12, 11] width 11 height 12
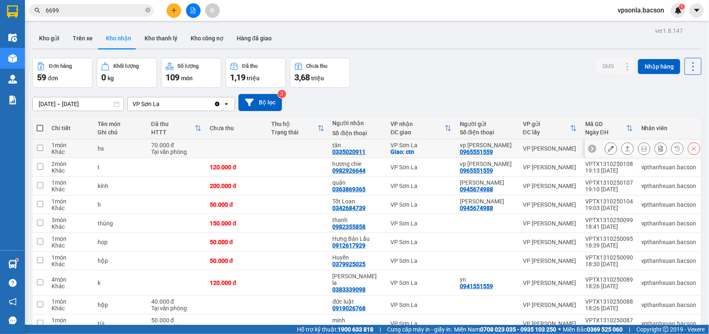
click at [625, 146] on icon at bounding box center [628, 148] width 6 height 6
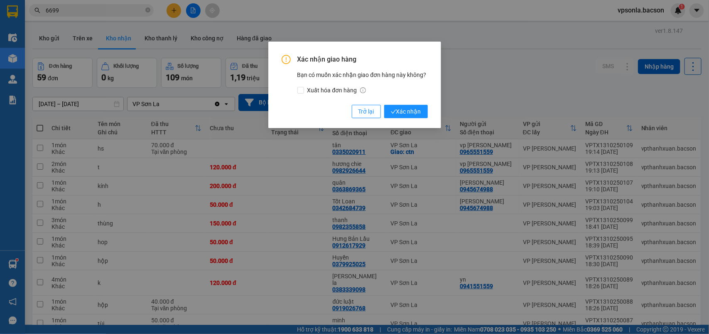
click at [384, 105] on button "Xác nhận" at bounding box center [406, 111] width 44 height 13
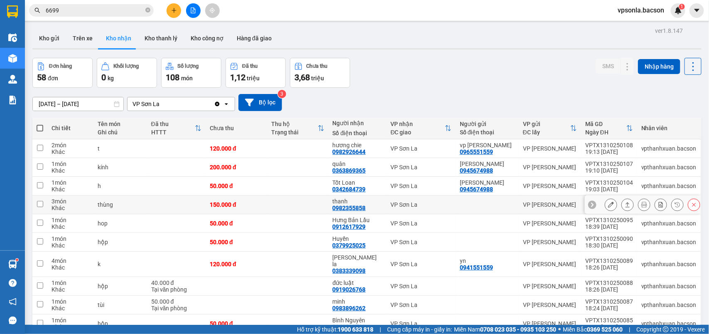
scroll to position [104, 0]
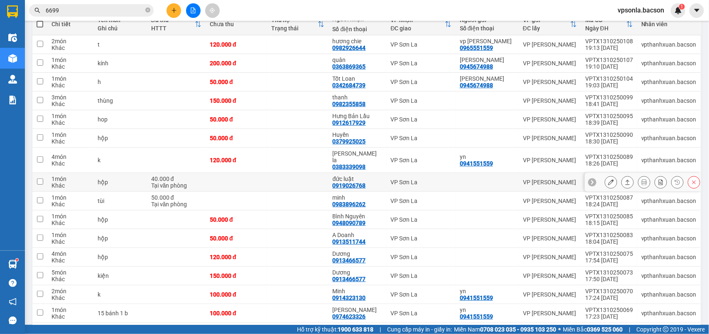
click at [625, 179] on icon at bounding box center [628, 182] width 6 height 6
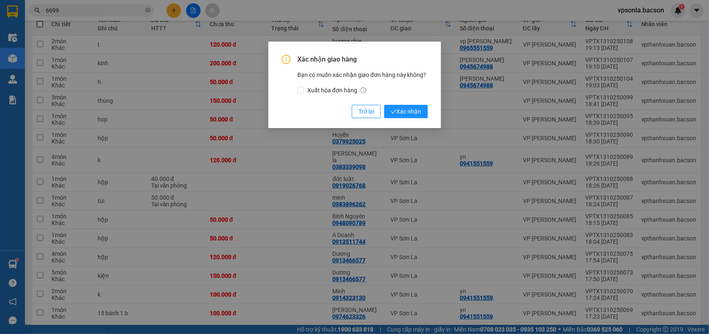
click at [384, 105] on button "Xác nhận" at bounding box center [406, 111] width 44 height 13
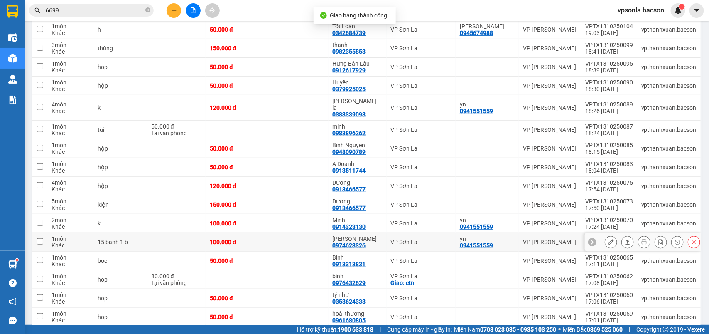
scroll to position [208, 0]
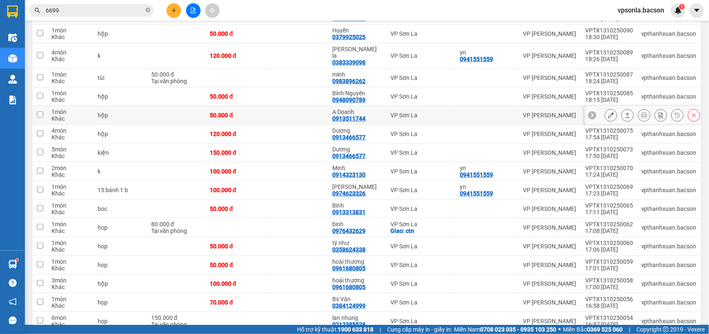
click at [623, 108] on button at bounding box center [628, 115] width 12 height 15
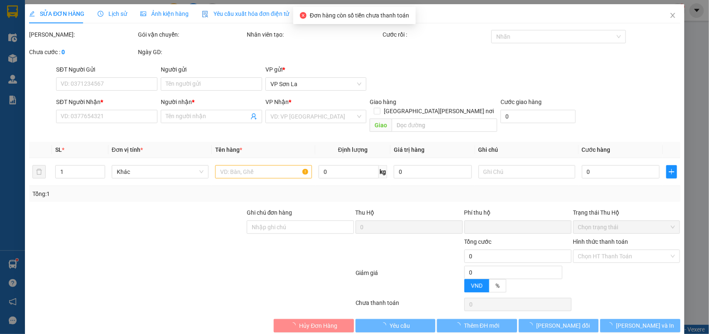
type input "0913511744"
type input "A Doanh"
type input "0"
type input "50.000"
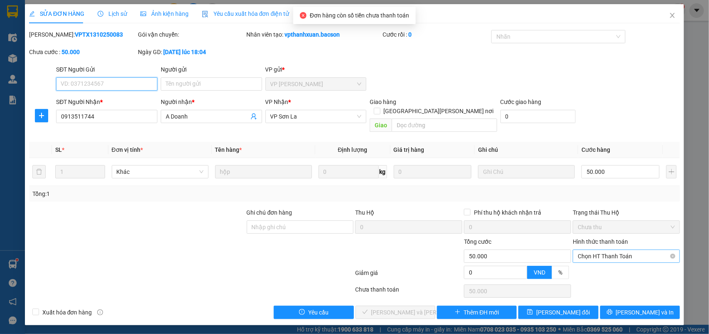
drag, startPoint x: 589, startPoint y: 246, endPoint x: 588, endPoint y: 252, distance: 5.4
click at [589, 250] on span "Chọn HT Thanh Toán" at bounding box center [626, 256] width 97 height 12
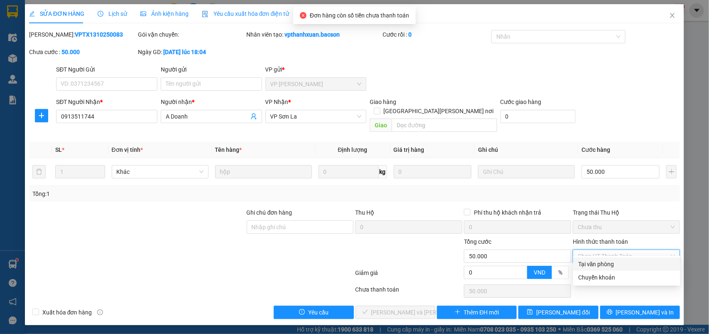
click at [586, 261] on div "Tại văn phòng" at bounding box center [627, 263] width 97 height 9
type input "0"
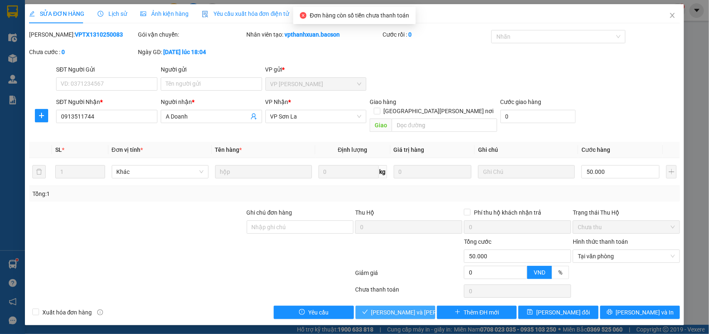
click at [405, 308] on span "[PERSON_NAME] và [PERSON_NAME] hàng" at bounding box center [428, 312] width 112 height 9
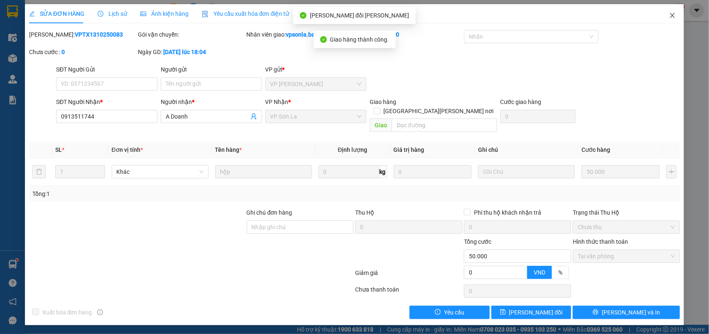
click at [671, 13] on icon "close" at bounding box center [673, 15] width 7 height 7
click at [674, 13] on div "1" at bounding box center [678, 10] width 15 height 15
click at [674, 13] on body "Kết quả [PERSON_NAME] ( 403 ) Bộ lọc Mã ĐH Trạng thái Món hàng Thu hộ [PERSON_N…" at bounding box center [354, 167] width 709 height 334
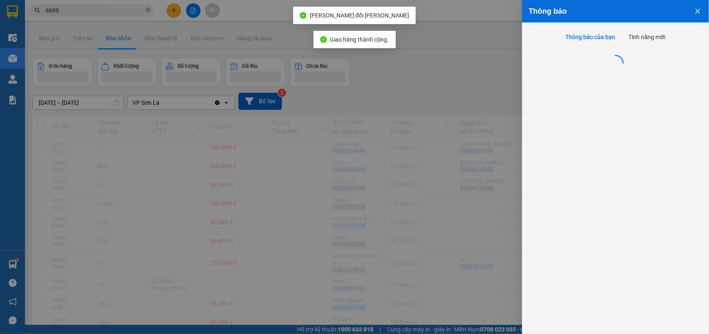
click at [439, 81] on div at bounding box center [354, 167] width 709 height 334
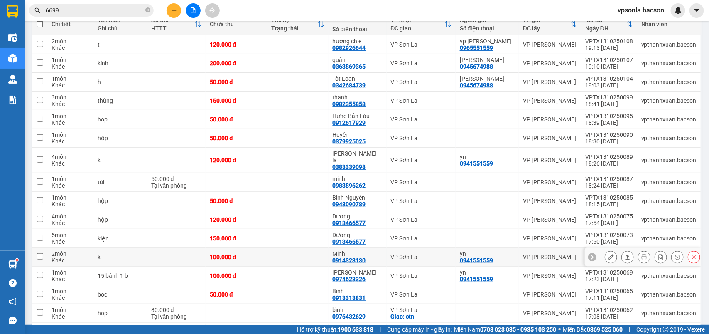
scroll to position [208, 0]
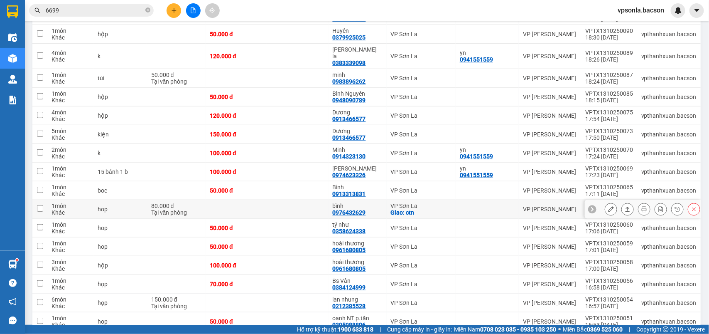
click at [622, 202] on button at bounding box center [628, 209] width 12 height 15
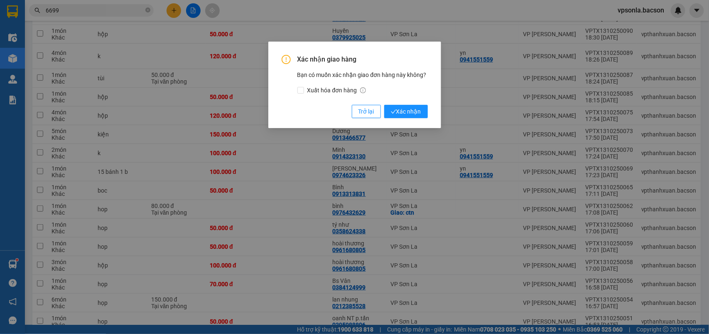
click at [384, 105] on button "Xác nhận" at bounding box center [406, 111] width 44 height 13
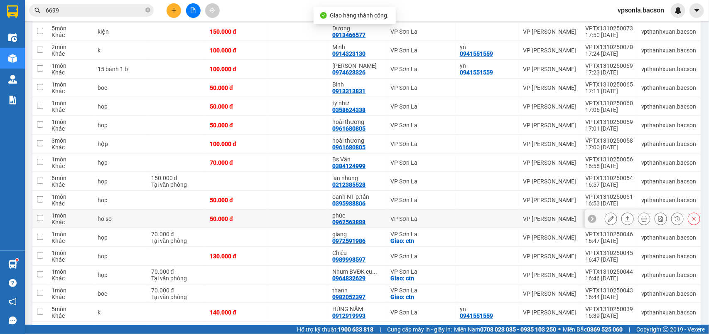
scroll to position [312, 0]
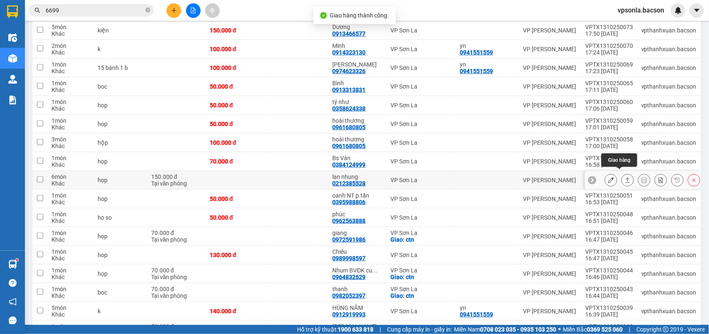
click at [626, 177] on icon at bounding box center [628, 179] width 5 height 5
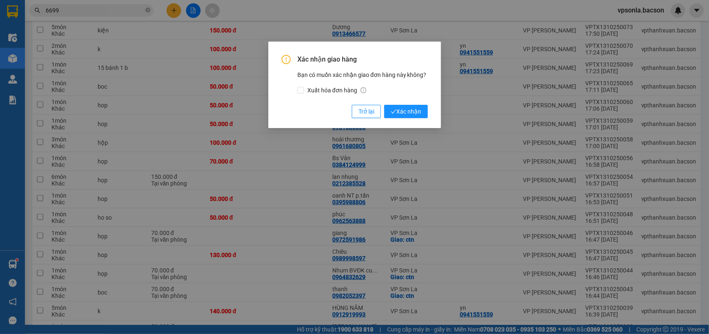
click at [384, 105] on button "Xác nhận" at bounding box center [406, 111] width 44 height 13
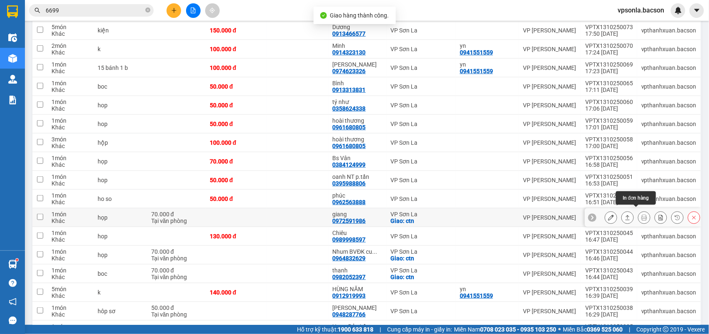
click at [641, 211] on div at bounding box center [644, 217] width 12 height 12
click at [622, 211] on button at bounding box center [628, 217] width 12 height 15
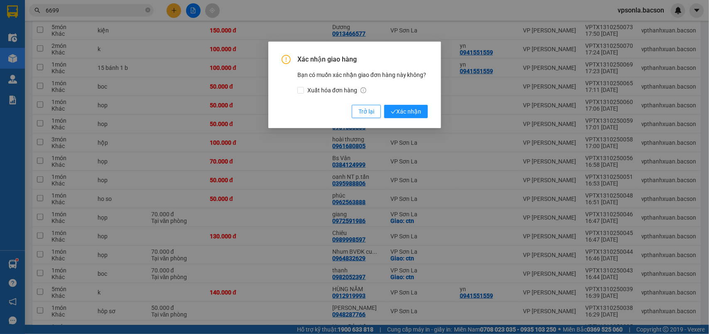
click at [384, 105] on button "Xác nhận" at bounding box center [406, 111] width 44 height 13
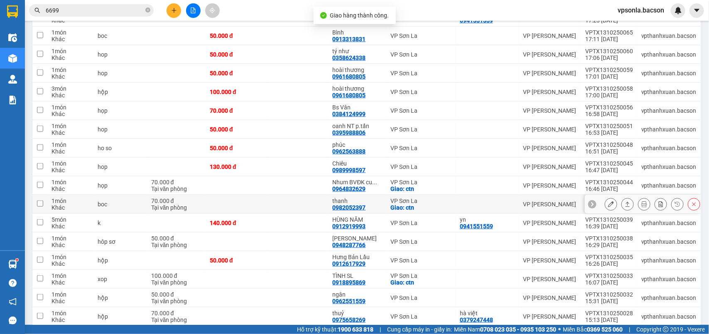
scroll to position [364, 0]
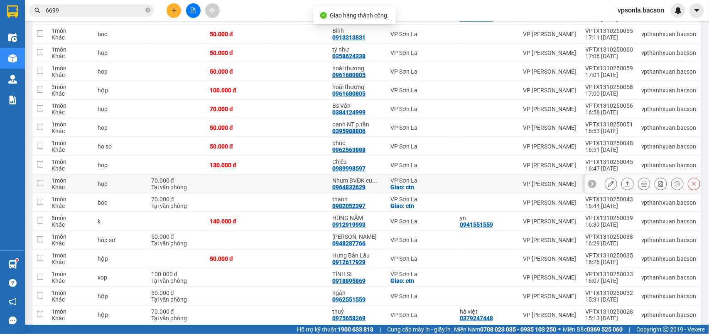
click at [622, 177] on button at bounding box center [628, 184] width 12 height 15
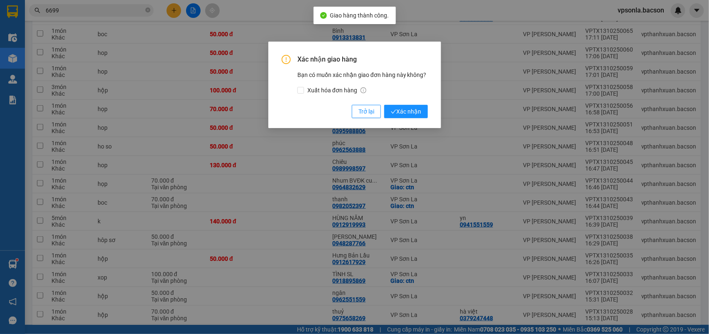
click at [618, 177] on div "Xác nhận giao hàng Bạn có muốn xác nhận giao đơn hàng này không? Xuất hóa đơn h…" at bounding box center [354, 167] width 709 height 334
click at [420, 105] on button "Xác nhận" at bounding box center [406, 111] width 44 height 13
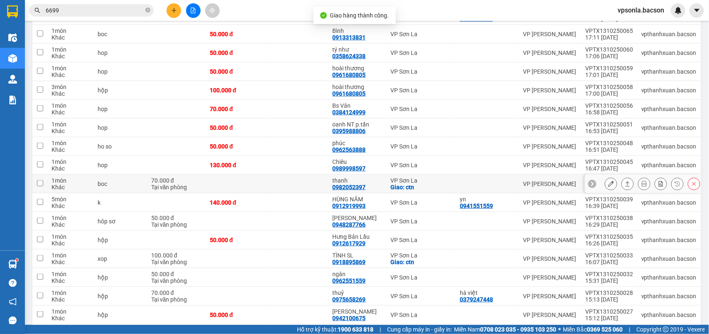
click at [625, 181] on icon at bounding box center [628, 184] width 6 height 6
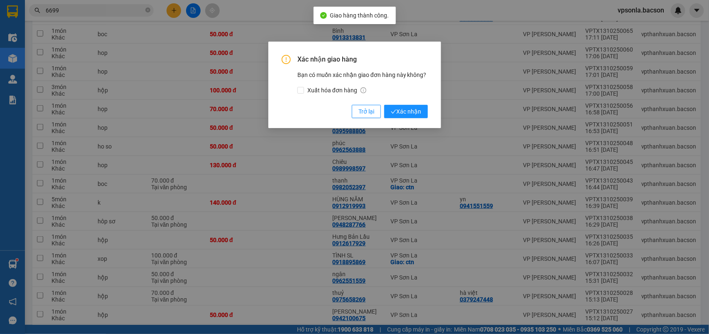
click at [384, 105] on button "Xác nhận" at bounding box center [406, 111] width 44 height 13
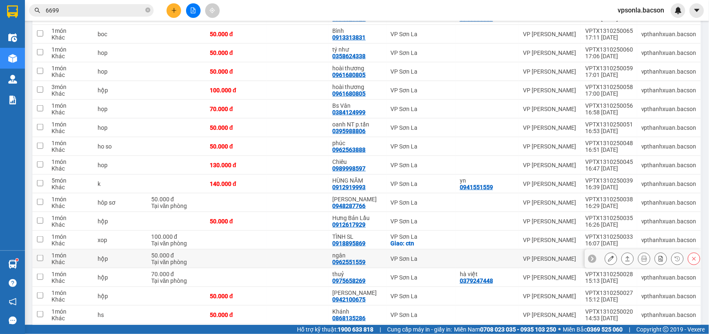
scroll to position [416, 0]
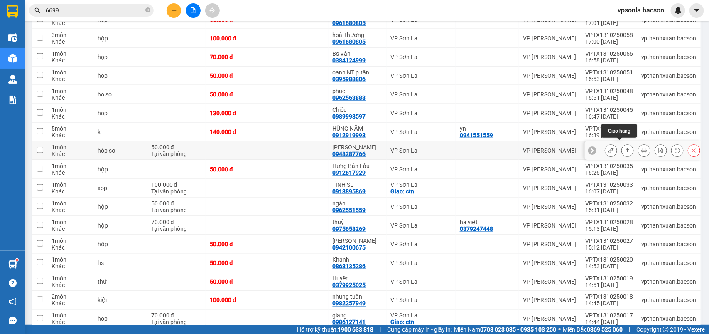
click at [622, 148] on button at bounding box center [628, 150] width 12 height 15
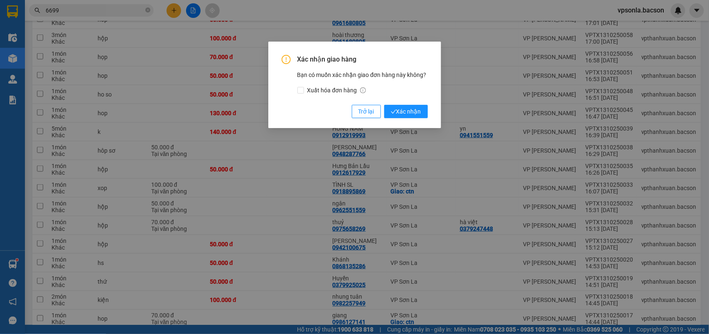
click at [384, 105] on button "Xác nhận" at bounding box center [406, 111] width 44 height 13
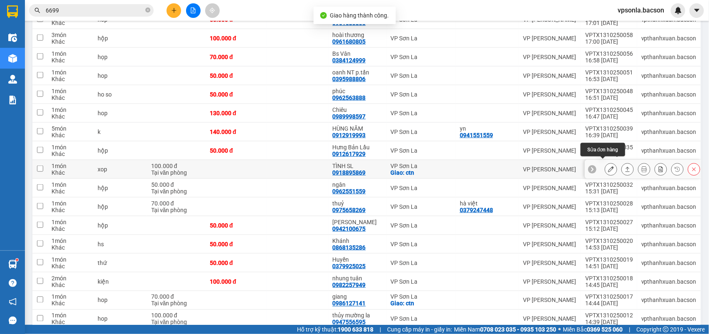
click at [625, 166] on icon at bounding box center [628, 169] width 6 height 6
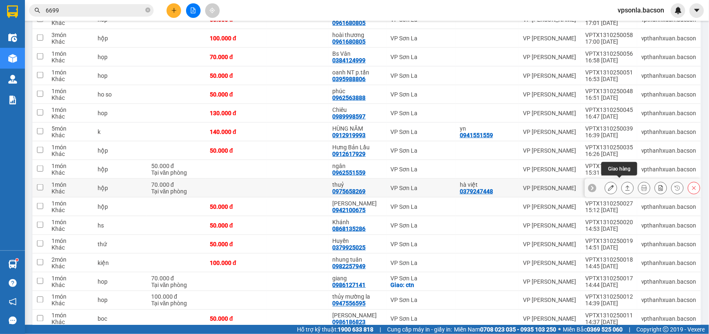
click at [625, 185] on icon at bounding box center [628, 188] width 6 height 6
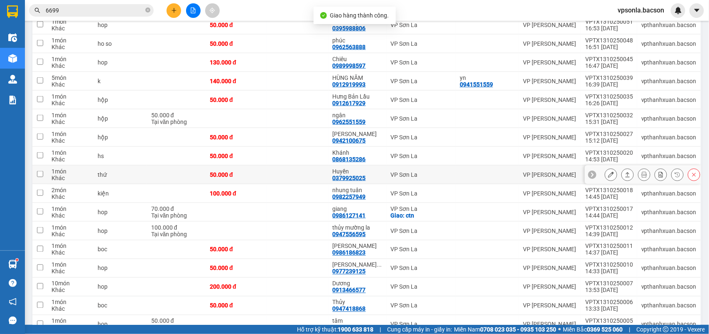
scroll to position [468, 0]
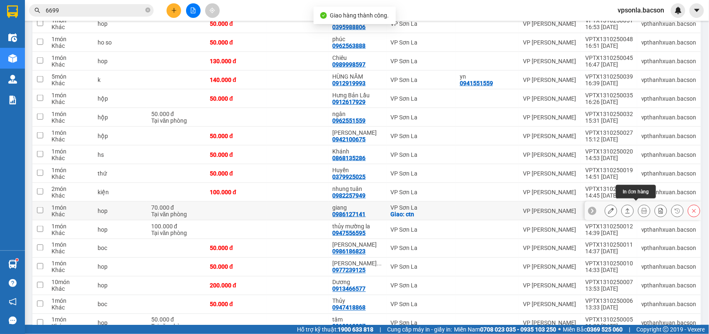
click at [623, 208] on button at bounding box center [628, 211] width 12 height 15
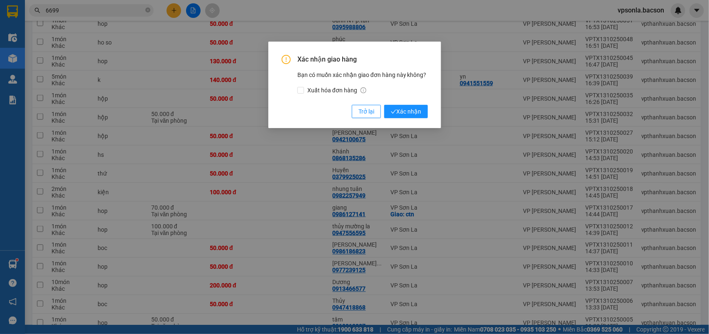
click at [384, 105] on button "Xác nhận" at bounding box center [406, 111] width 44 height 13
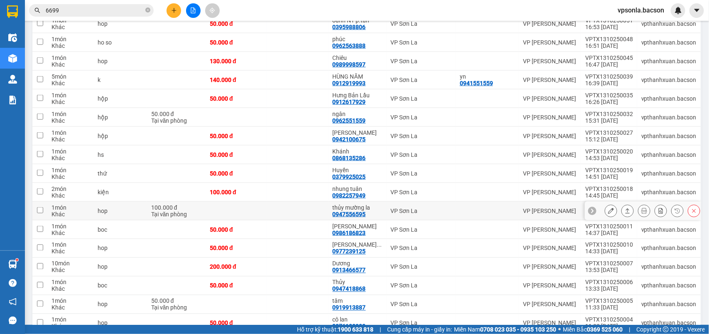
click at [625, 204] on div at bounding box center [628, 210] width 12 height 12
click at [625, 208] on icon at bounding box center [628, 211] width 6 height 6
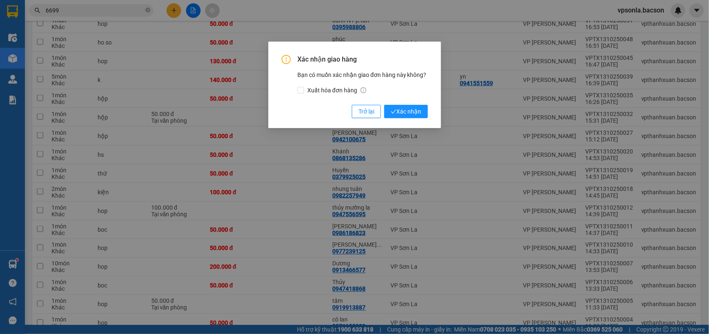
click at [384, 105] on button "Xác nhận" at bounding box center [406, 111] width 44 height 13
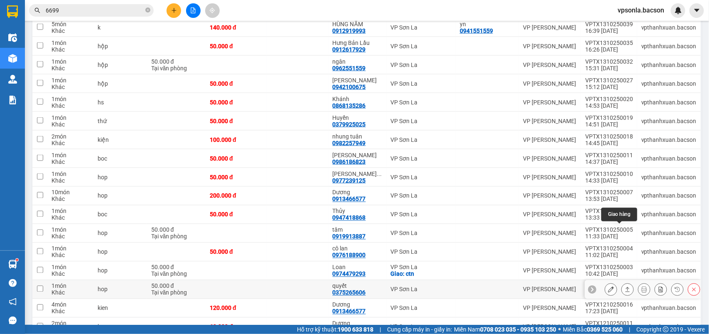
scroll to position [572, 0]
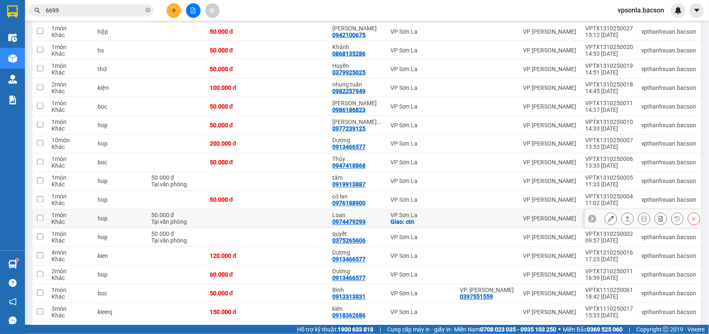
click at [624, 217] on button at bounding box center [628, 219] width 12 height 15
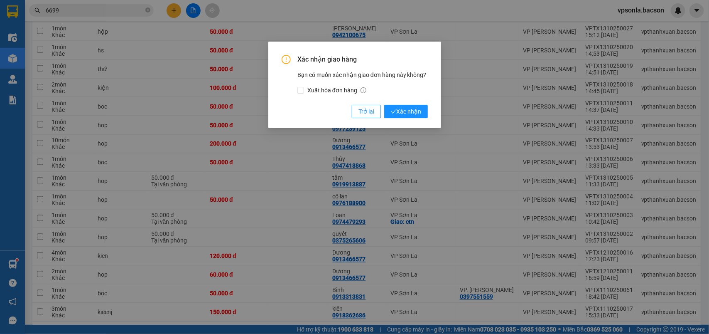
click at [384, 105] on button "Xác nhận" at bounding box center [406, 111] width 44 height 13
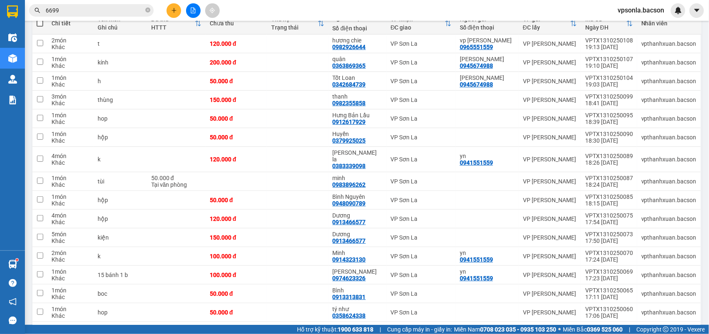
scroll to position [53, 0]
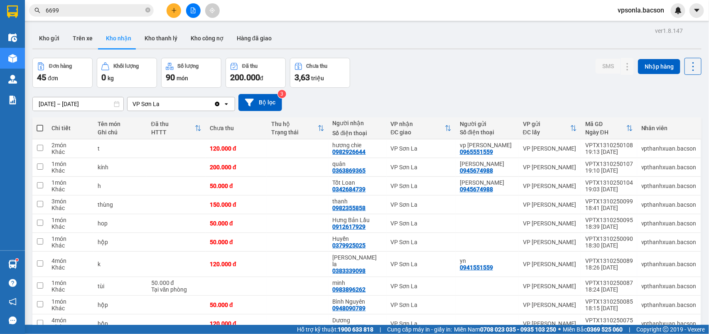
scroll to position [53, 0]
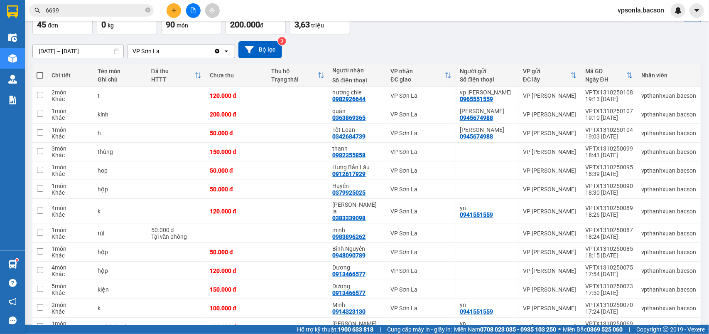
click at [187, 11] on button at bounding box center [193, 10] width 15 height 15
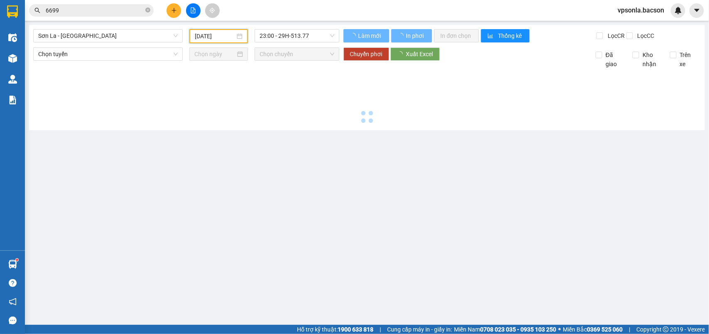
click at [200, 32] on input "[DATE]" at bounding box center [215, 36] width 40 height 9
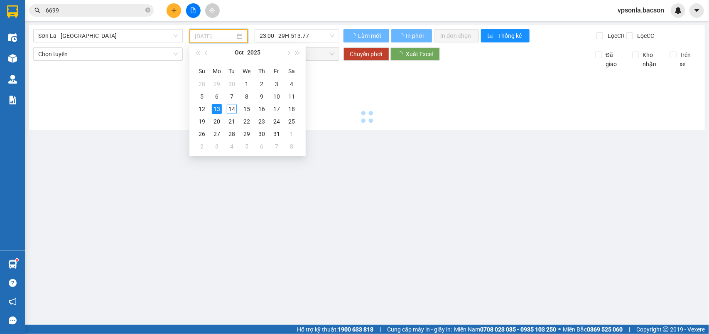
click at [214, 107] on div "13" at bounding box center [217, 109] width 10 height 10
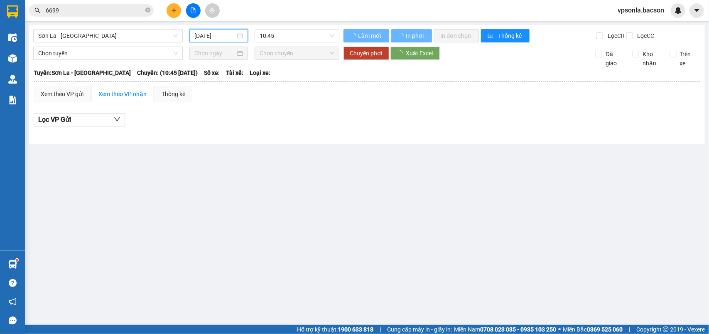
click at [291, 42] on div "Sơn La - Hà Nội 14/10/2025 10:45" at bounding box center [186, 35] width 306 height 13
type input "[DATE]"
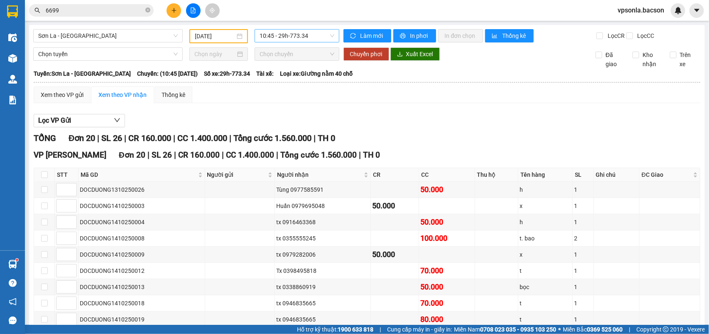
click at [287, 32] on span "10:45 - 29h-773.34" at bounding box center [297, 36] width 74 height 12
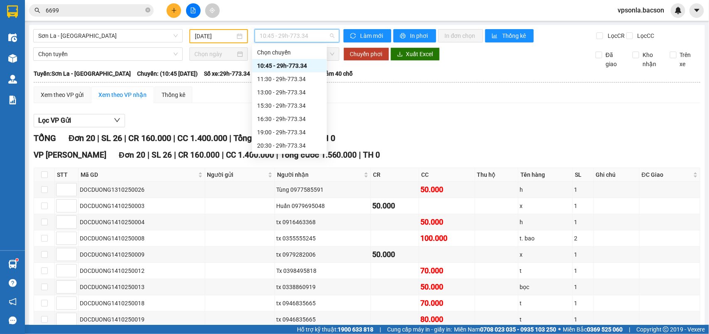
scroll to position [40, 0]
click at [289, 144] on div "22:30 - 29h-773.34" at bounding box center [289, 145] width 65 height 9
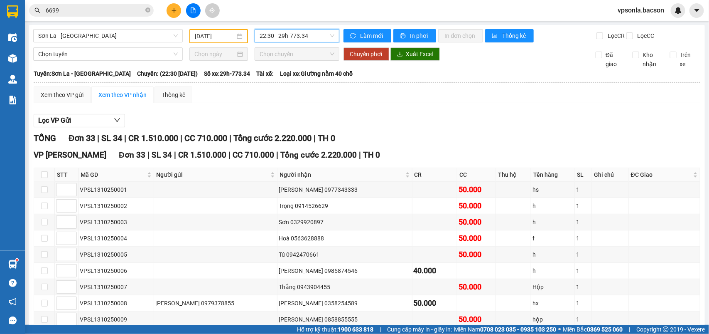
click at [290, 39] on span "22:30 - 29h-773.34" at bounding box center [297, 36] width 74 height 12
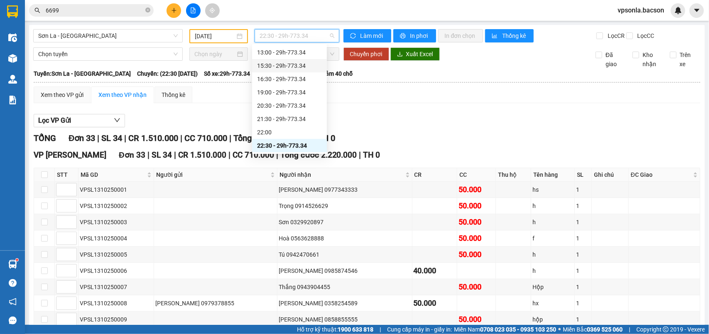
click at [275, 66] on div "15:30 - 29h-773.34" at bounding box center [289, 65] width 65 height 9
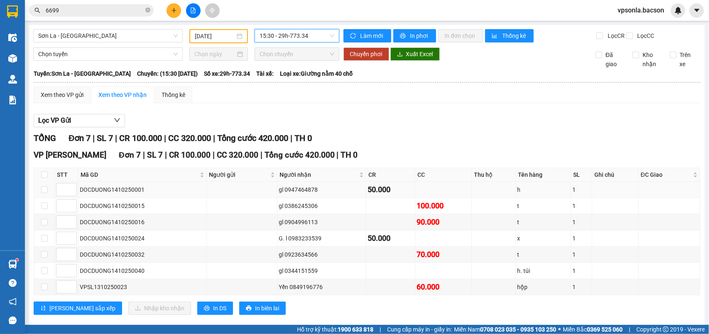
scroll to position [22, 0]
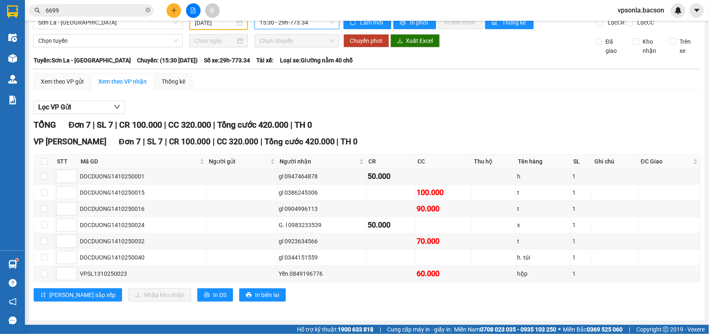
click at [279, 34] on span "Chọn chuyến" at bounding box center [297, 40] width 74 height 12
click at [114, 36] on span "Chọn tuyến" at bounding box center [108, 40] width 140 height 12
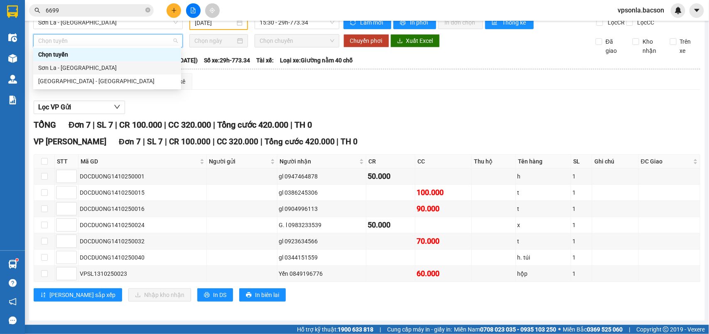
click at [69, 69] on div "Sơn La - [GEOGRAPHIC_DATA]" at bounding box center [107, 67] width 138 height 9
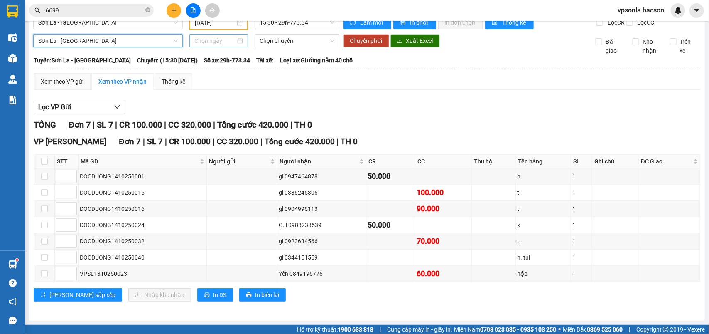
click at [225, 37] on input at bounding box center [215, 40] width 41 height 9
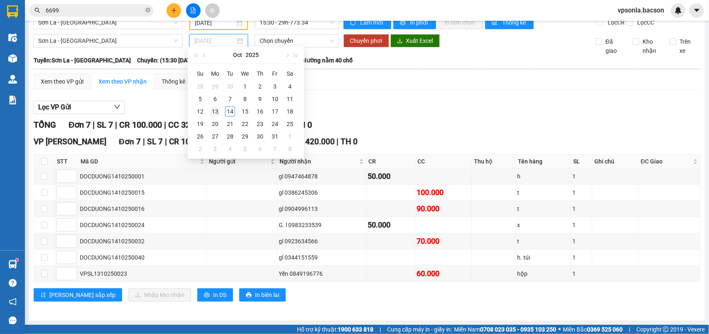
type input "[DATE]"
click at [219, 109] on div "13" at bounding box center [215, 111] width 10 height 10
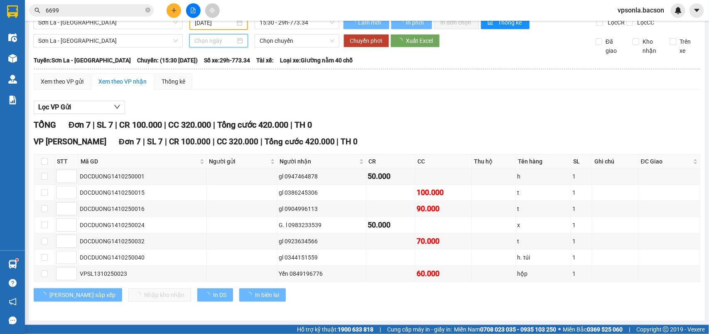
type input "[DATE]"
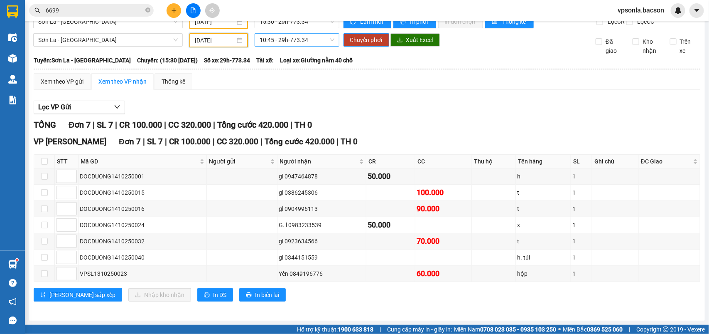
click at [286, 41] on span "10:45 - 29h-773.34" at bounding box center [297, 40] width 74 height 12
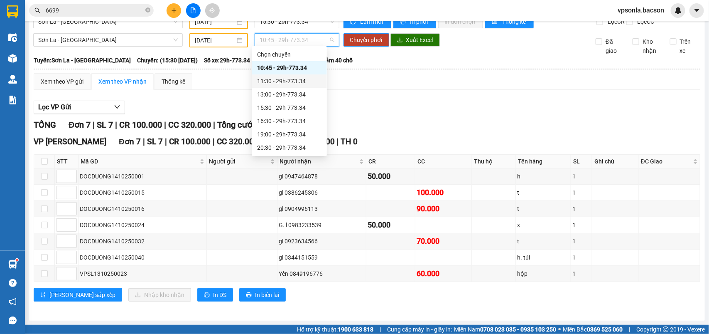
click at [281, 78] on div "11:30 - 29h-773.34" at bounding box center [289, 80] width 65 height 9
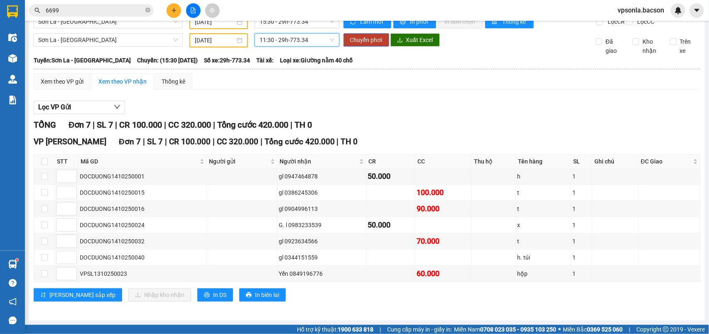
click at [291, 27] on div "Sơn La - Hà Nội 13/10/2025 15:30 - 29h-773.34 Làm mới In phơi In đơn chọn Thống…" at bounding box center [367, 166] width 676 height 310
click at [294, 37] on span "11:30 - 29h-773.34" at bounding box center [297, 40] width 74 height 12
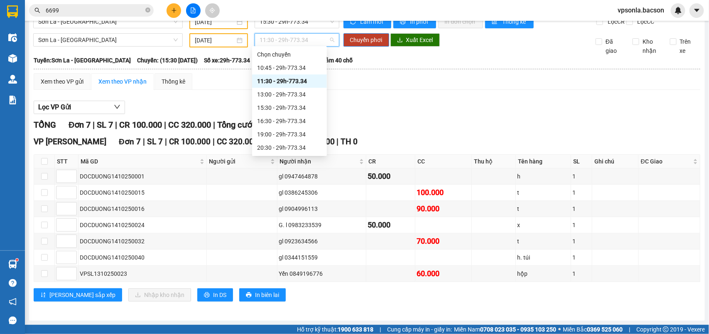
click at [294, 77] on div "11:30 - 29h-773.34" at bounding box center [289, 80] width 65 height 9
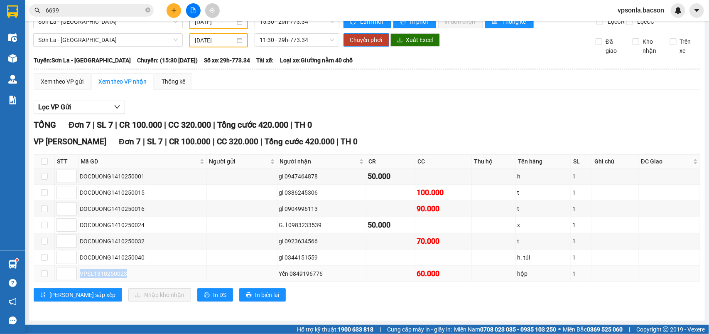
drag, startPoint x: 127, startPoint y: 271, endPoint x: 79, endPoint y: 273, distance: 47.9
click at [79, 273] on td "VPSL1310250023" at bounding box center [143, 274] width 128 height 16
copy div "VPSL1310250023"
click at [100, 11] on input "6699" at bounding box center [95, 10] width 98 height 9
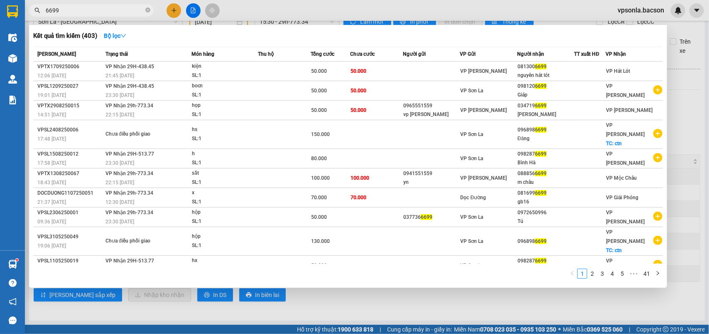
click at [100, 11] on input "6699" at bounding box center [95, 10] width 98 height 9
paste input "VPSL1310250023"
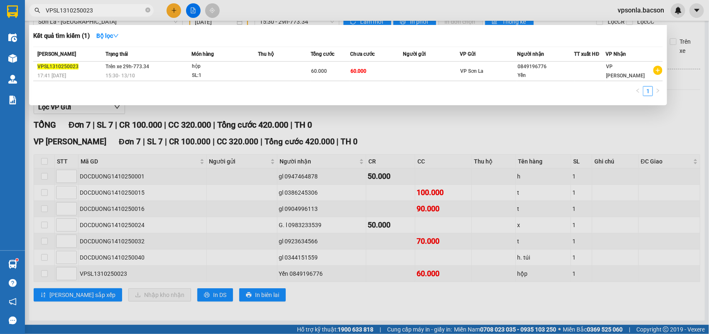
type input "VPSL1310250023"
click at [322, 200] on div at bounding box center [354, 167] width 709 height 334
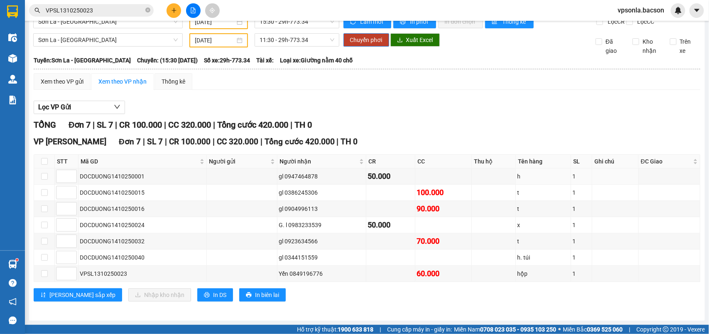
scroll to position [0, 0]
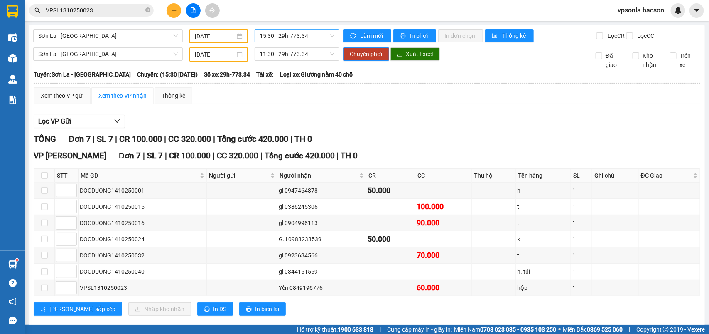
click at [290, 37] on span "15:30 - 29h-773.34" at bounding box center [297, 36] width 74 height 12
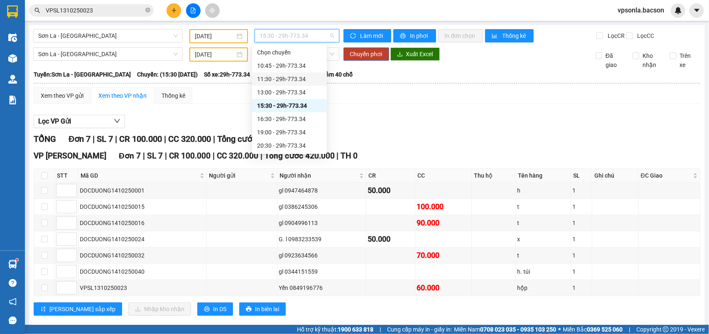
click at [277, 76] on div "11:30 - 29h-773.34" at bounding box center [289, 78] width 65 height 9
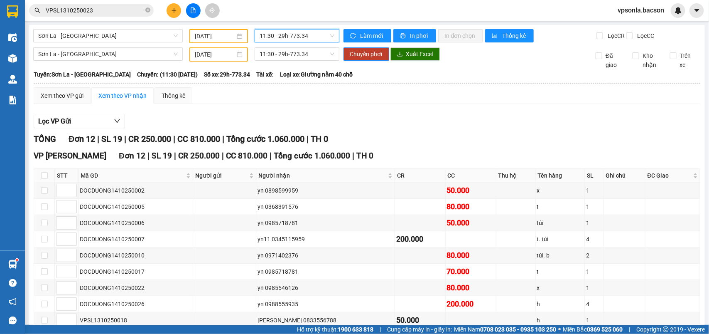
click at [209, 34] on input "[DATE]" at bounding box center [215, 36] width 40 height 9
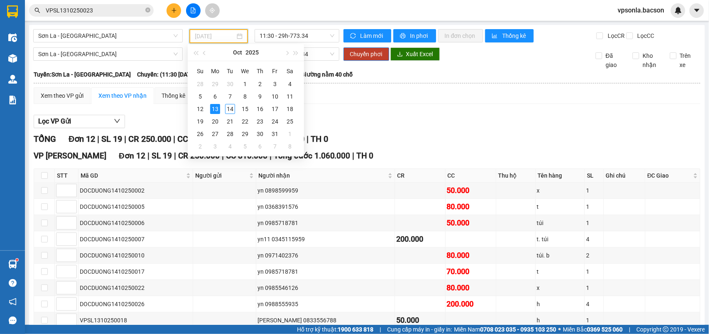
click at [212, 106] on div "13" at bounding box center [215, 109] width 10 height 10
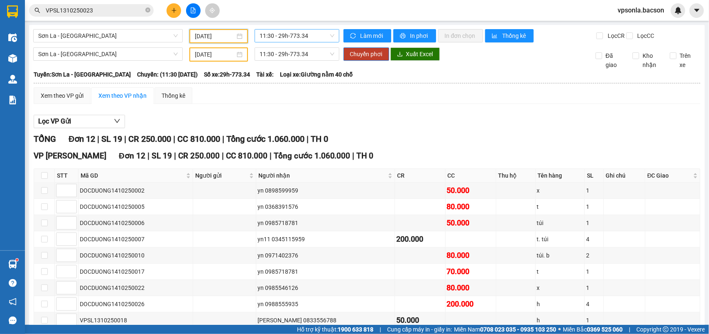
click at [279, 38] on span "11:30 - 29h-773.34" at bounding box center [297, 36] width 74 height 12
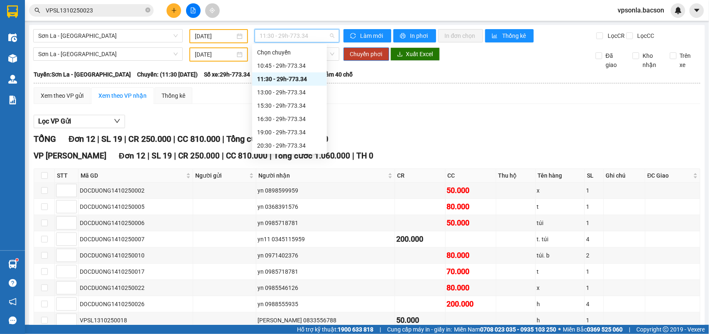
scroll to position [40, 0]
click at [281, 148] on div "22:30 - 29h-773.34" at bounding box center [289, 145] width 65 height 9
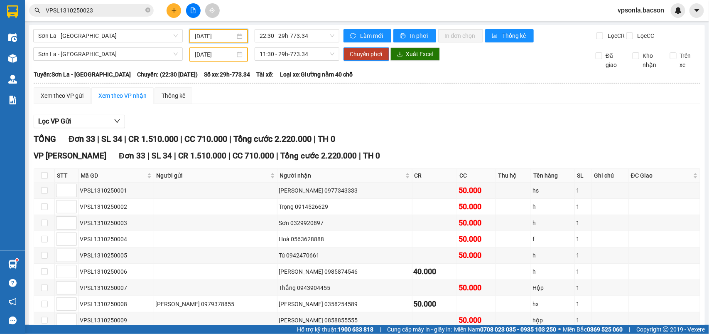
click at [217, 34] on input "[DATE]" at bounding box center [215, 36] width 40 height 9
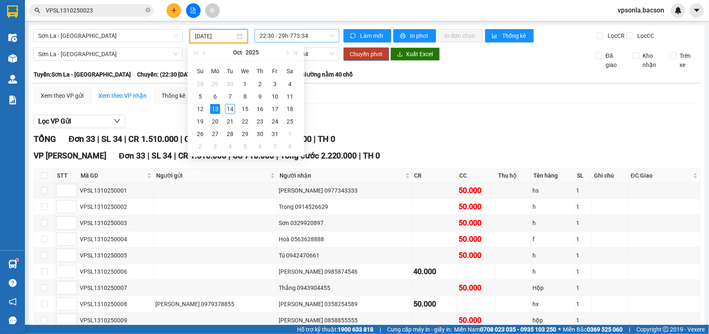
click at [327, 38] on span "22:30 - 29h-773.34" at bounding box center [297, 36] width 74 height 12
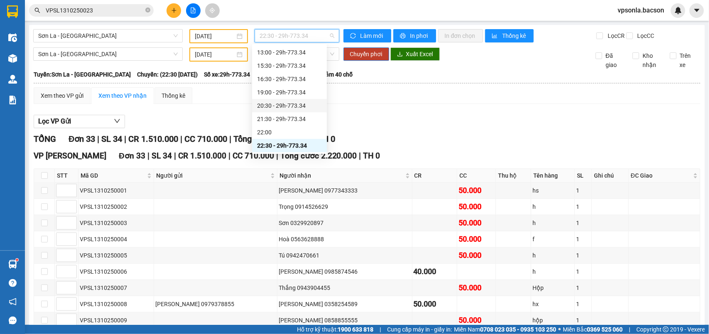
click at [211, 59] on input "[DATE]" at bounding box center [215, 54] width 40 height 9
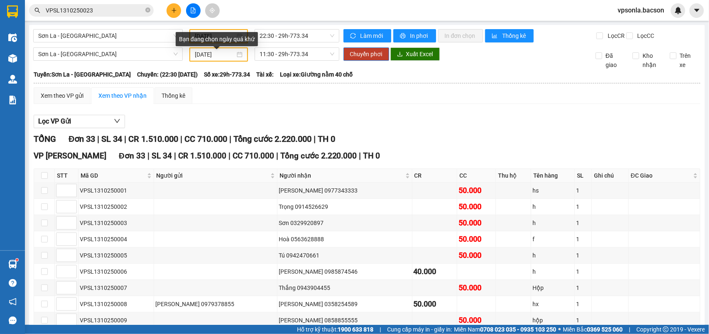
click at [219, 36] on div "Bạn đang chọn ngày quá khứ" at bounding box center [217, 39] width 82 height 14
click at [223, 36] on div "Bạn đang chọn ngày quá khứ" at bounding box center [217, 39] width 82 height 14
click at [268, 60] on span "11:30 - 29h-773.34" at bounding box center [297, 54] width 74 height 12
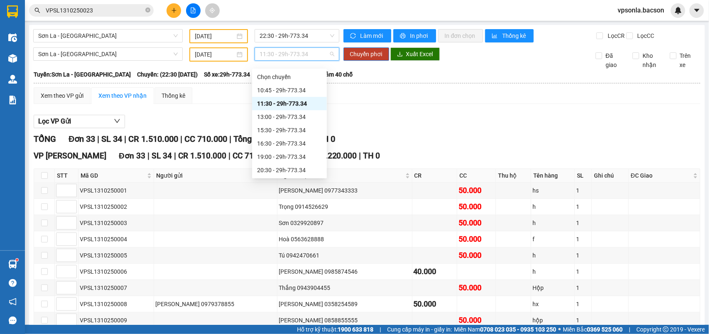
click at [223, 34] on input "[DATE]" at bounding box center [215, 36] width 40 height 9
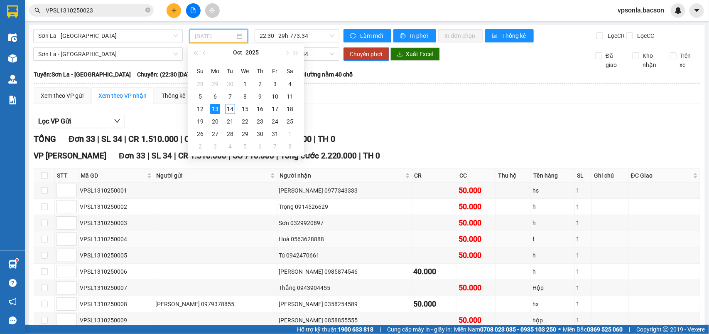
type input "[DATE]"
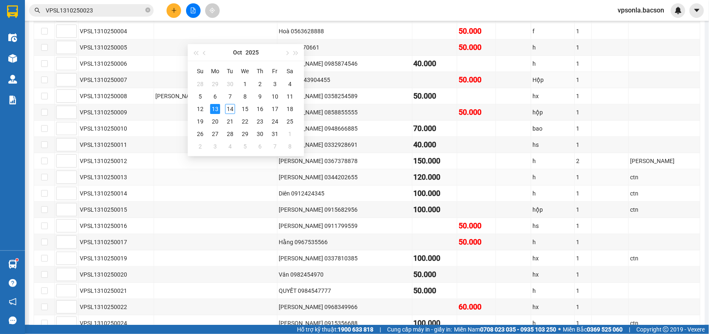
click at [336, 182] on div "[PERSON_NAME] 0344202655" at bounding box center [345, 176] width 132 height 9
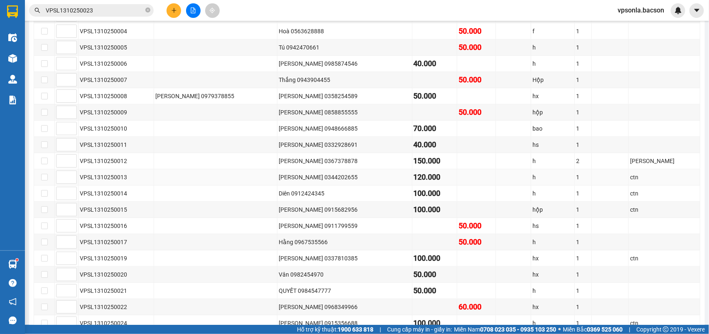
scroll to position [312, 0]
